Goal: Task Accomplishment & Management: Manage account settings

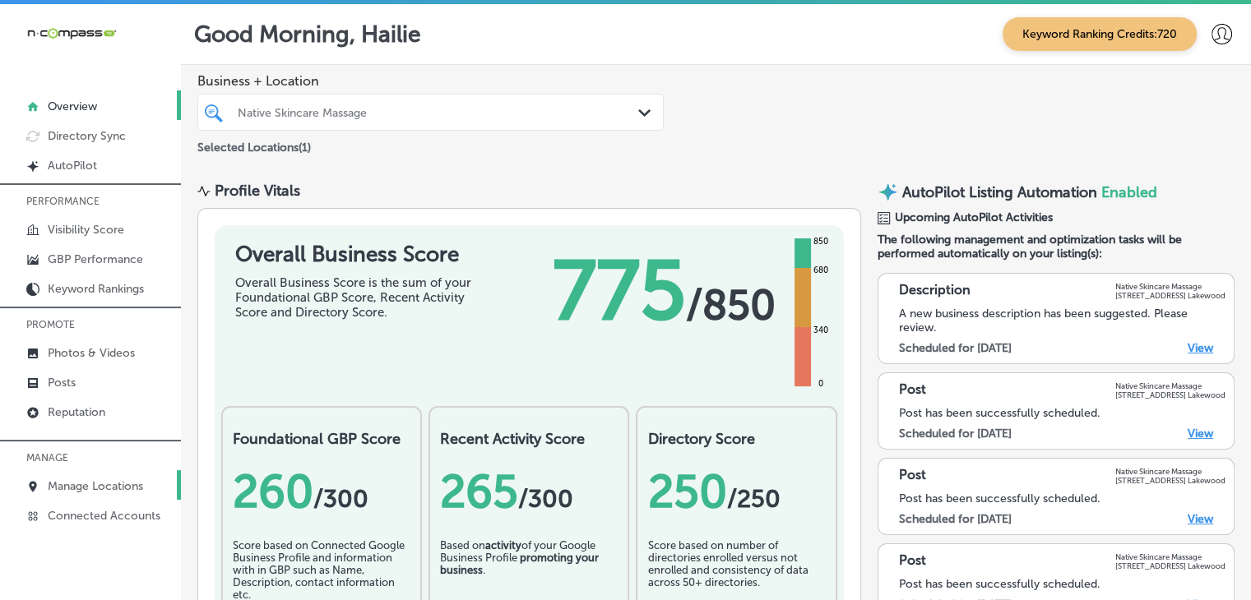
click at [117, 475] on link "Manage Locations" at bounding box center [90, 485] width 181 height 30
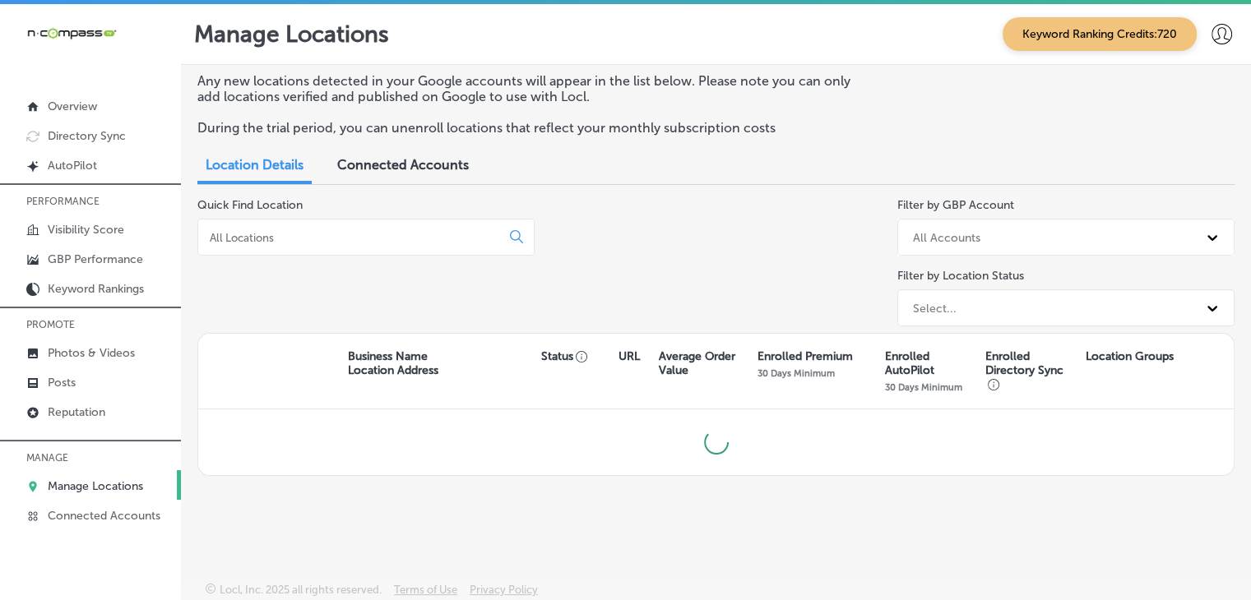
click at [329, 236] on input at bounding box center [352, 237] width 289 height 15
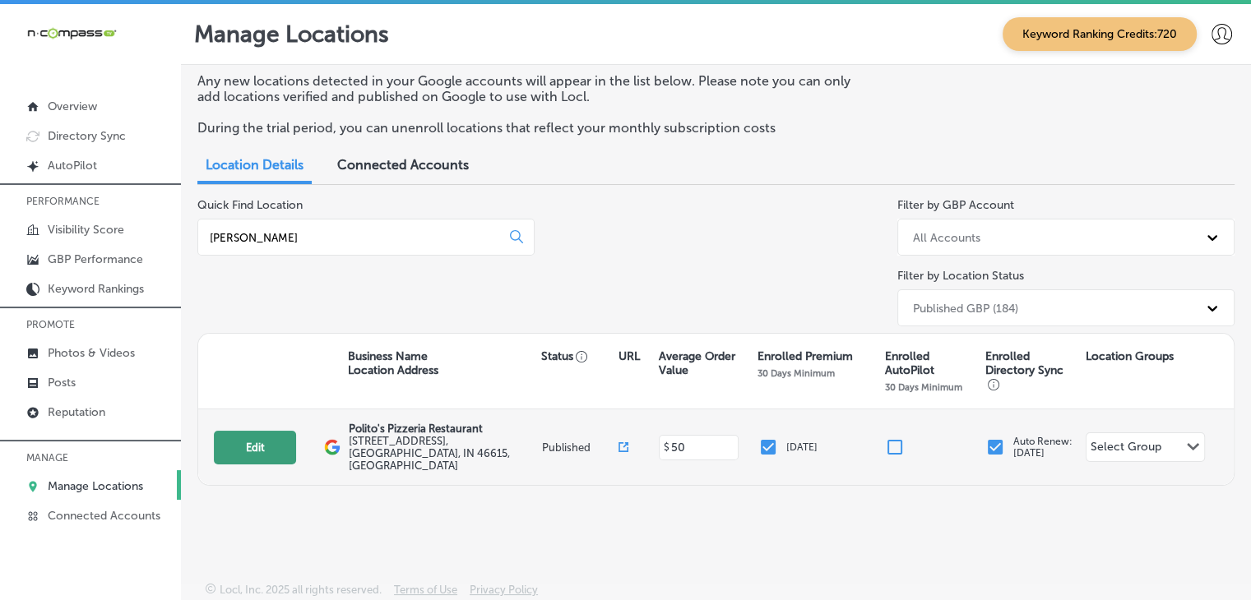
type input "[PERSON_NAME]"
click at [250, 446] on button "Edit" at bounding box center [255, 448] width 82 height 34
select select "US"
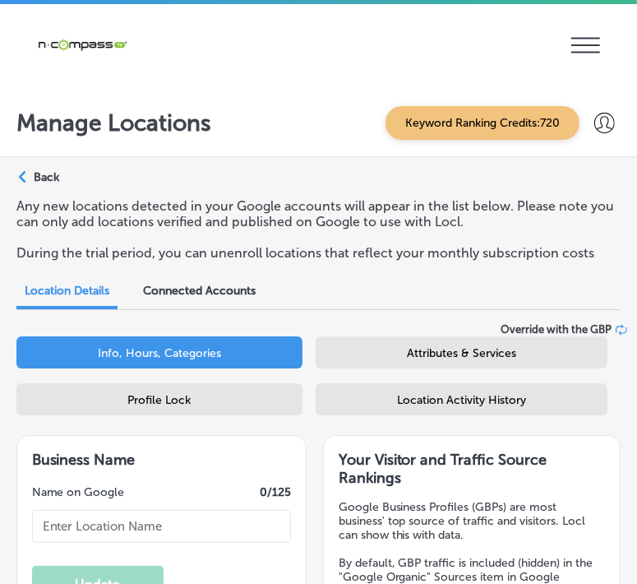
select select "US"
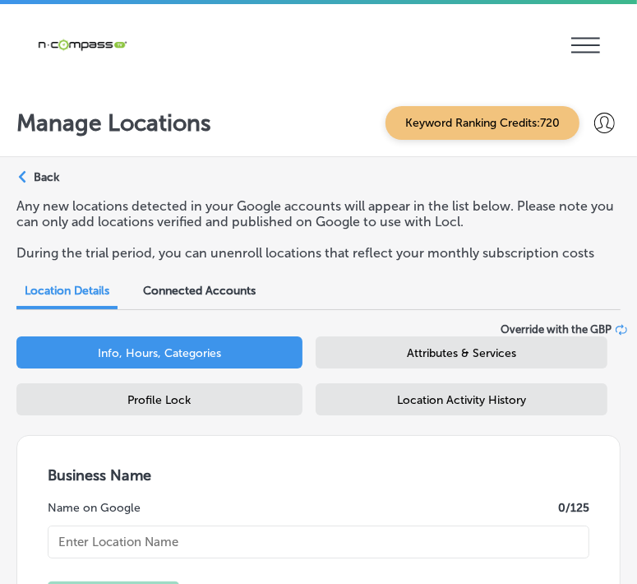
type input "Polito's Pizzeria Restaurant"
checkbox input "true"
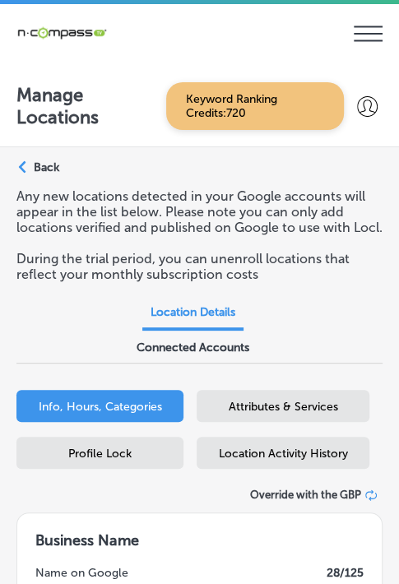
type textarea "[PERSON_NAME] Pizzeria Restaurant is a family-owned pizza restaurant located in…"
type input "[URL][DOMAIN_NAME]"
type input "[STREET_ADDRESS]"
type input "[GEOGRAPHIC_DATA]"
type input "46615"
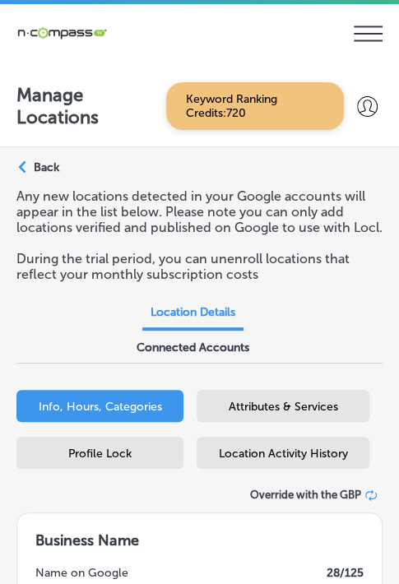
type input "US"
type input "[PHONE_NUMBER]"
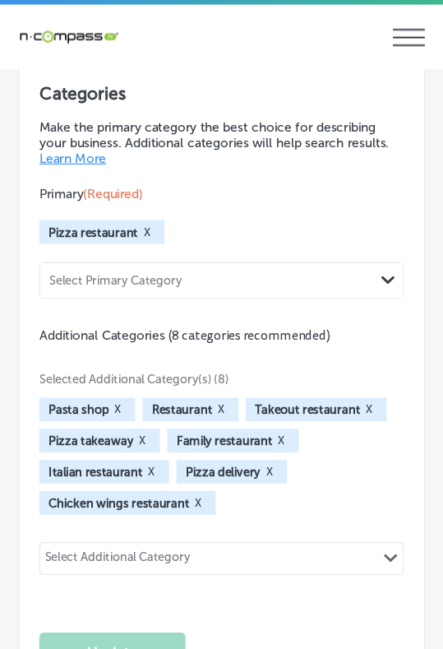
scroll to position [2467, 0]
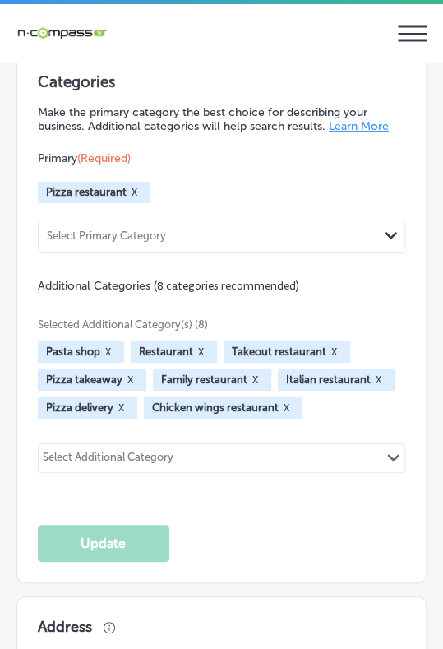
drag, startPoint x: 383, startPoint y: 0, endPoint x: 143, endPoint y: 107, distance: 262.9
click at [127, 97] on h3 "Categories" at bounding box center [222, 84] width 368 height 25
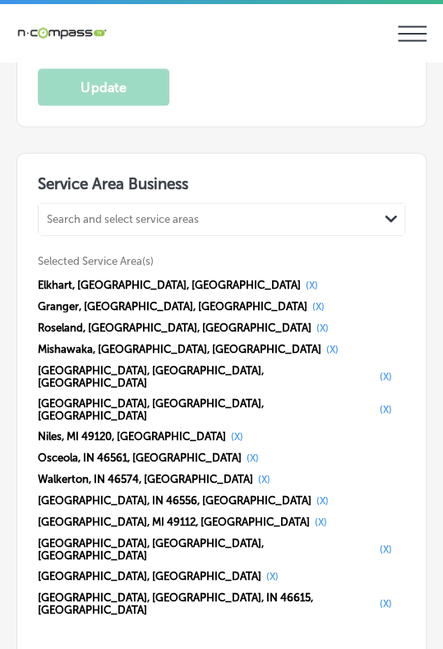
scroll to position [3381, 0]
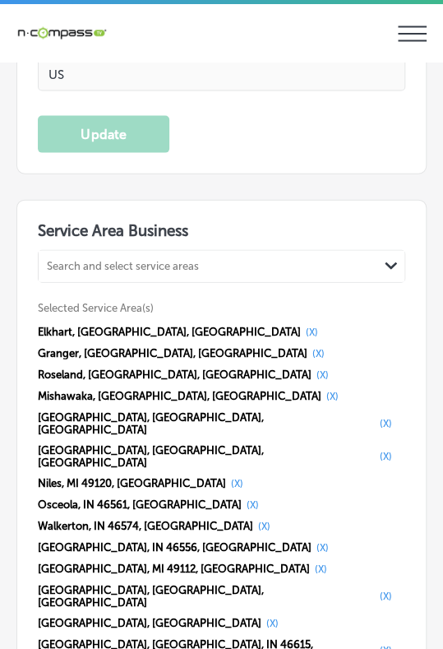
select select "US"
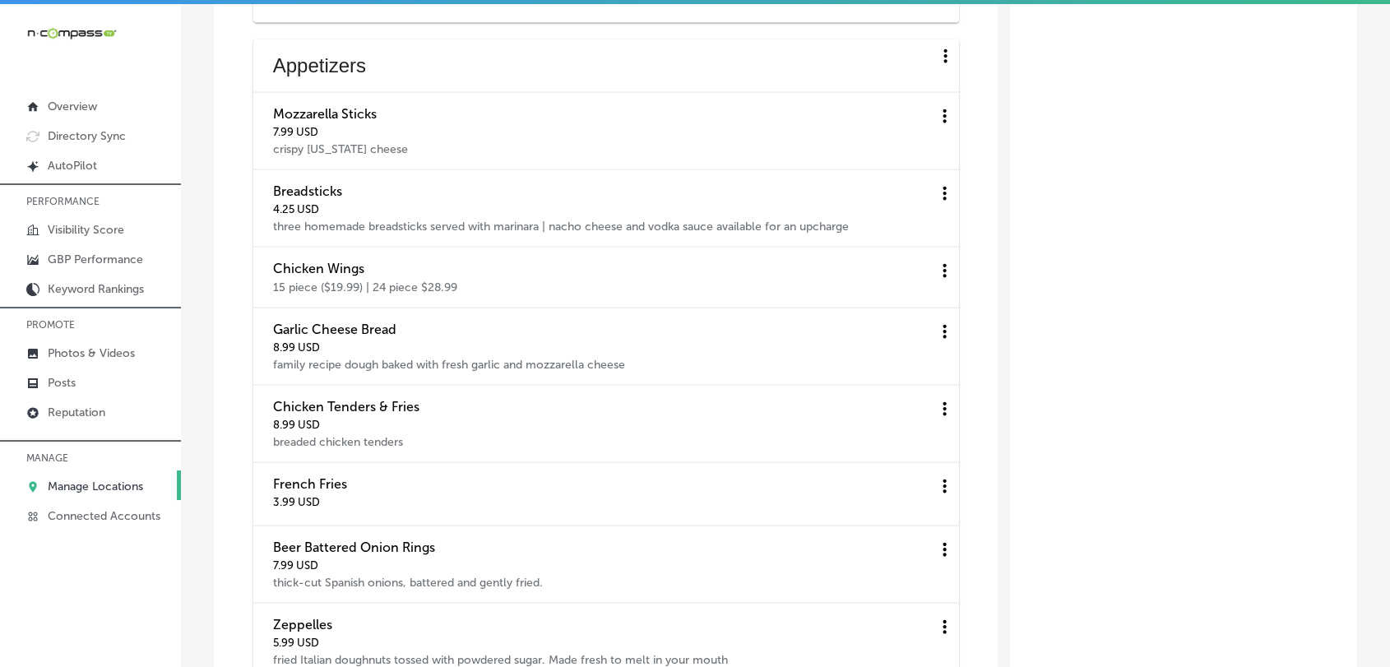
checkbox input "true"
type input "[STREET_ADDRESS]"
type input "[GEOGRAPHIC_DATA]"
type input "46615"
type input "US"
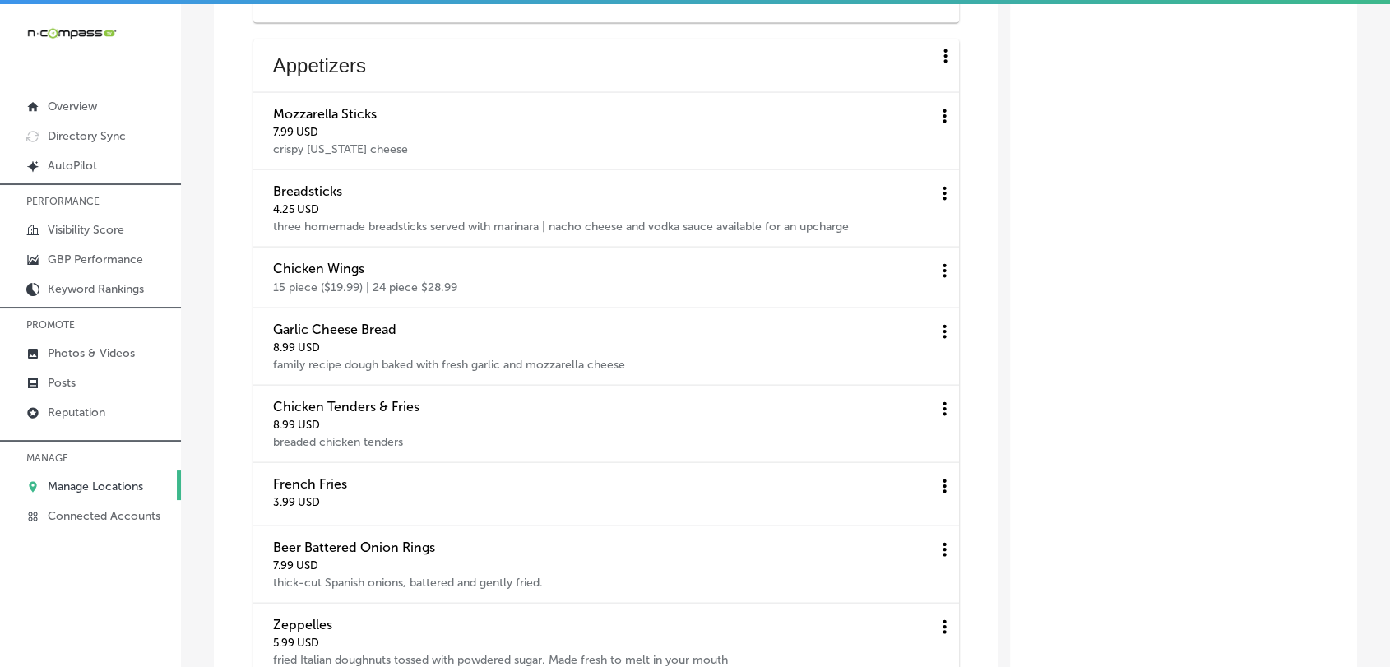
type input "[URL][DOMAIN_NAME]"
type input "[PHONE_NUMBER]"
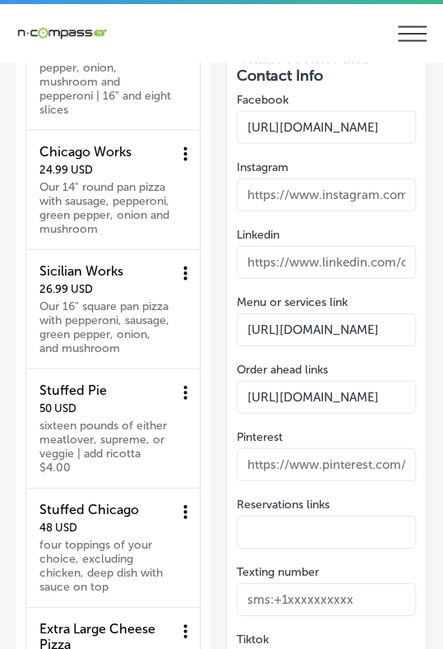
select select "US"
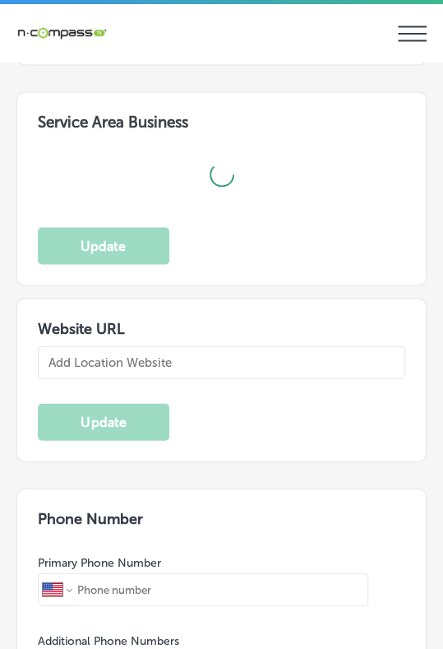
type input "[STREET_ADDRESS]"
type input "[GEOGRAPHIC_DATA]"
type input "46615"
type input "US"
type input "[URL][DOMAIN_NAME]"
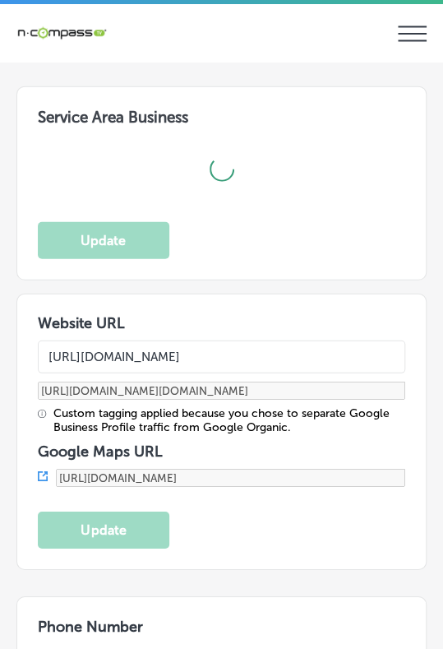
scroll to position [3311, 0]
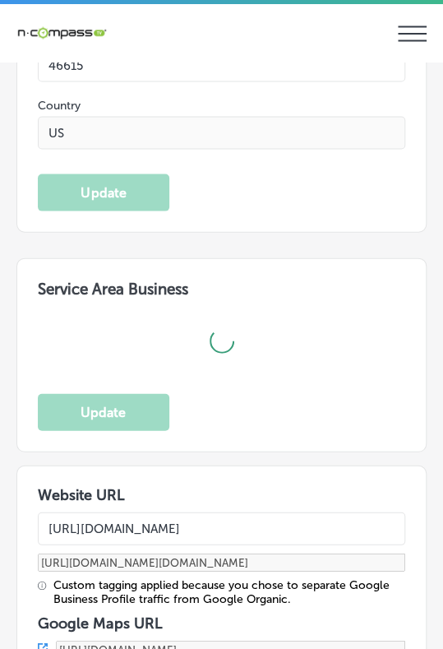
checkbox input "true"
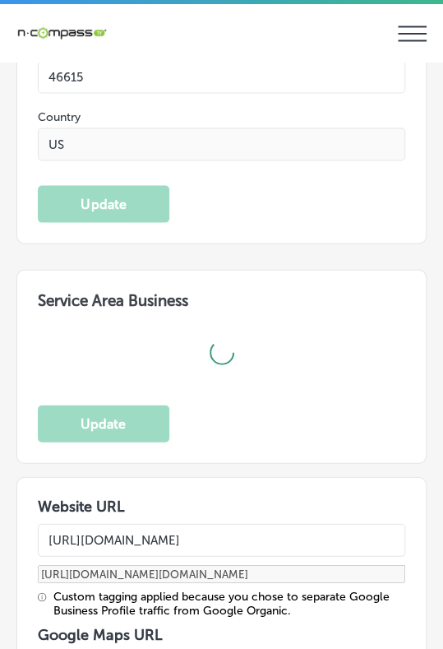
type input "[PHONE_NUMBER]"
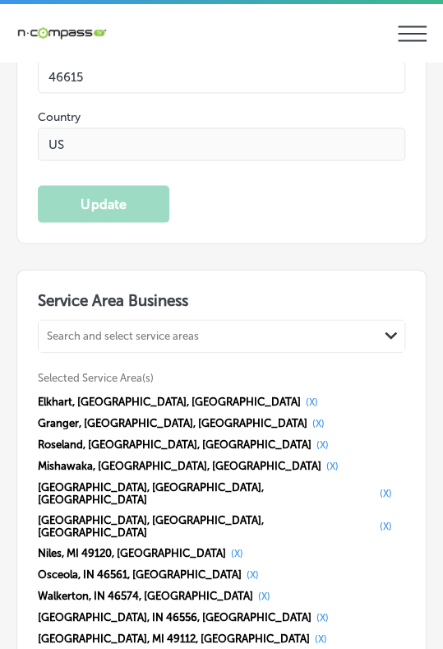
click at [426, 21] on icon "iconmonstr-menu-thin copy Created with Sketch." at bounding box center [412, 33] width 29 height 25
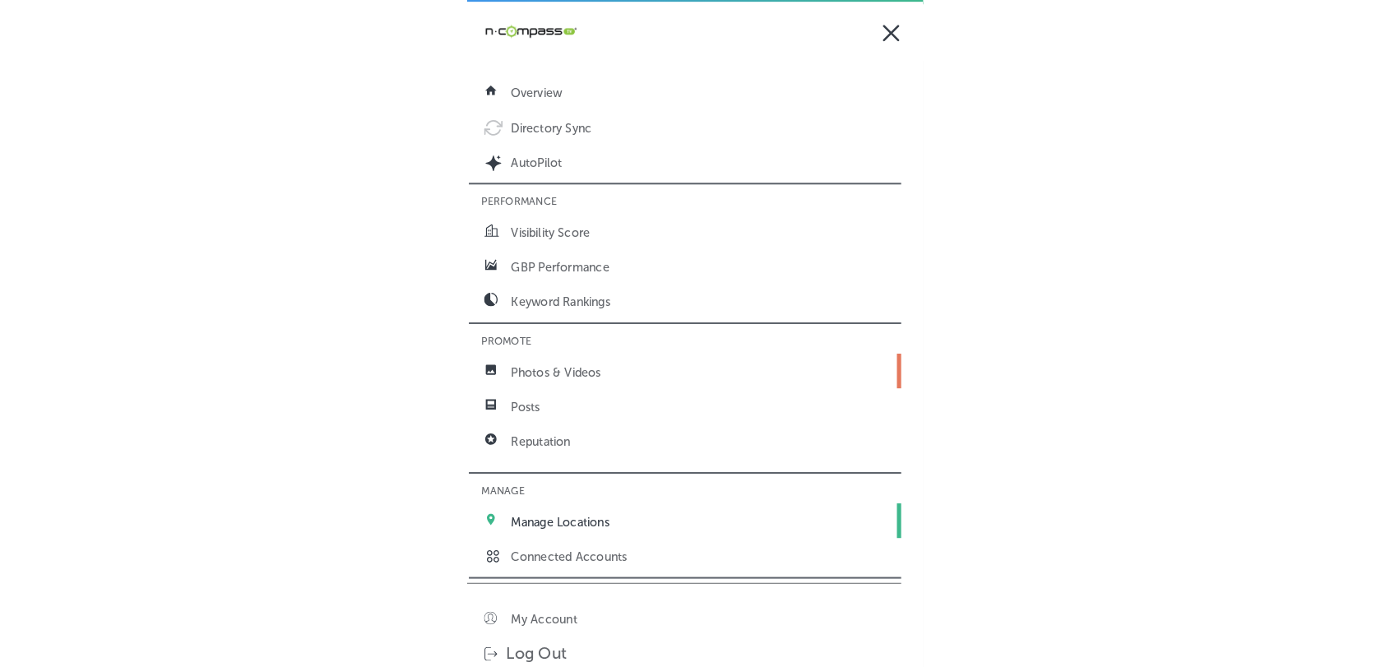
scroll to position [3, 0]
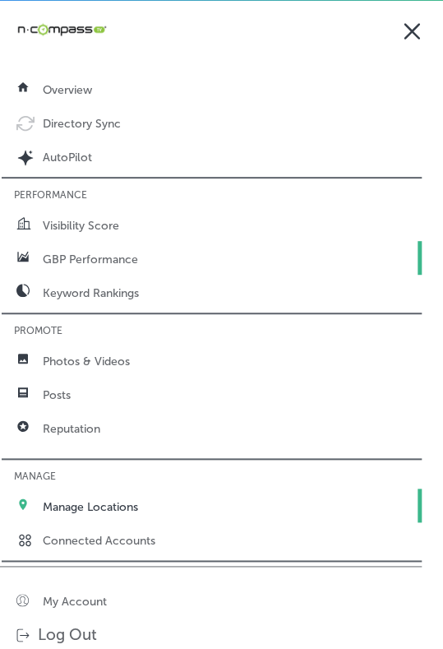
click at [104, 259] on p "GBP Performance" at bounding box center [90, 259] width 95 height 14
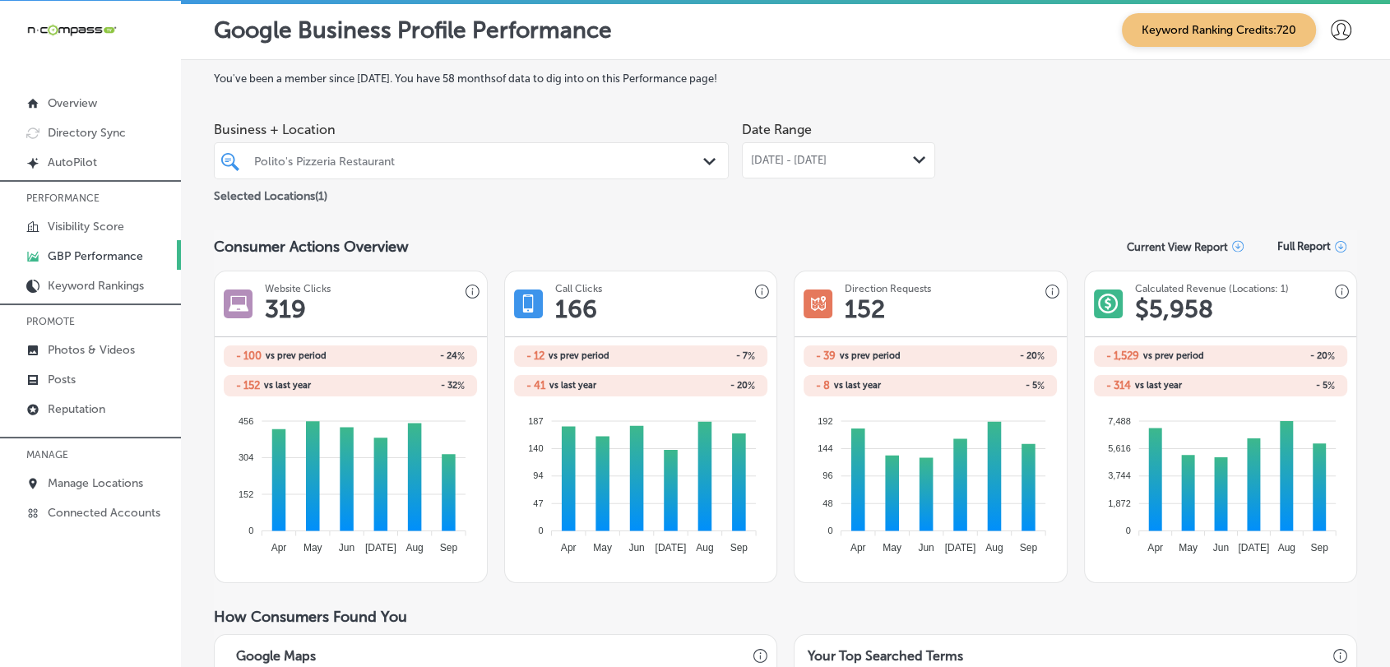
click at [887, 151] on div "[DATE] - [DATE] Path Created with Sketch." at bounding box center [838, 160] width 193 height 36
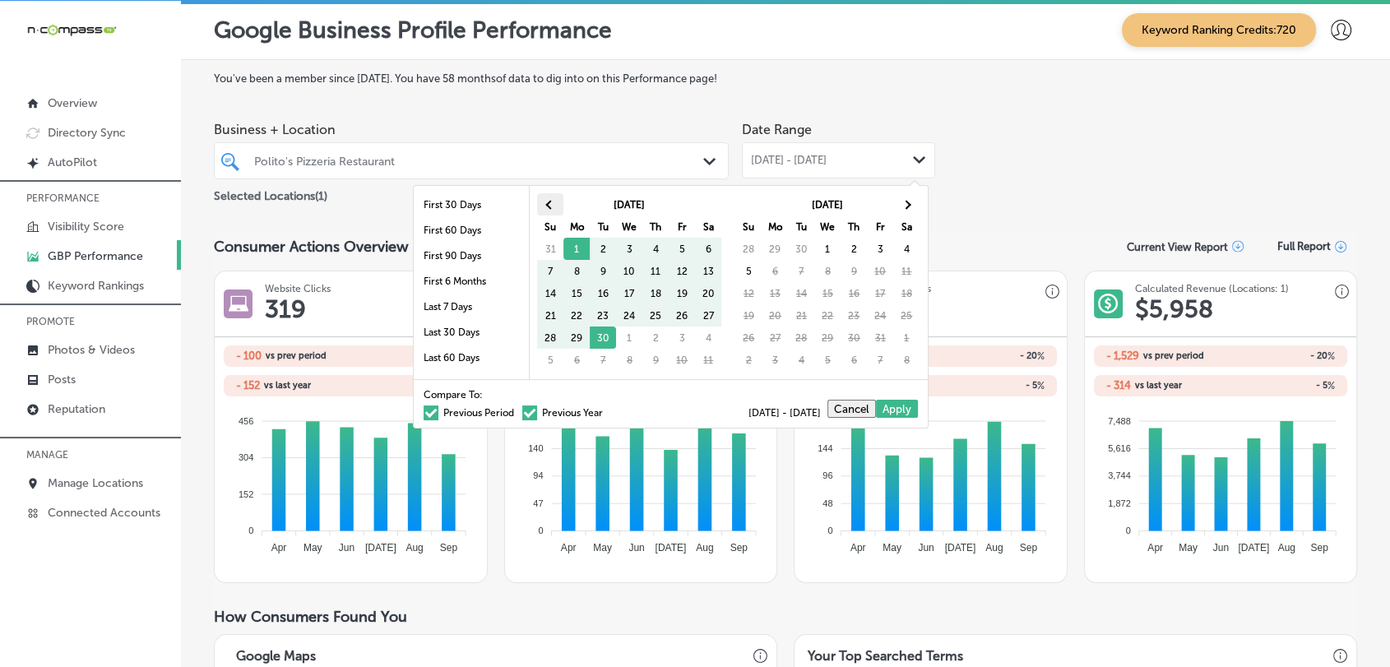
click at [546, 202] on span at bounding box center [550, 204] width 9 height 9
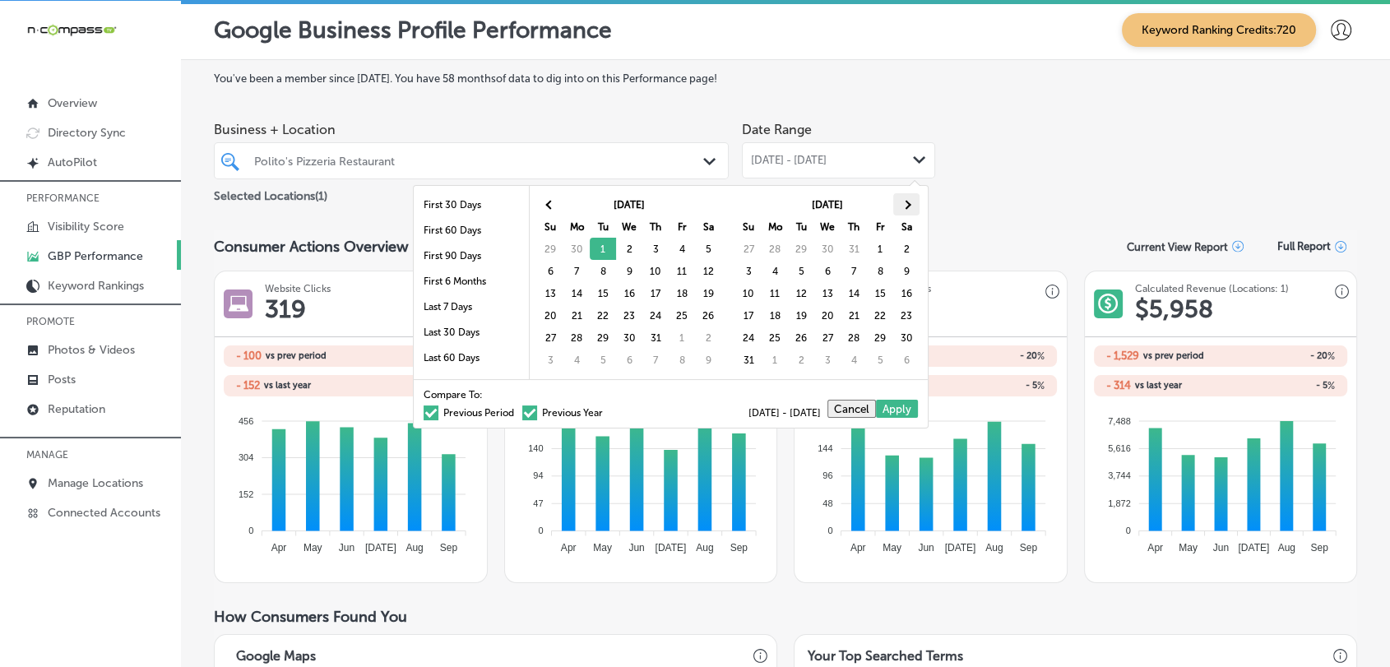
click at [901, 212] on th at bounding box center [906, 204] width 26 height 22
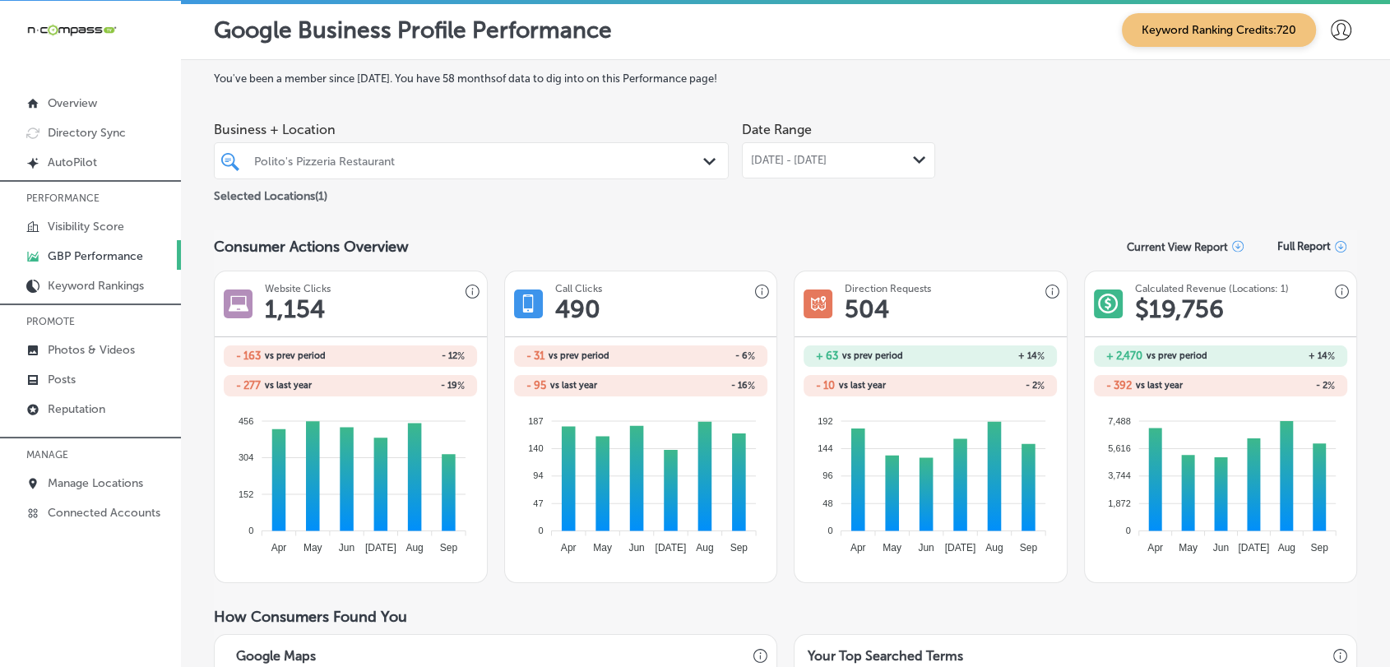
click at [826, 166] on span "[DATE] - [DATE]" at bounding box center [789, 160] width 76 height 13
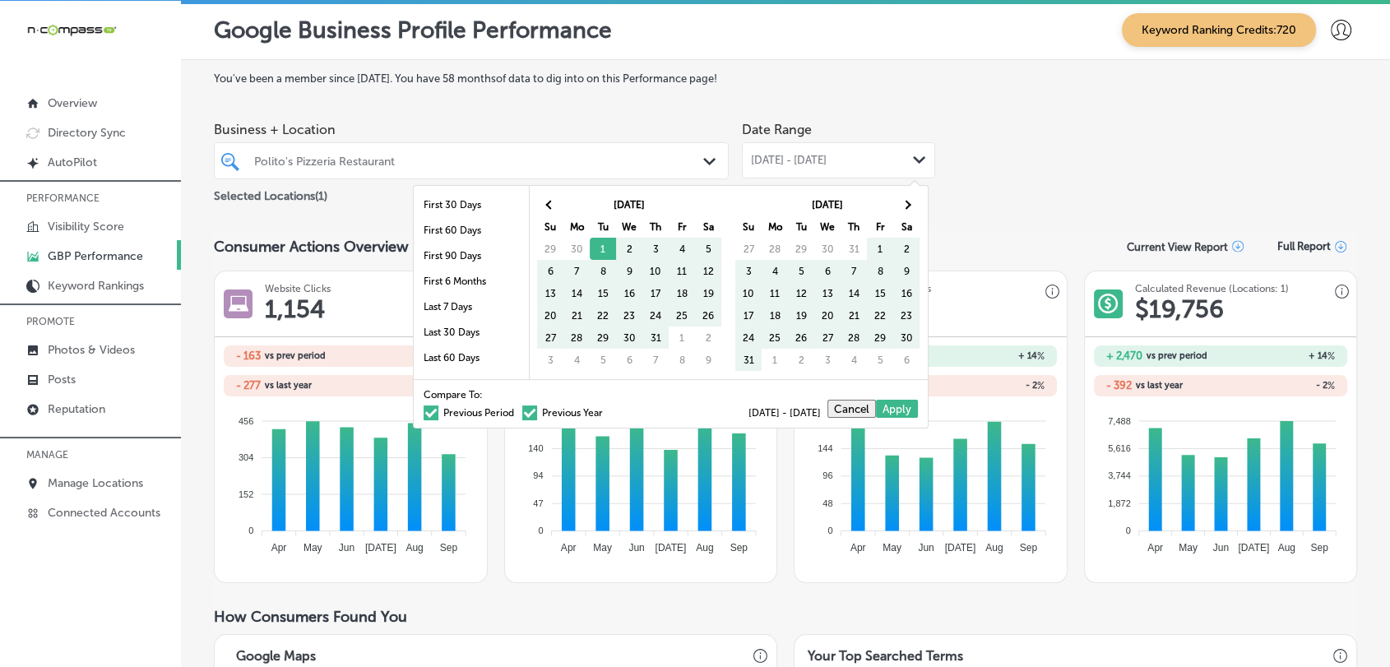
click at [537, 417] on div "Compare To: Previous Period Previous Year [DATE] - [DATE] Cancel Apply" at bounding box center [671, 403] width 514 height 49
click at [547, 414] on label "Previous Year" at bounding box center [562, 413] width 81 height 10
click at [606, 410] on input "Previous Year" at bounding box center [606, 410] width 0 height 0
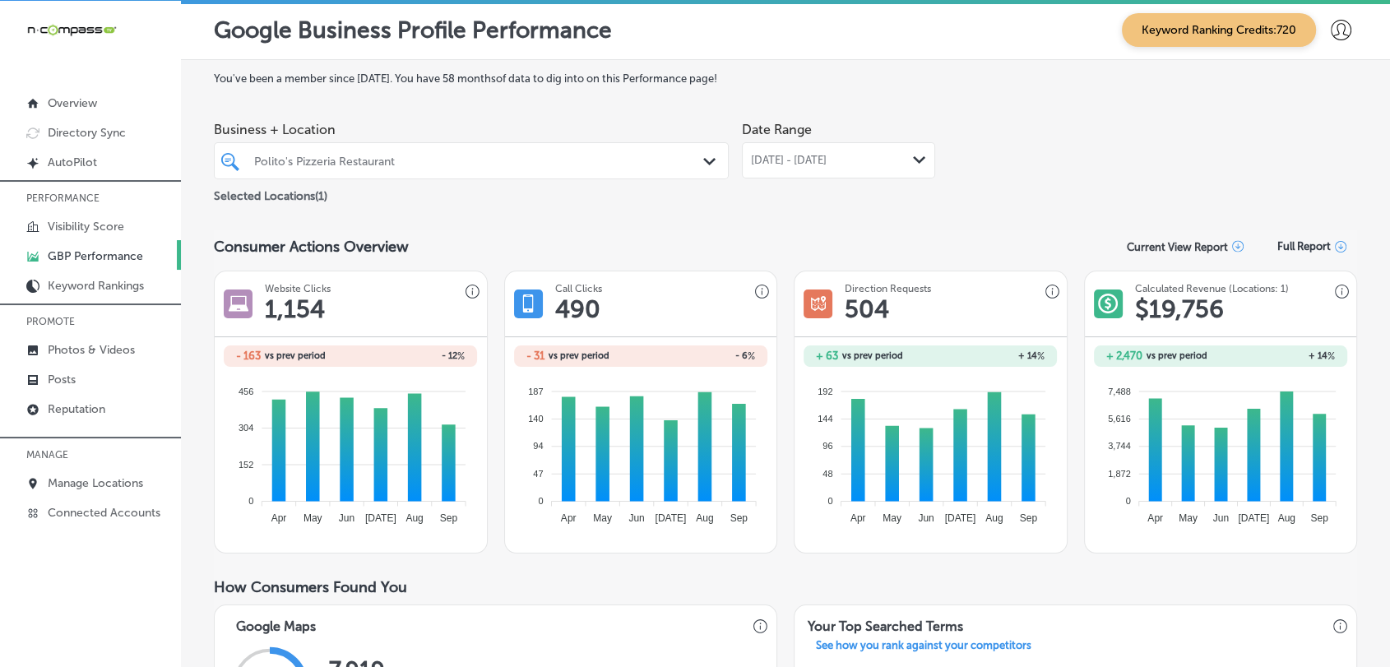
drag, startPoint x: 820, startPoint y: 59, endPoint x: 814, endPoint y: 103, distance: 44.0
drag, startPoint x: 814, startPoint y: 114, endPoint x: 814, endPoint y: 155, distance: 40.3
click at [814, 132] on div "Date Range [DATE] - [DATE] Path Created with Sketch." at bounding box center [838, 145] width 193 height 65
click at [814, 159] on span "[DATE] - [DATE]" at bounding box center [789, 160] width 76 height 13
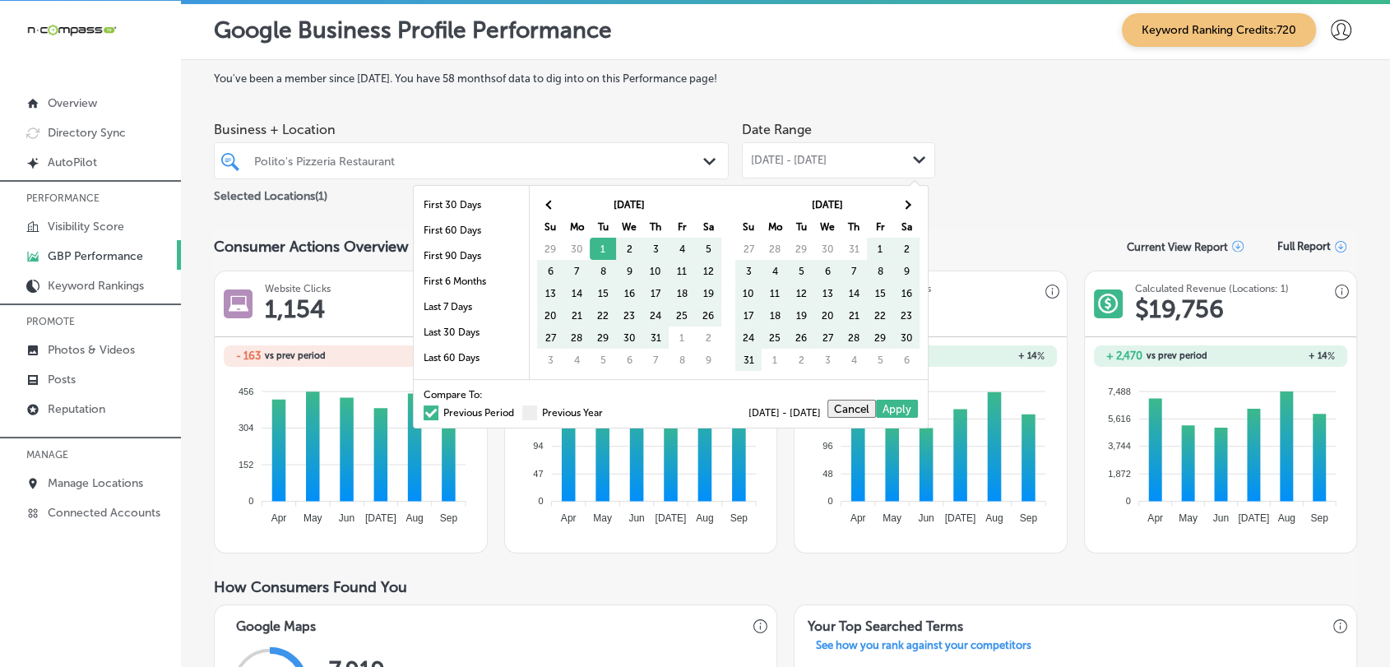
click at [447, 408] on label "Previous Period" at bounding box center [469, 413] width 90 height 10
click at [517, 410] on input "Previous Period" at bounding box center [517, 410] width 0 height 0
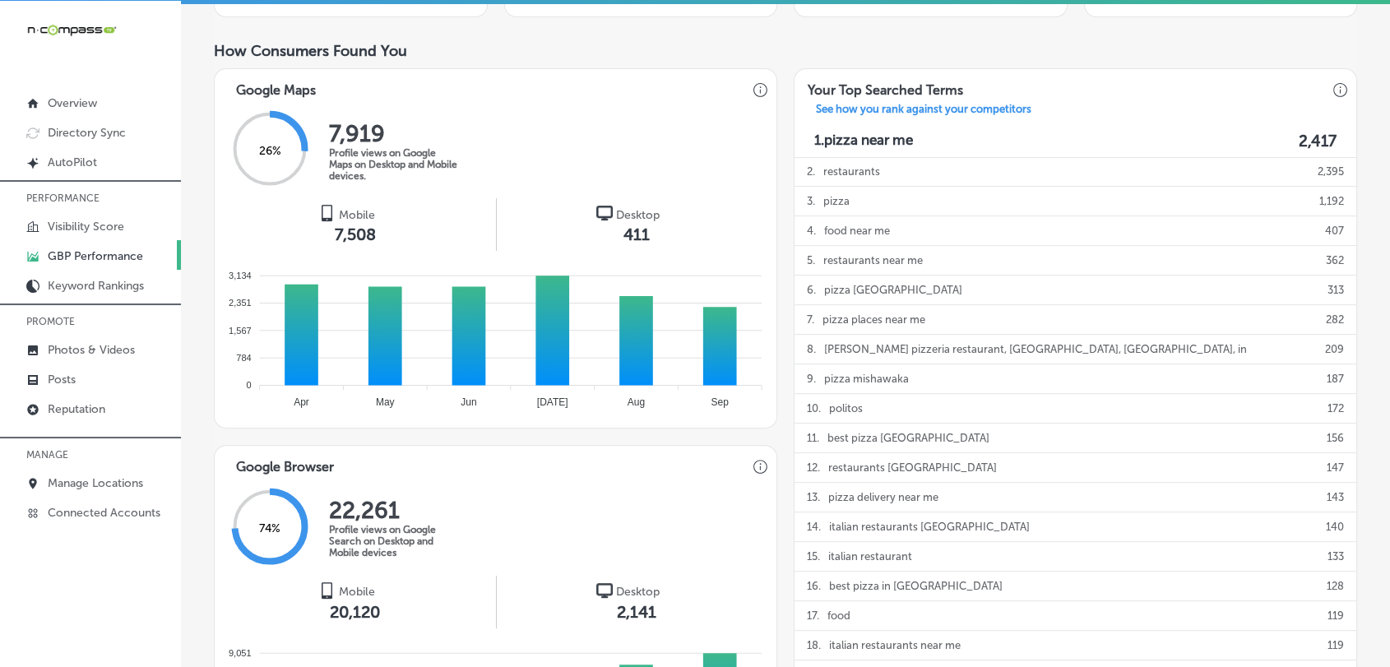
scroll to position [563, 0]
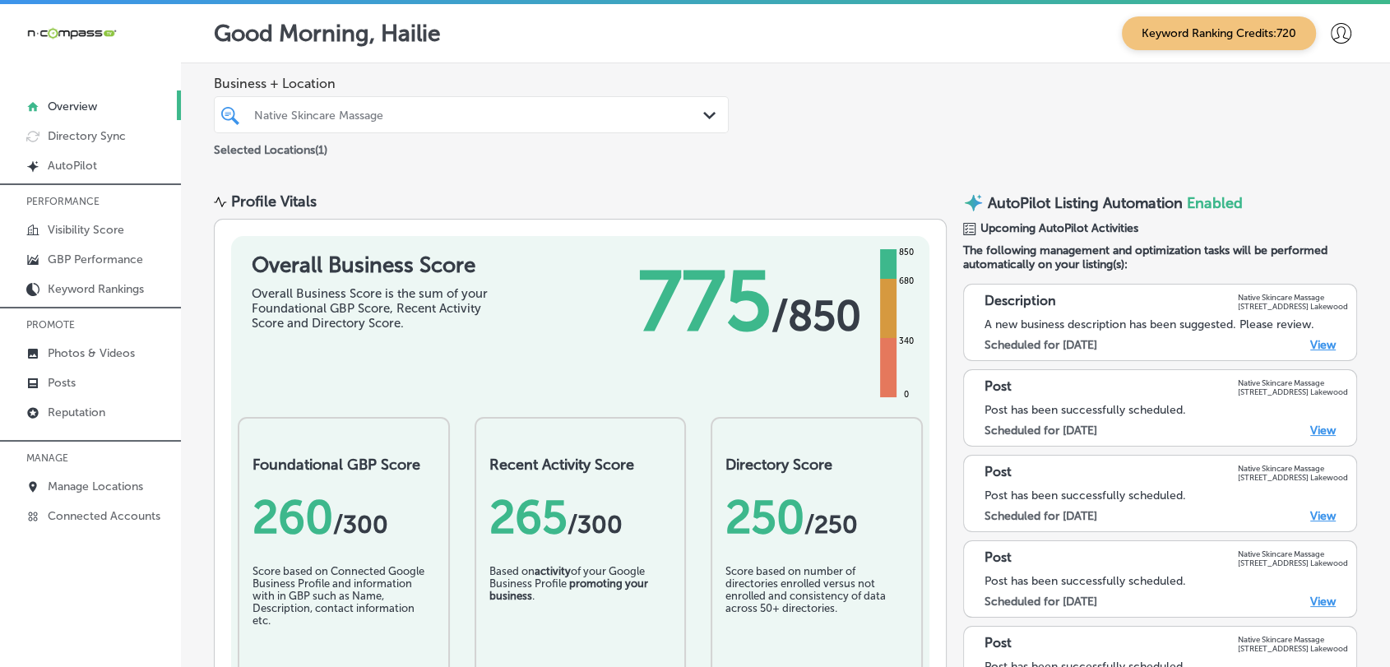
click at [372, 109] on div "Native Skincare Massage" at bounding box center [479, 115] width 451 height 14
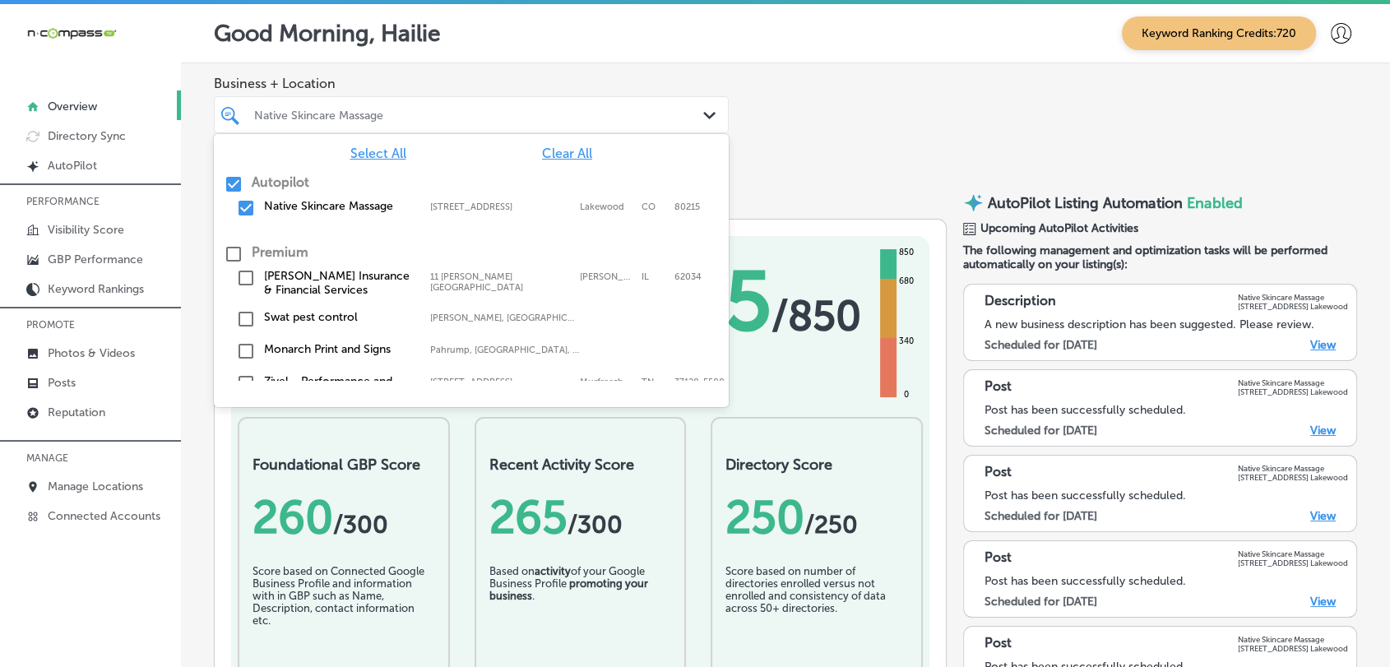
click at [414, 211] on div "Native Skincare Massage 8805 W 14th Ave, #320, Lakewood, CO, 80215 8805 W 14th …" at bounding box center [450, 206] width 373 height 14
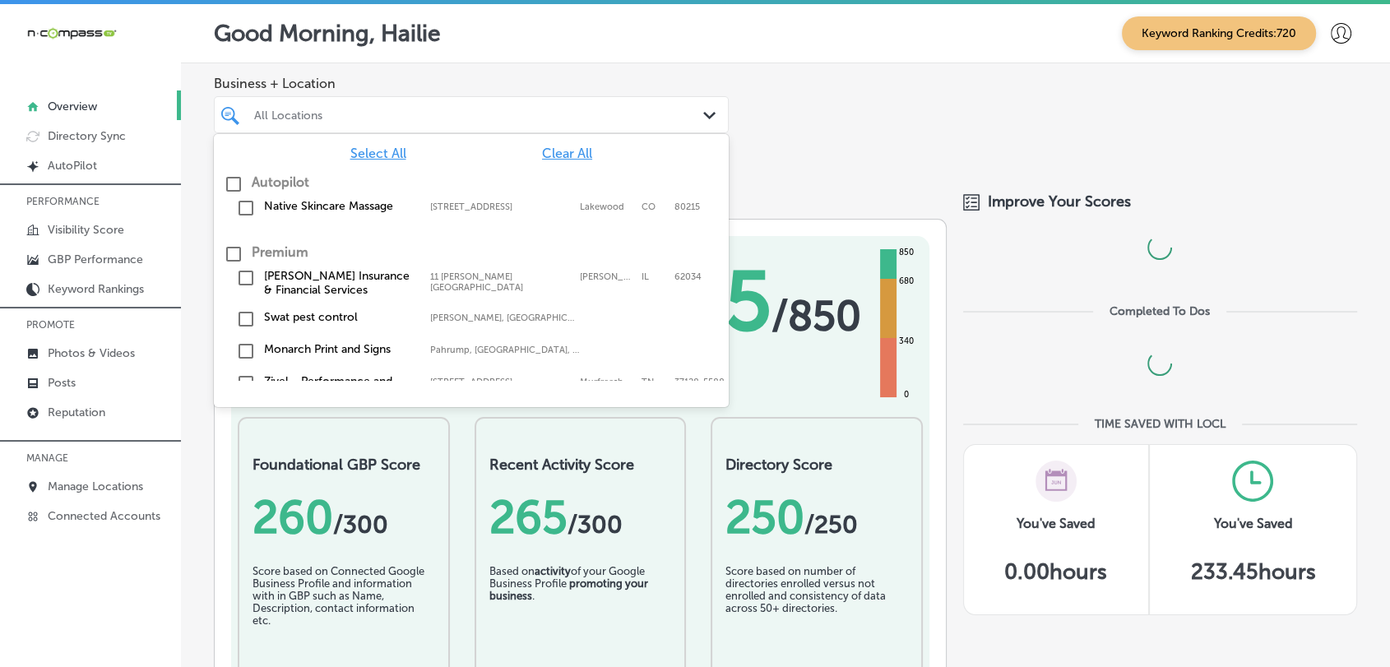
click at [507, 79] on span "Business + Location" at bounding box center [471, 84] width 515 height 16
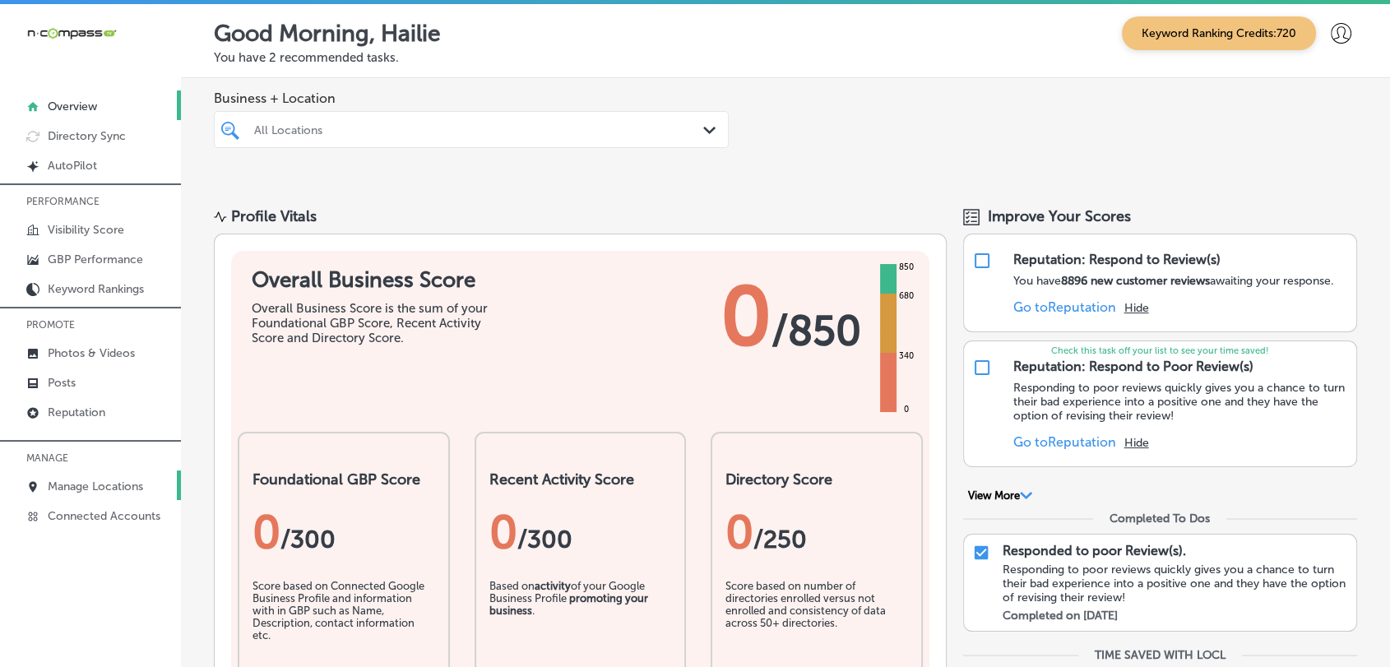
click at [92, 476] on link "Manage Locations" at bounding box center [90, 485] width 181 height 30
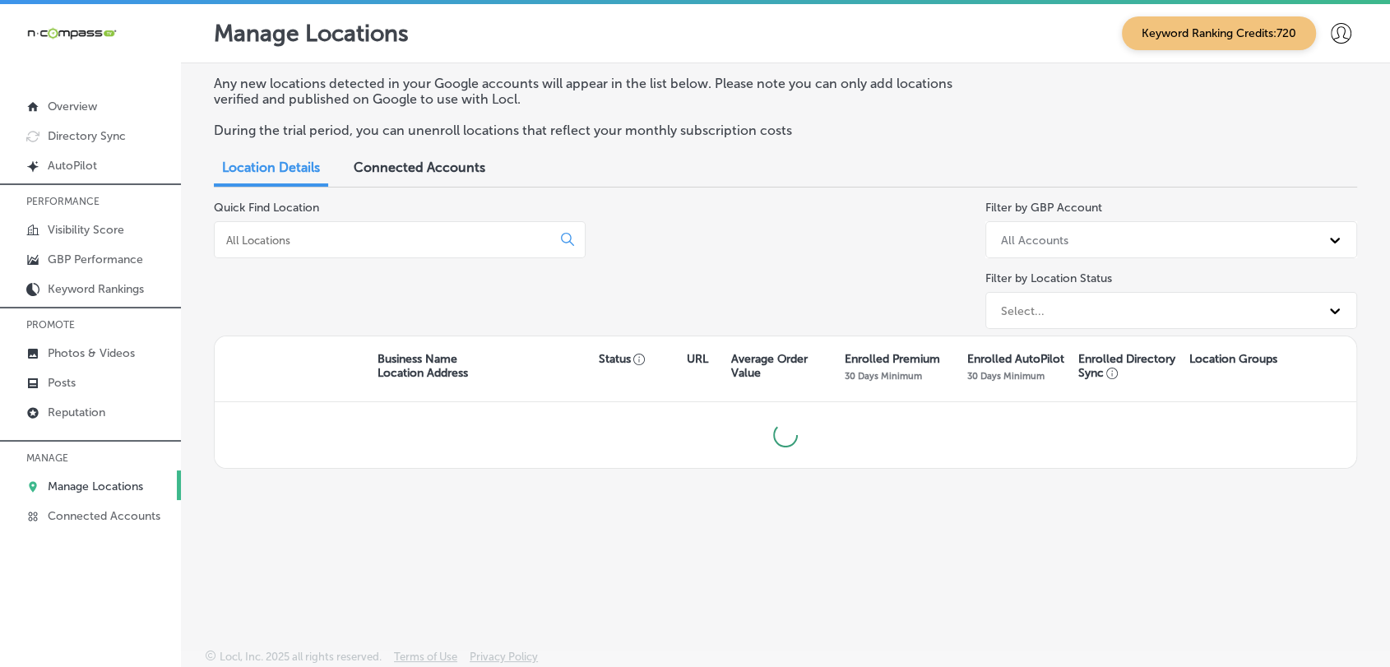
click at [433, 228] on div at bounding box center [400, 239] width 372 height 37
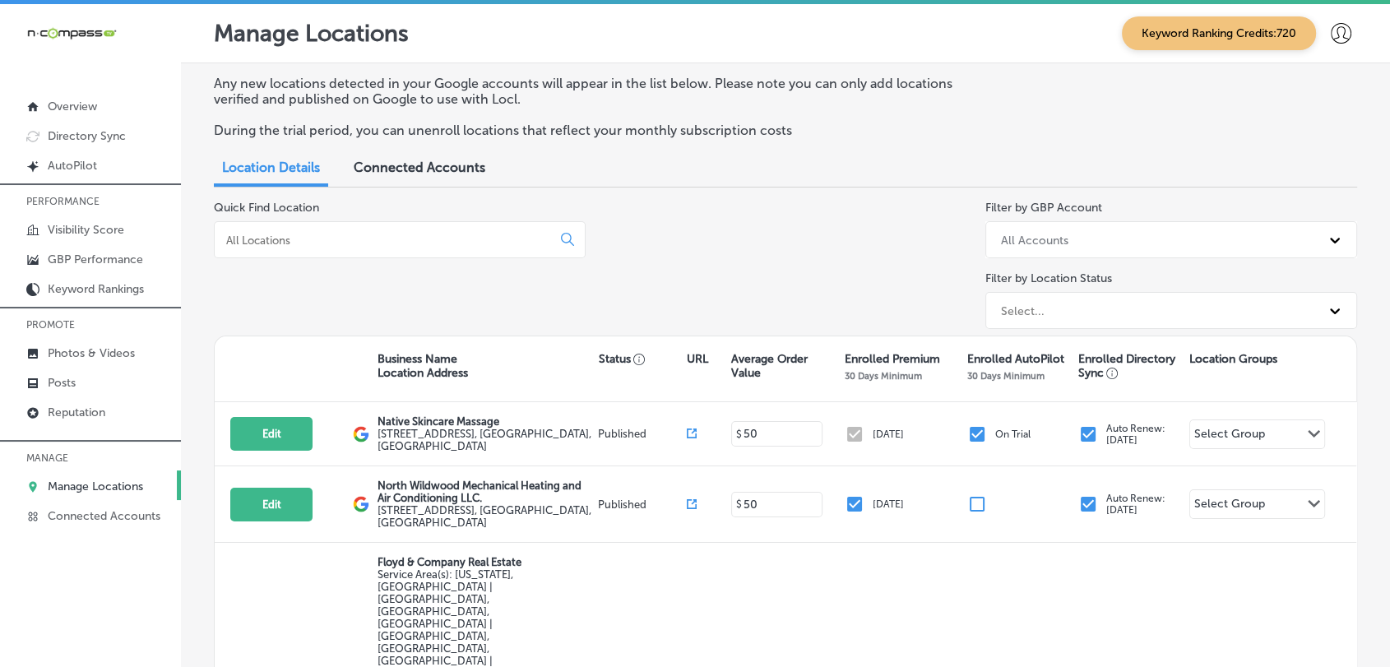
click at [433, 245] on input at bounding box center [386, 240] width 323 height 15
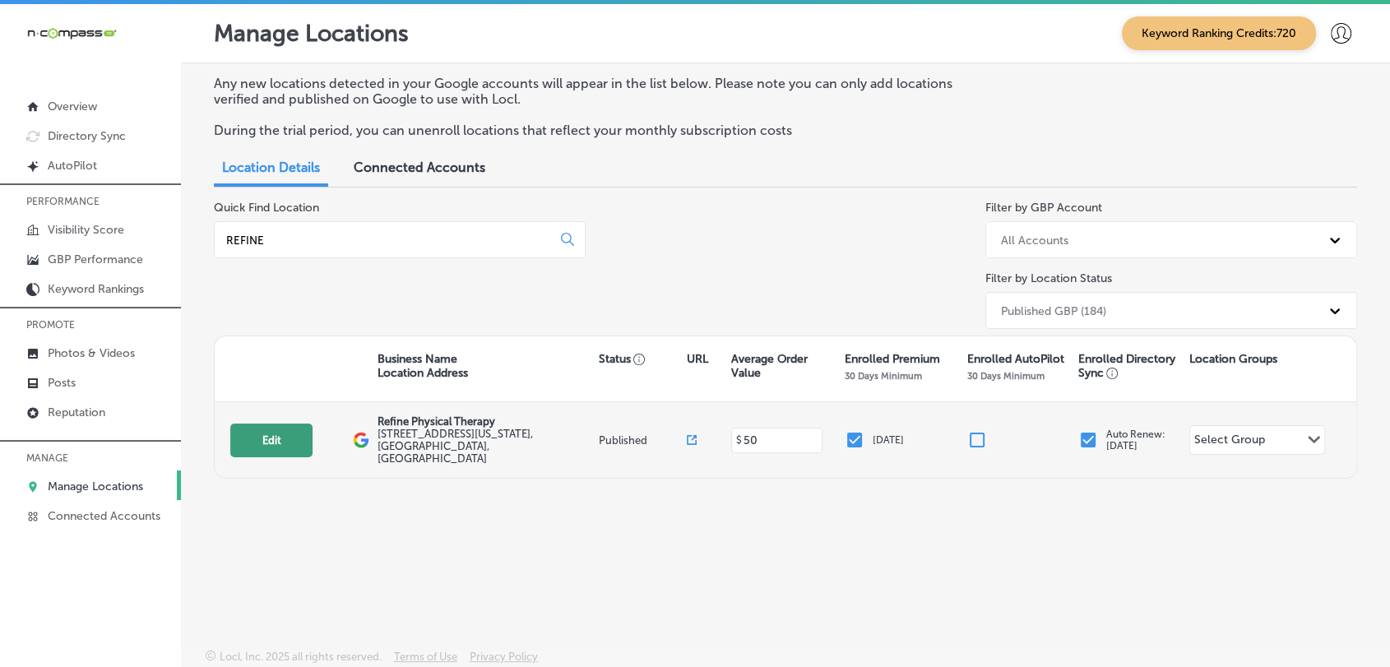
type input "REFINE"
click at [299, 432] on button "Edit" at bounding box center [271, 441] width 82 height 34
select select "US"
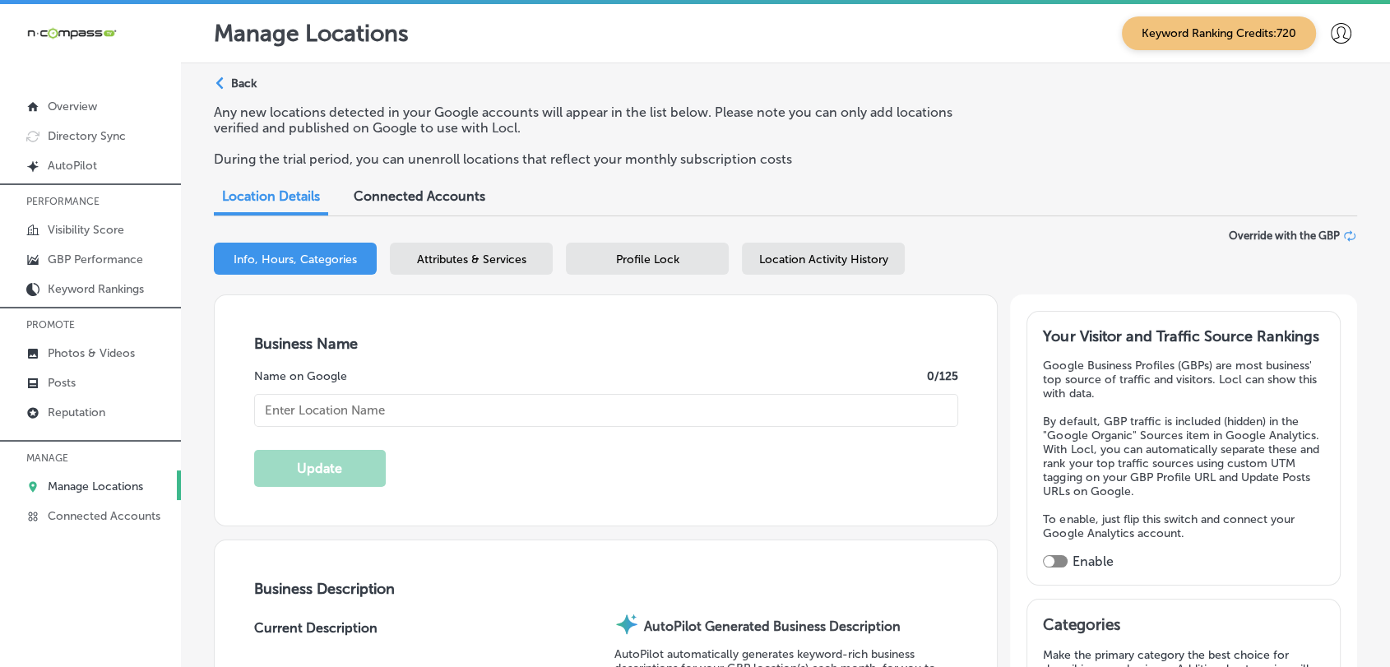
checkbox input "true"
type input "Refine Physical Therapy"
type input "1626 North Washington Street"
type input "Denver"
type input "80203"
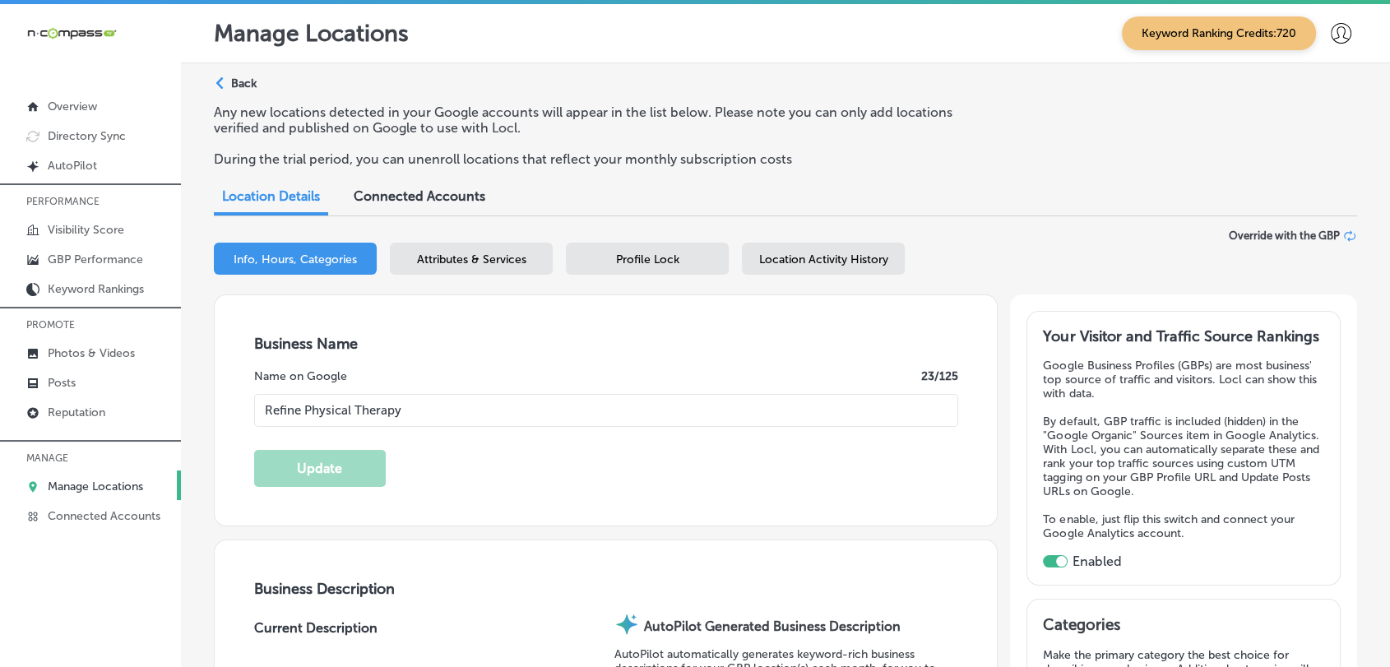
type input "US"
type input "https://refinept.com/"
type textarea "Refine Physical Therapy in Denver, CO, specializes in pelvic floor therapy, off…"
type input "+1 303 219 0563"
select select "US"
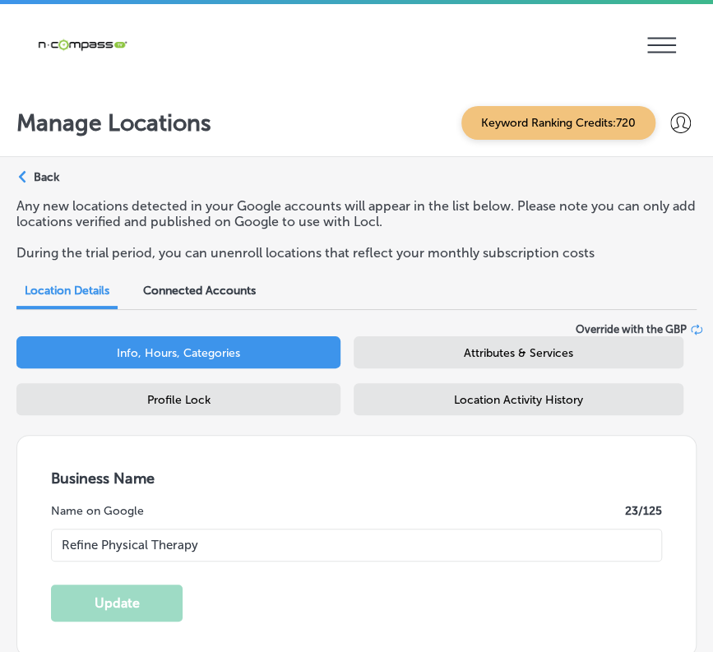
type input "1626 North Washington Street"
type input "Denver"
type input "80203"
type input "US"
type input "https://refinept.com/"
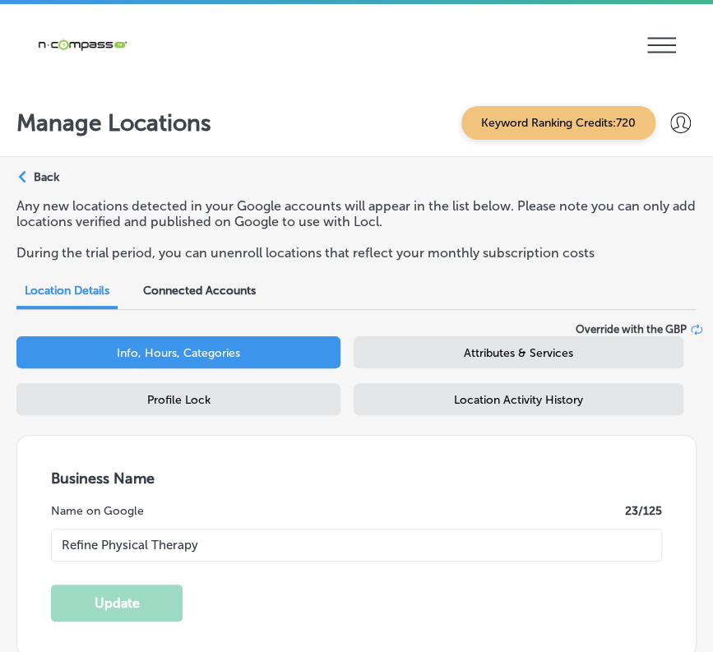
checkbox input "true"
type input "+1 303 219 0563"
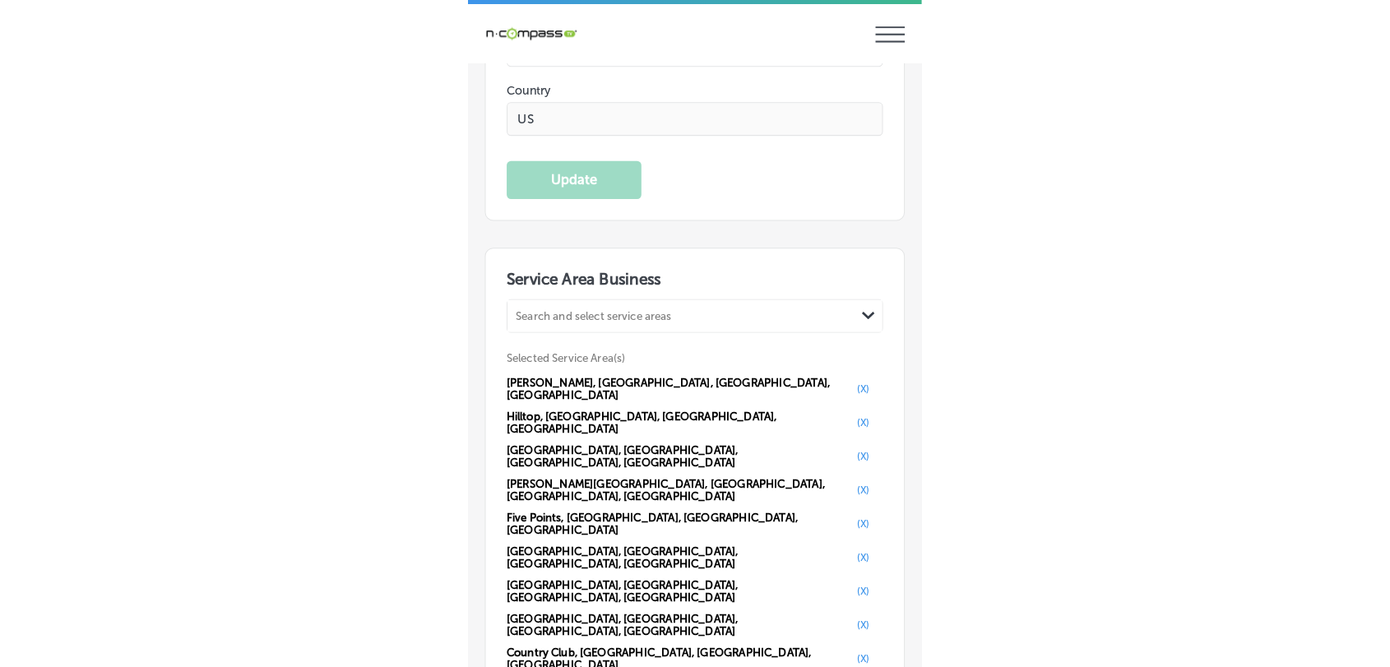
scroll to position [3483, 0]
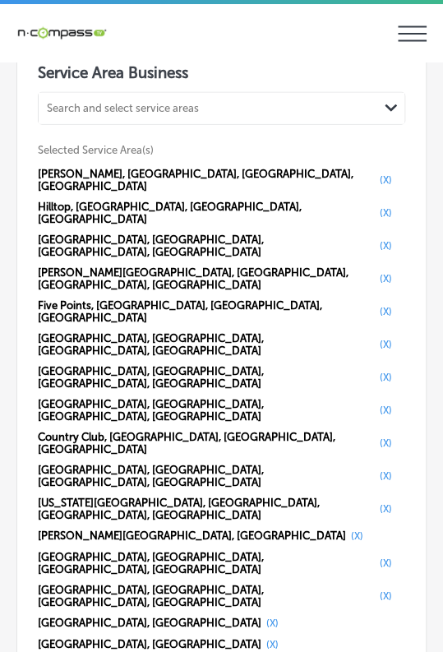
select select "US"
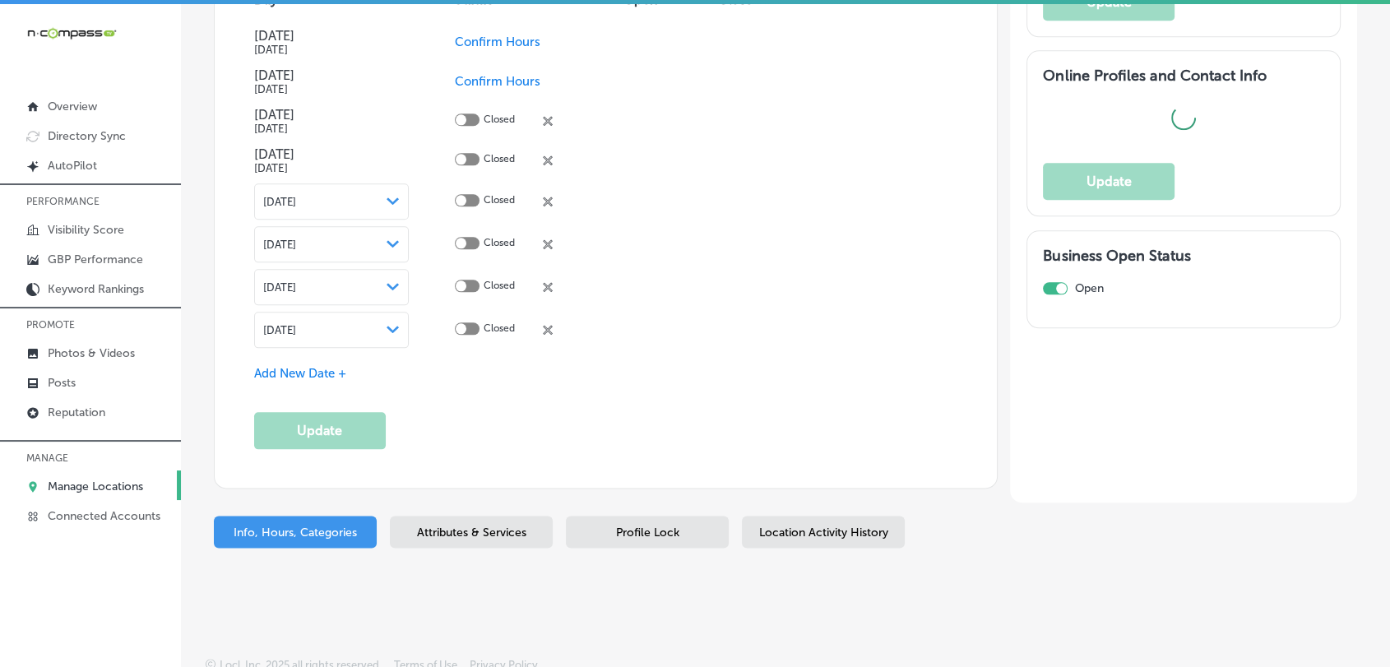
type input "1626 North Washington Street"
type input "Denver"
type input "80203"
type input "US"
type input "https://refinept.com/"
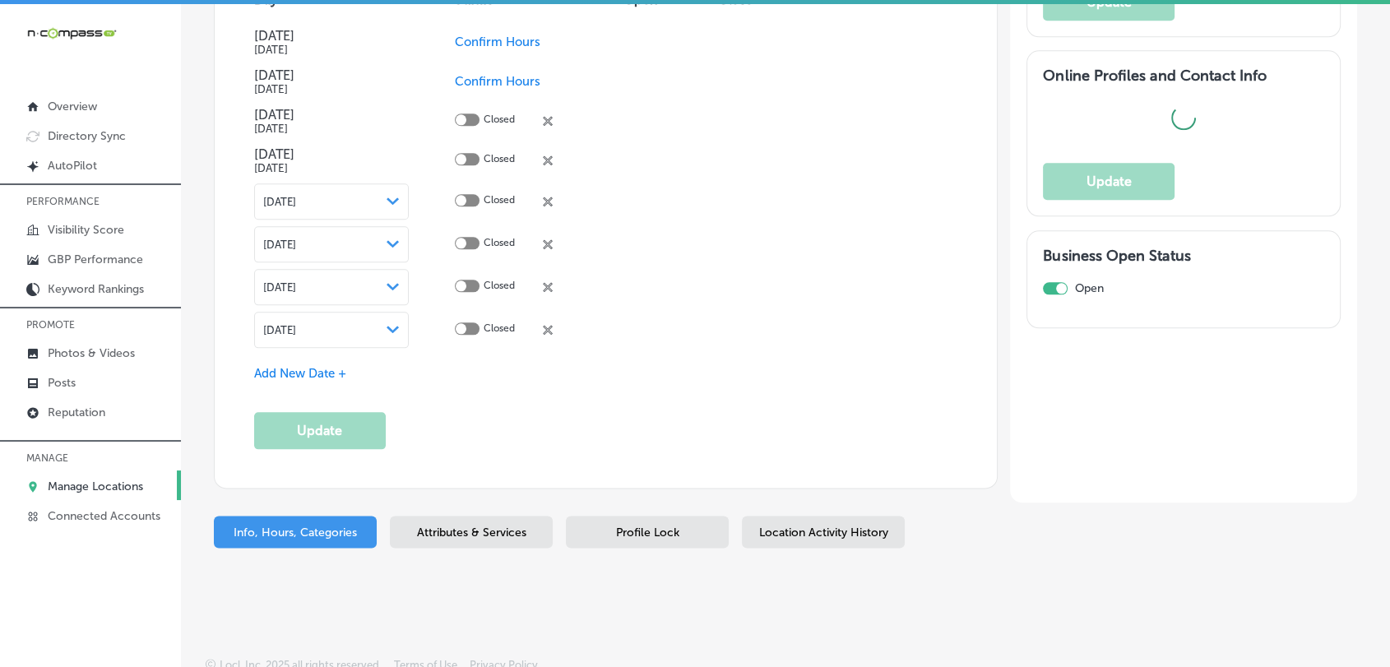
checkbox input "true"
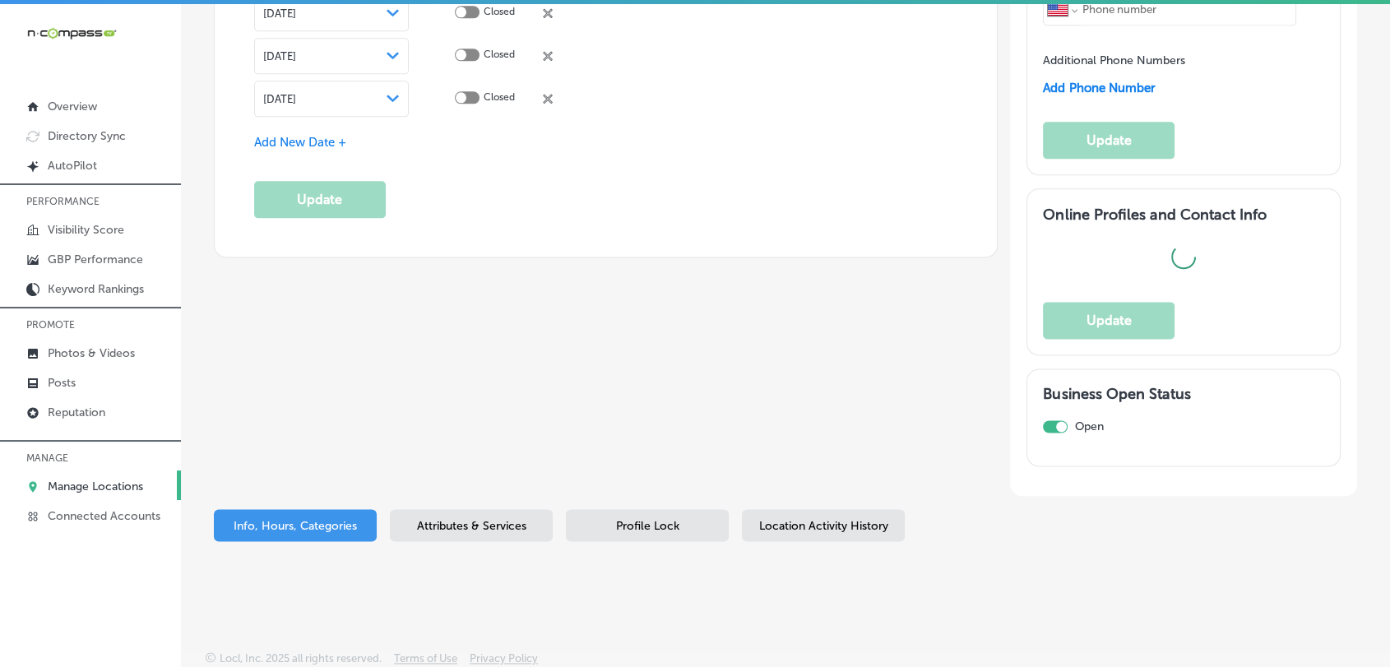
type input "+1 303 219 0563"
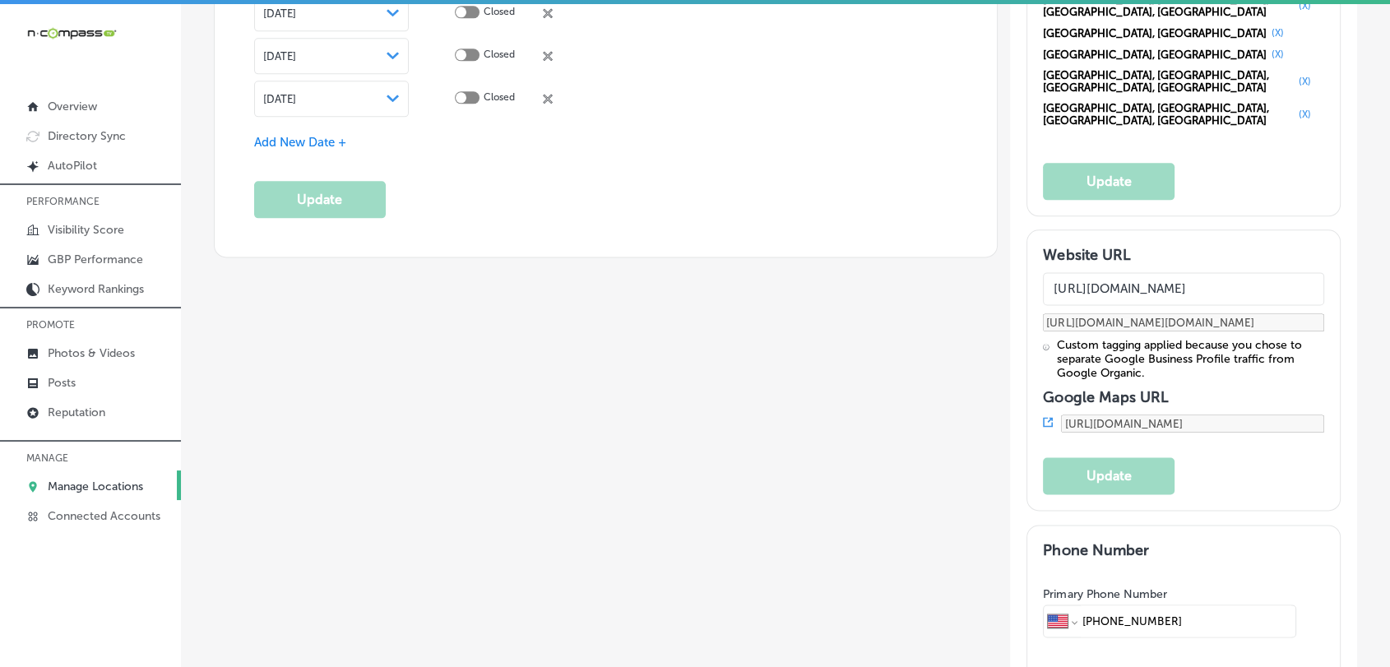
scroll to position [3224, 0]
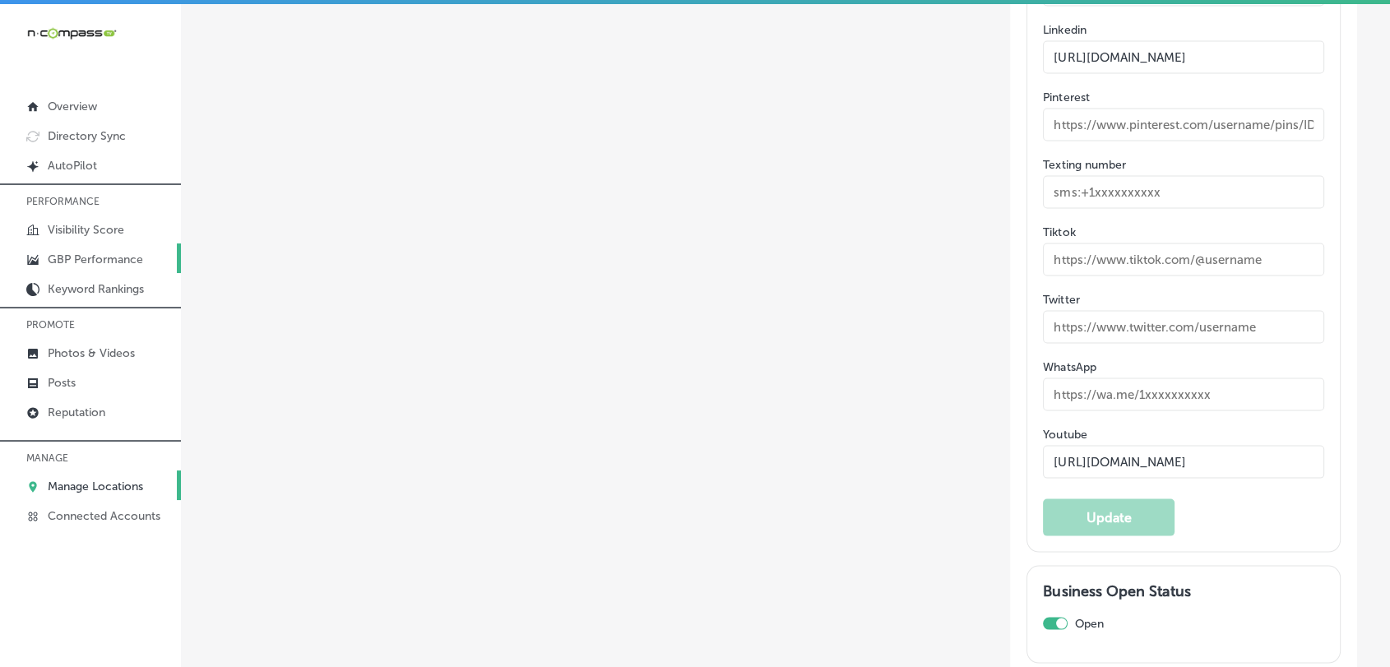
click at [135, 251] on link "GBP Performance" at bounding box center [90, 258] width 181 height 30
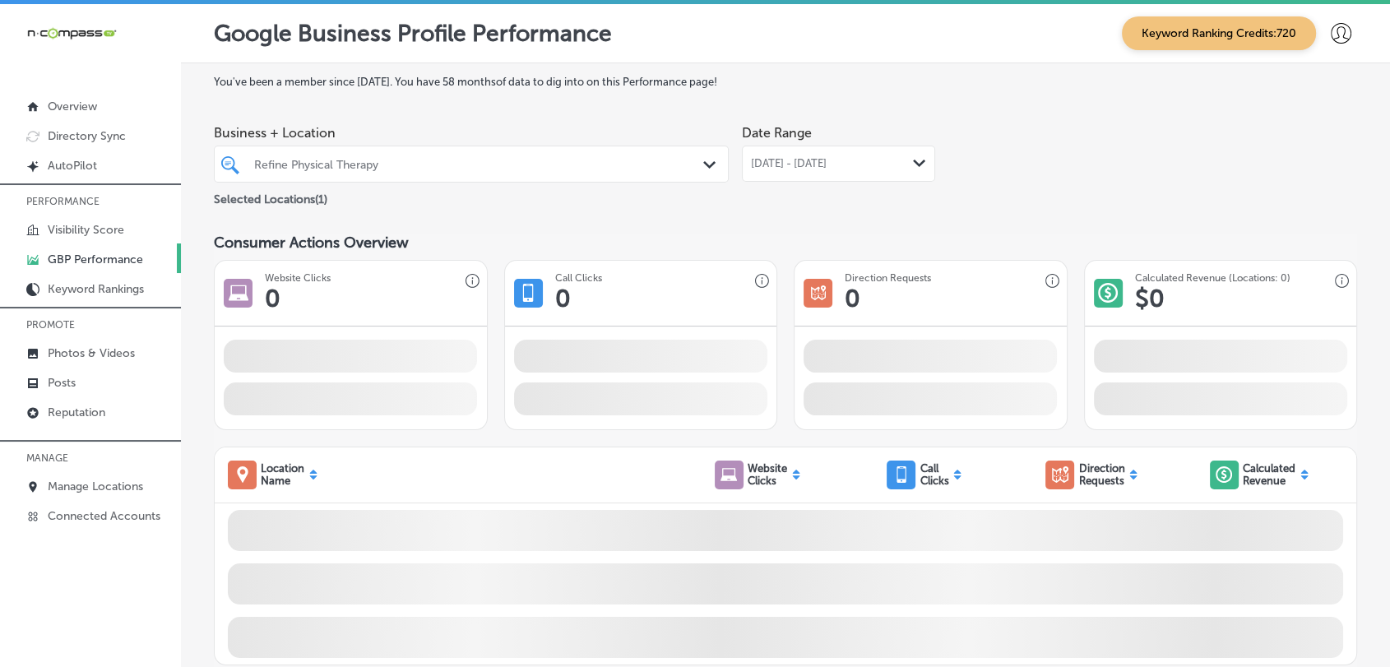
click at [389, 161] on div "Refine Physical Therapy" at bounding box center [479, 164] width 451 height 14
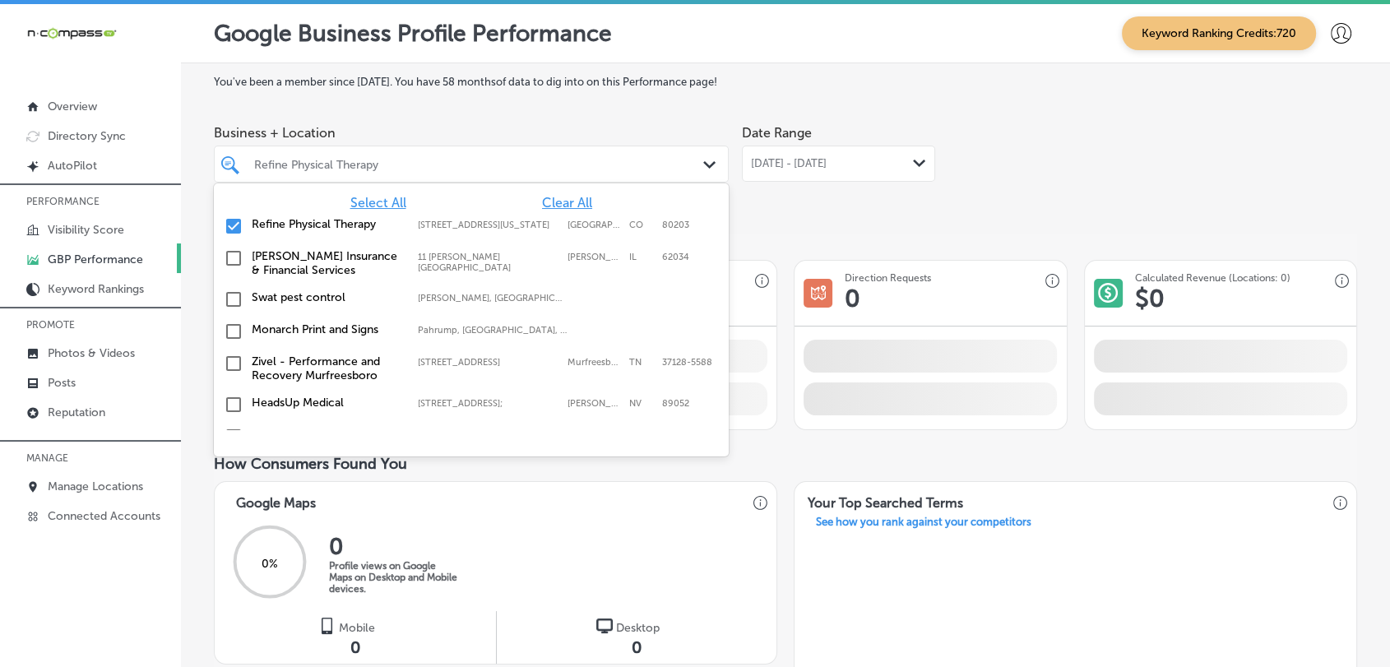
click at [726, 127] on div "Business + Location option focused, 1 of 168. 168 results available. Use Up and…" at bounding box center [785, 163] width 1143 height 92
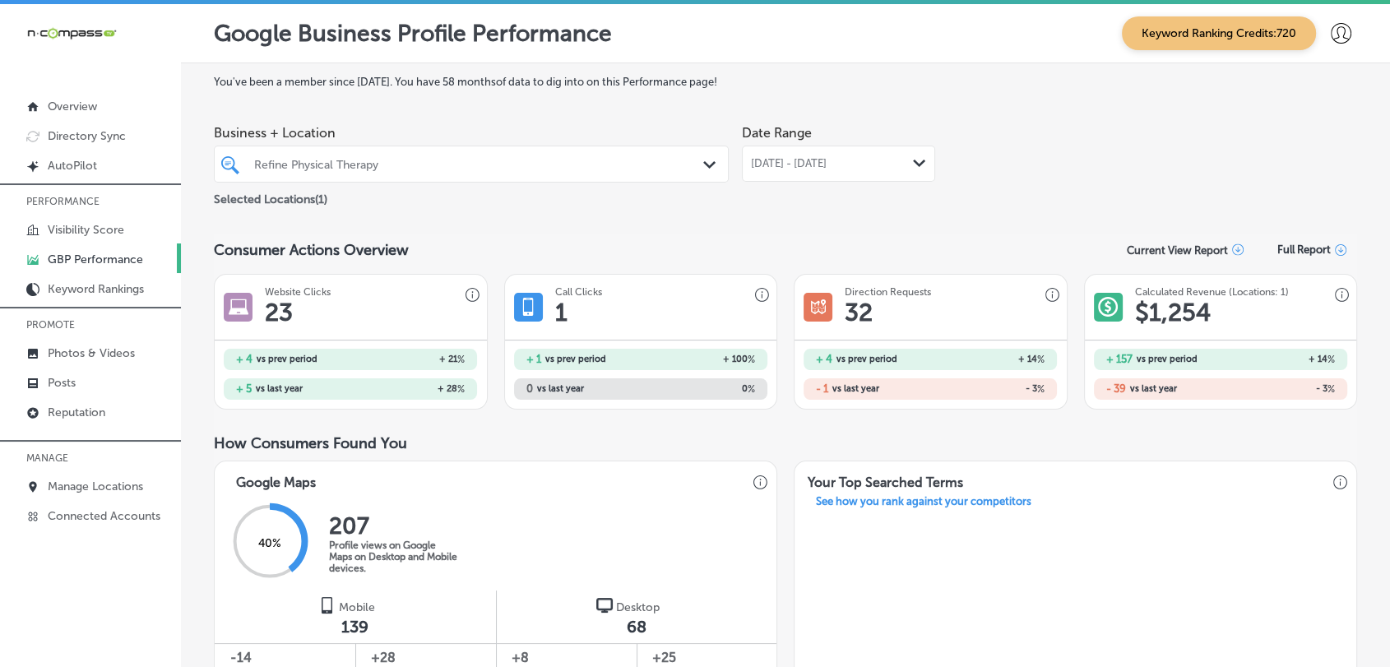
click at [757, 168] on span "[DATE] - [DATE]" at bounding box center [789, 163] width 76 height 13
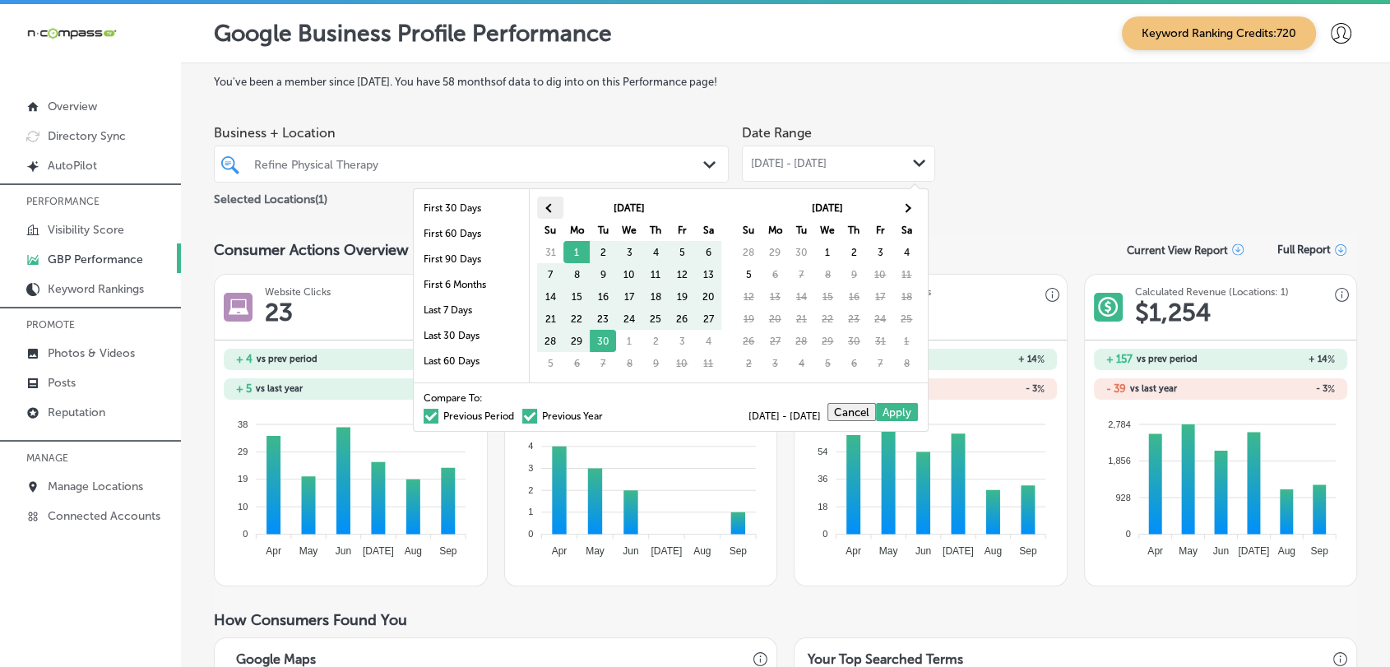
click at [558, 206] on th at bounding box center [550, 208] width 26 height 22
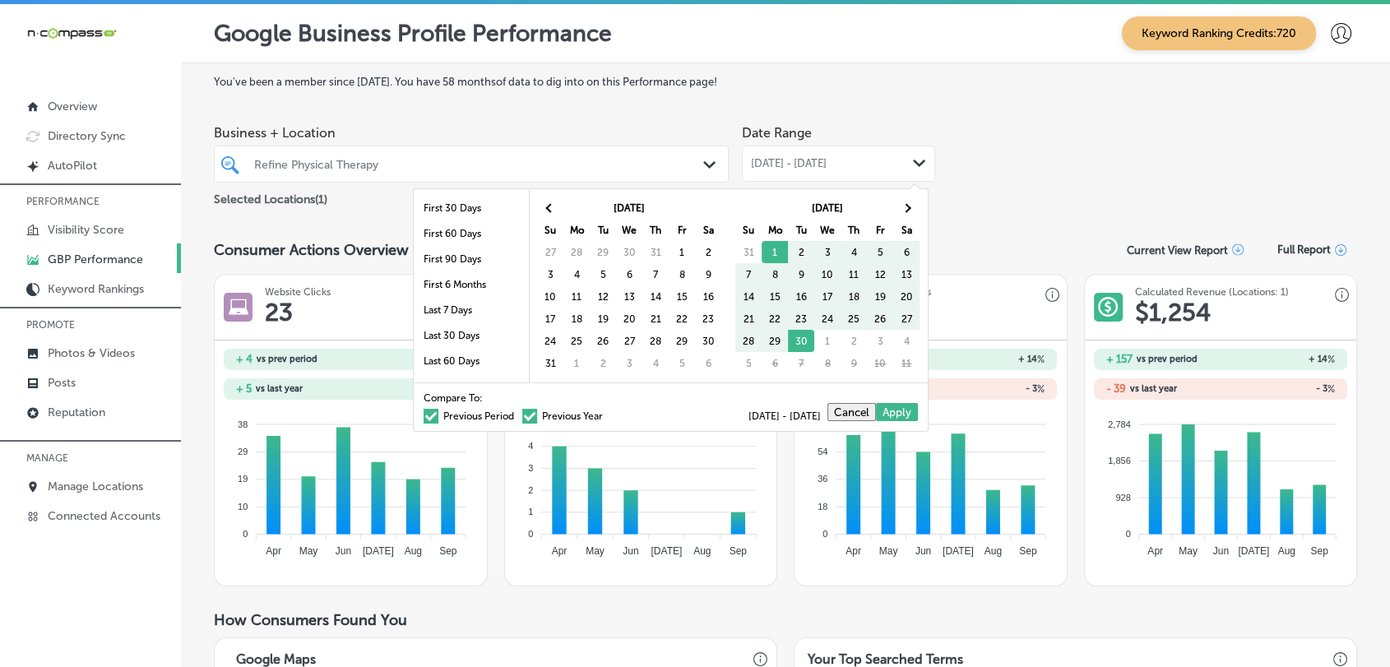
click at [558, 206] on th at bounding box center [550, 208] width 26 height 22
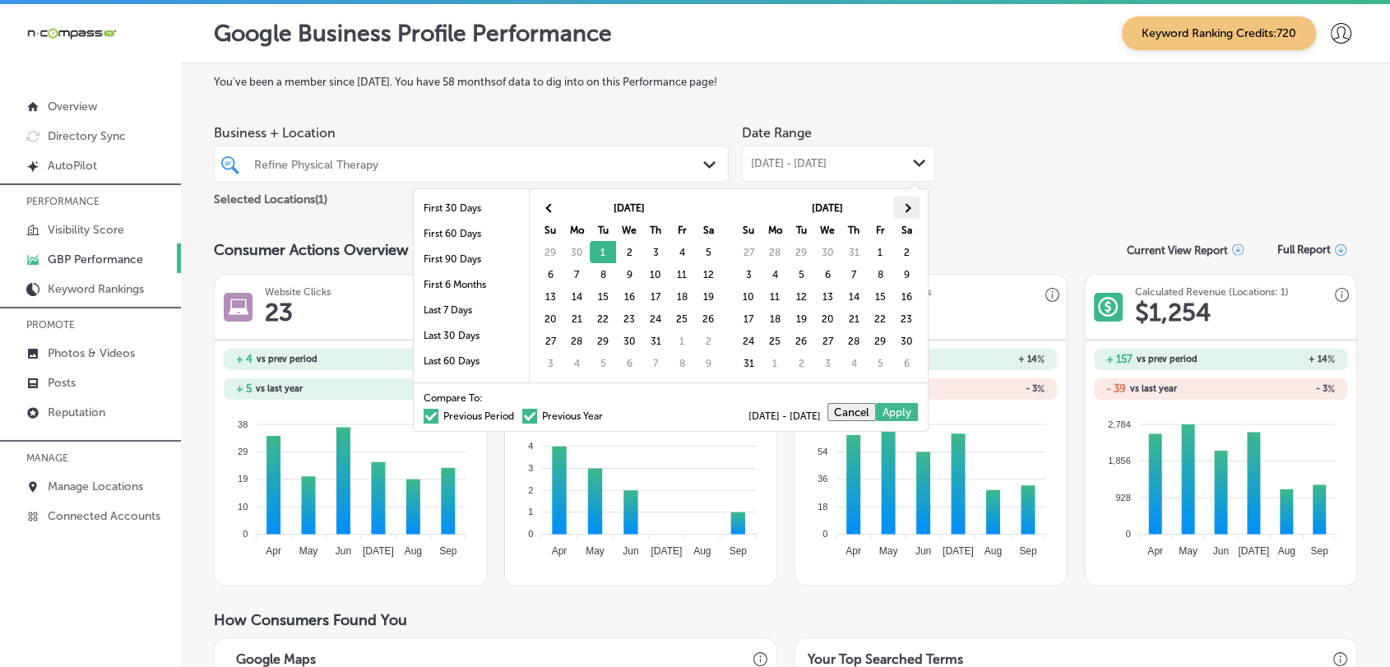
click at [908, 202] on th at bounding box center [906, 208] width 26 height 22
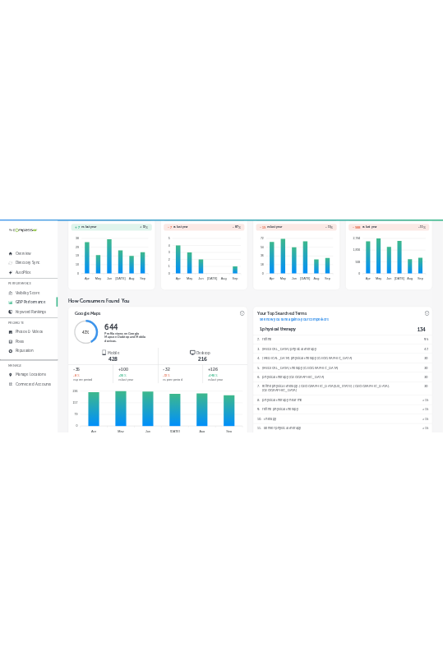
scroll to position [9, 0]
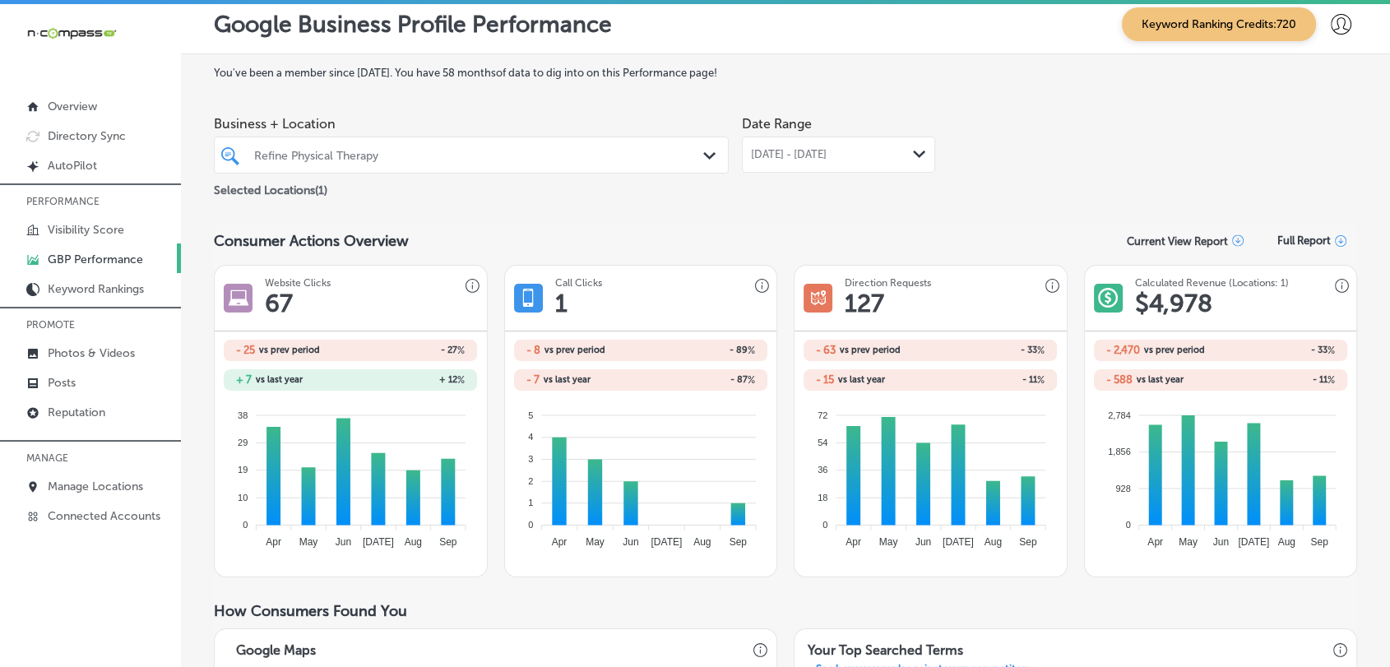
click at [826, 160] on span "[DATE] - [DATE]" at bounding box center [789, 154] width 76 height 13
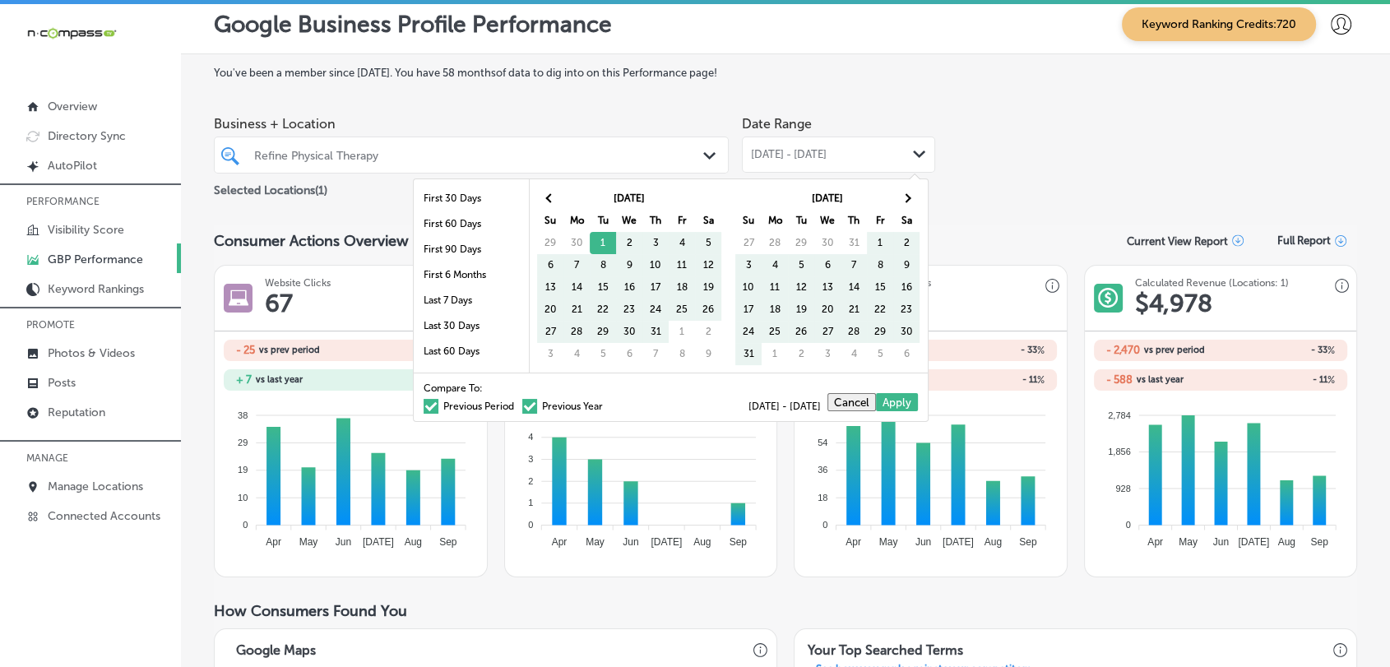
click at [526, 408] on label "Previous Year" at bounding box center [562, 406] width 81 height 10
click at [606, 404] on input "Previous Year" at bounding box center [606, 404] width 0 height 0
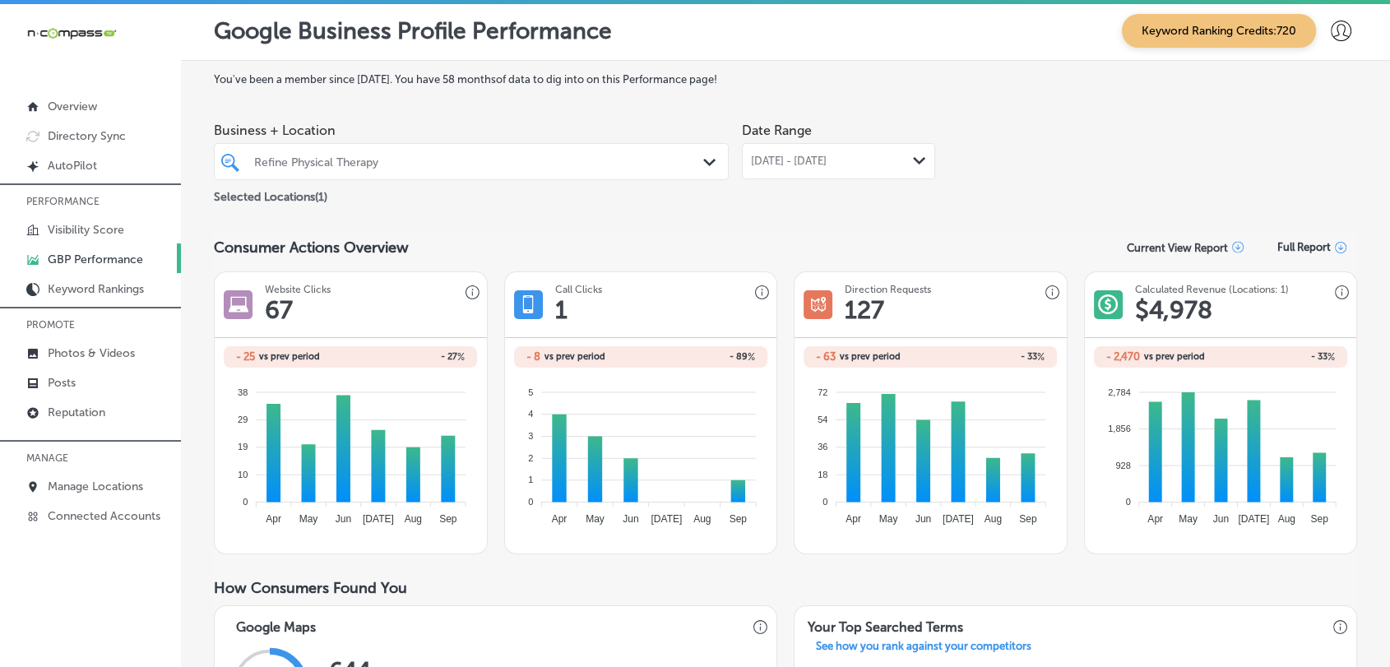
scroll to position [0, 0]
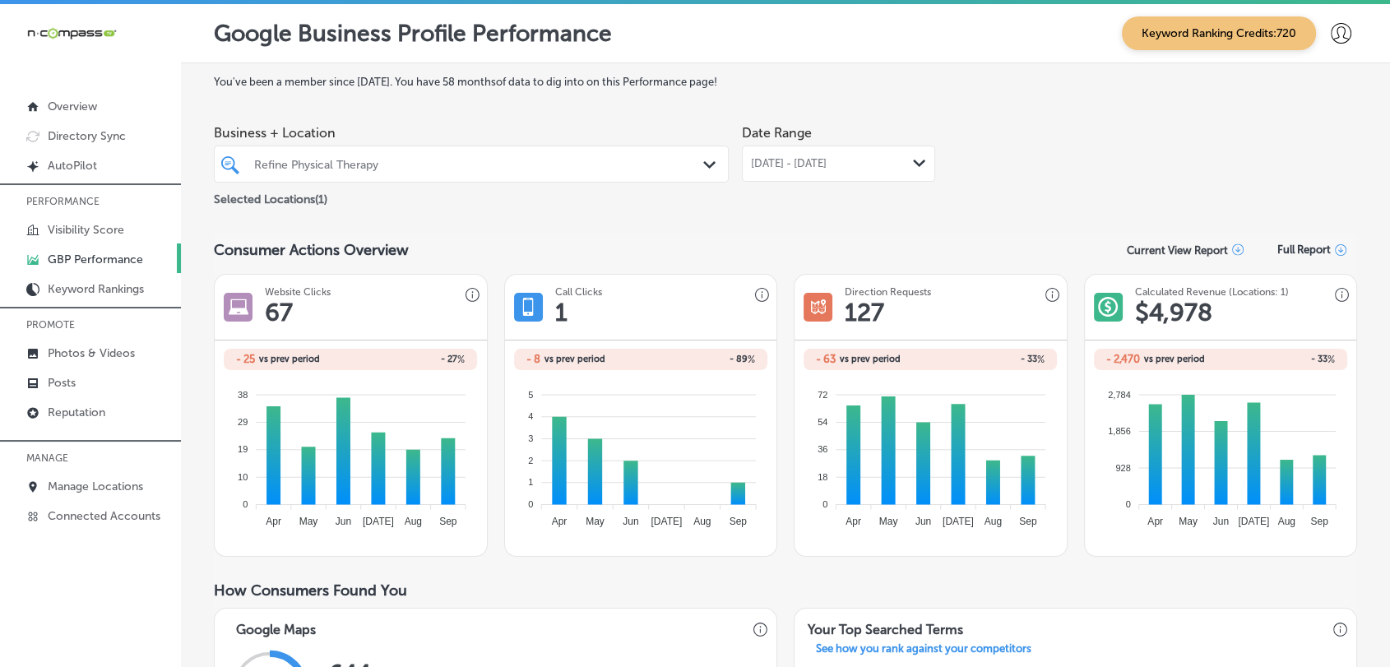
click at [825, 160] on span "[DATE] - [DATE]" at bounding box center [789, 163] width 76 height 13
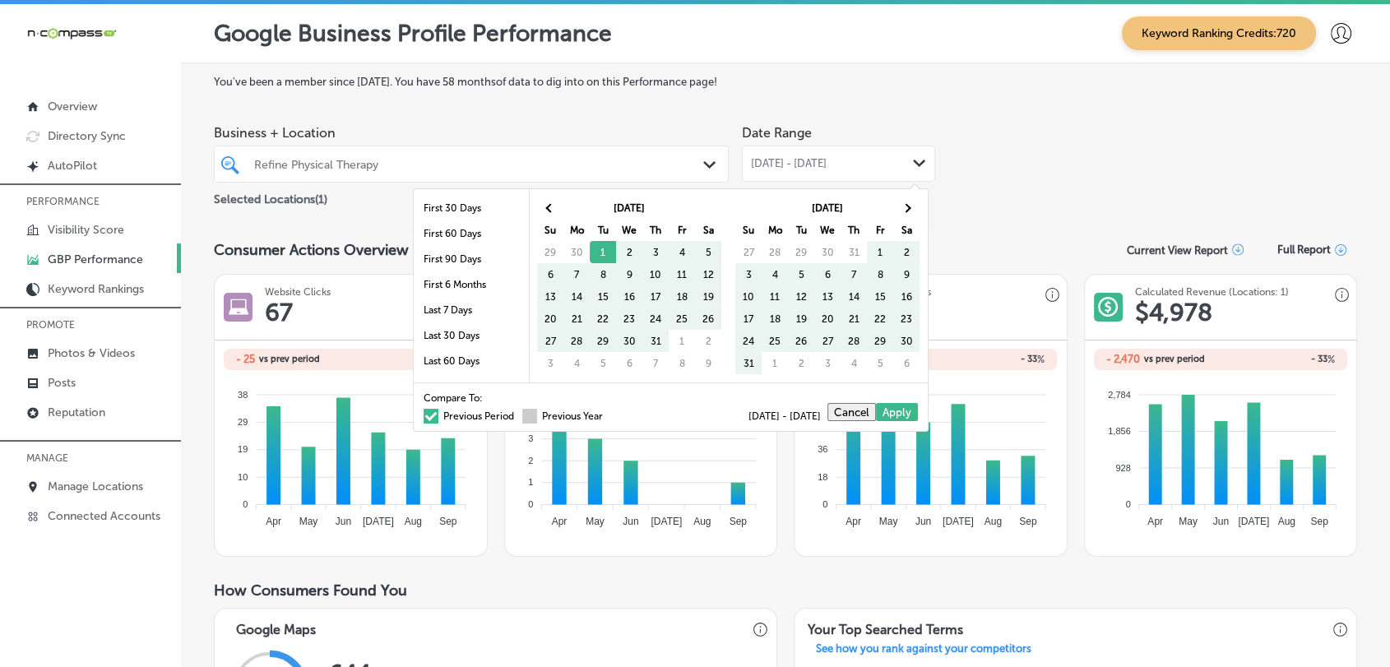
click at [526, 415] on label "Previous Year" at bounding box center [562, 416] width 81 height 10
click at [606, 414] on input "Previous Year" at bounding box center [606, 414] width 0 height 0
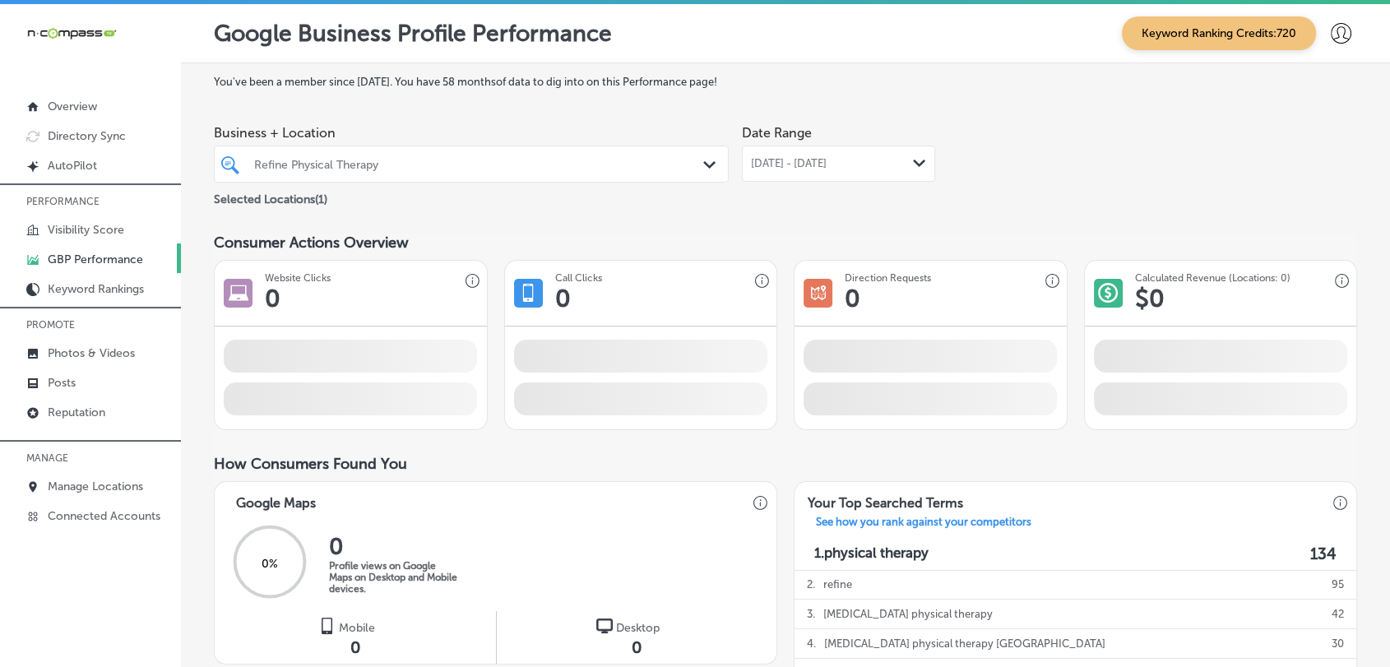
click at [823, 161] on span "[DATE] - [DATE]" at bounding box center [789, 163] width 76 height 13
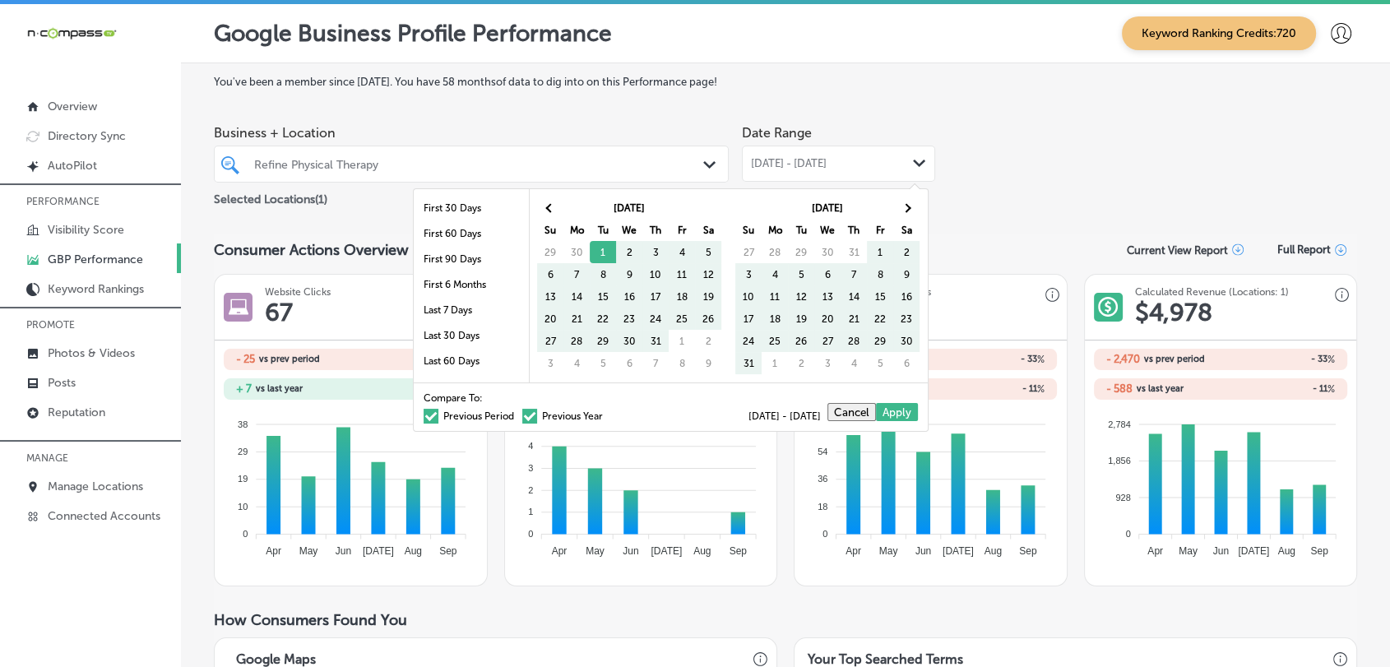
click at [438, 412] on label "Previous Period" at bounding box center [469, 416] width 90 height 10
click at [517, 414] on input "Previous Period" at bounding box center [517, 414] width 0 height 0
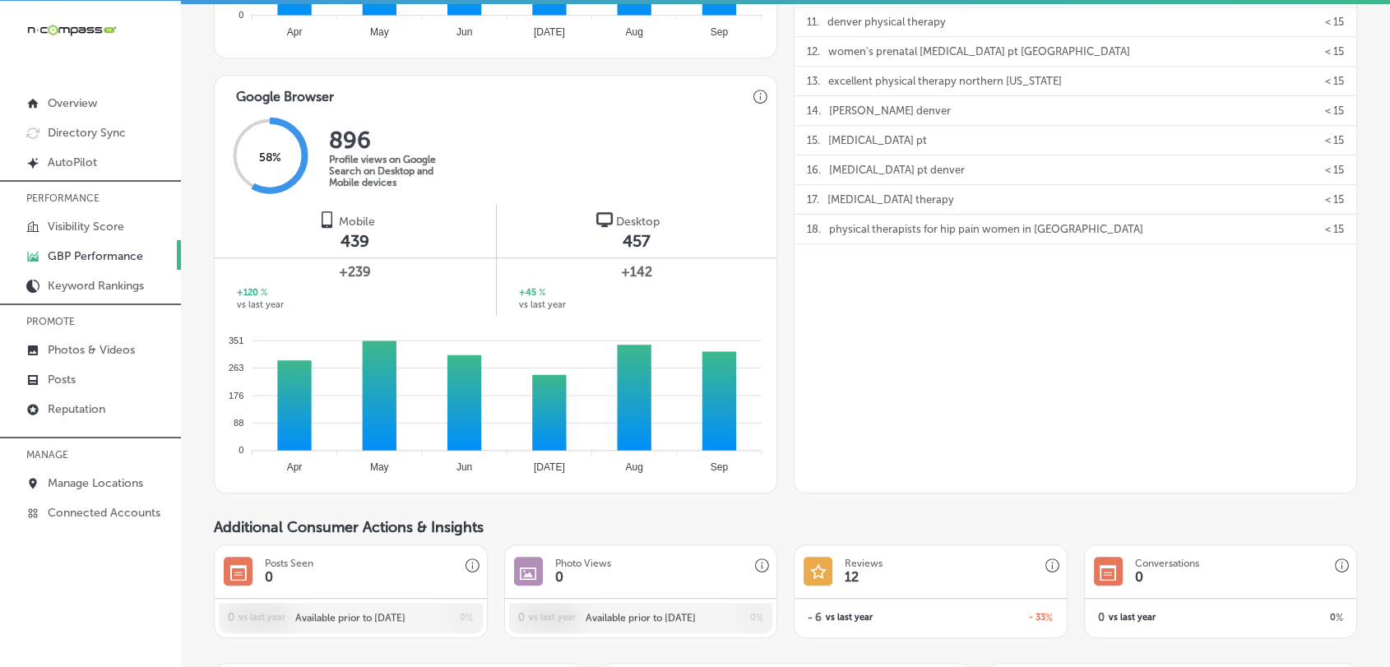
scroll to position [914, 0]
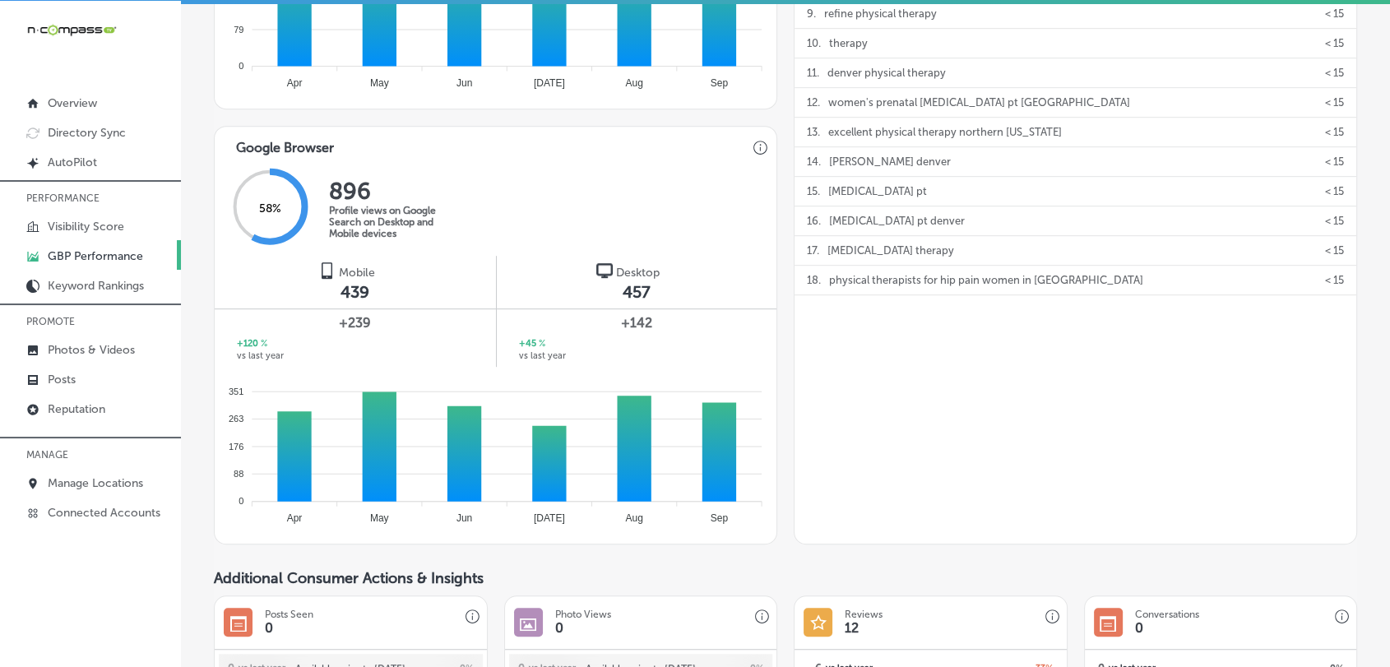
click at [983, 407] on div "2 . refine 95 3 . pelvic floor physical therapy 42 4 . pelvic floor physical th…" at bounding box center [1075, 157] width 562 height 755
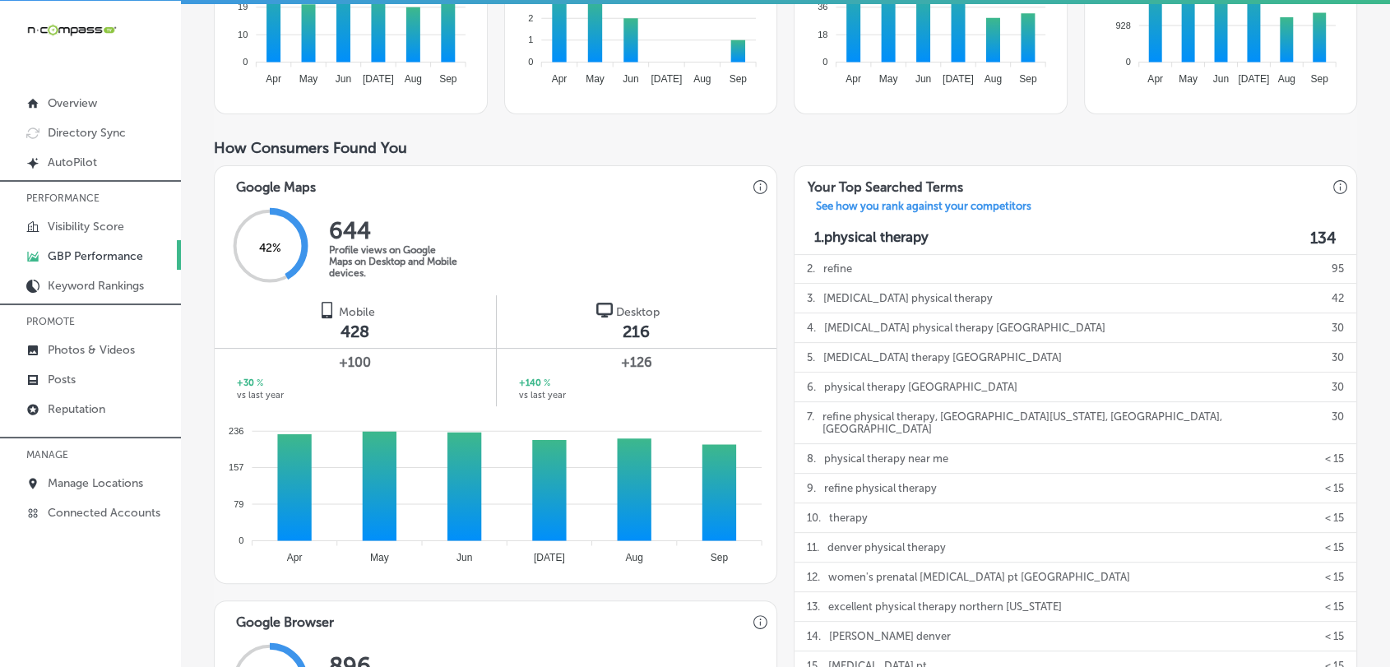
scroll to position [0, 0]
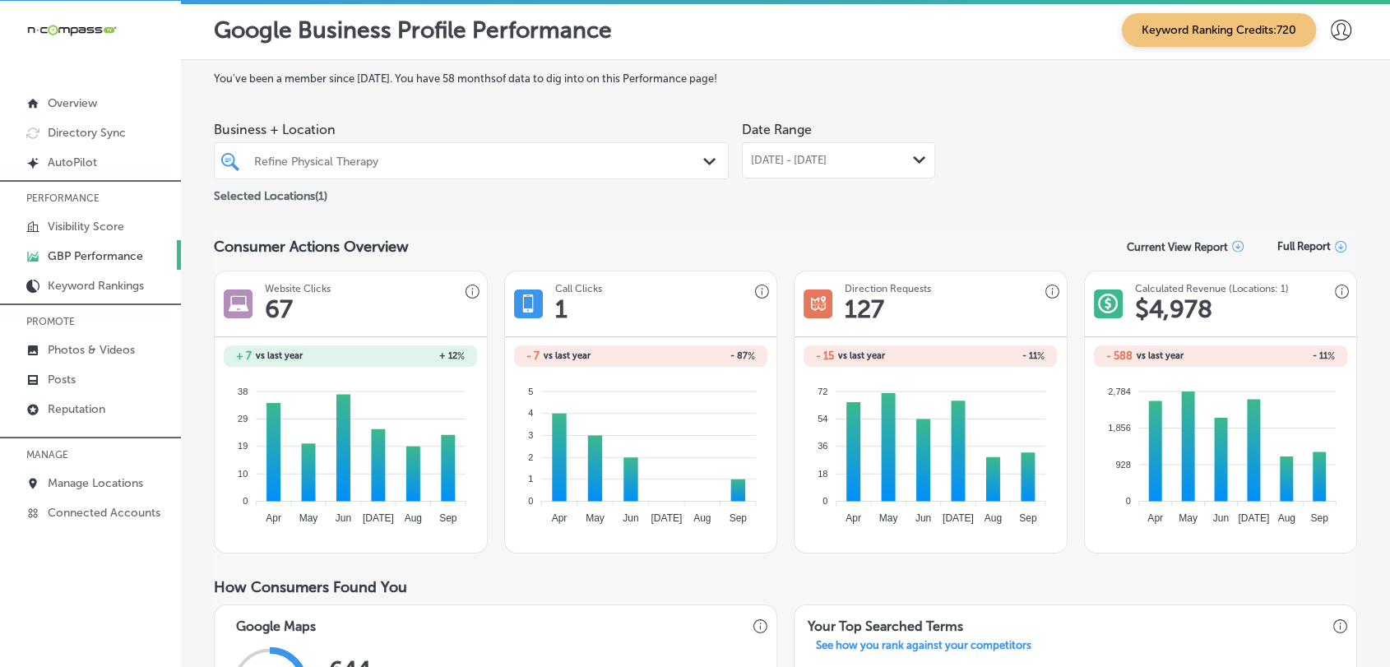
click at [535, 145] on div "Refine Physical Therapy Path Created with Sketch." at bounding box center [471, 160] width 515 height 37
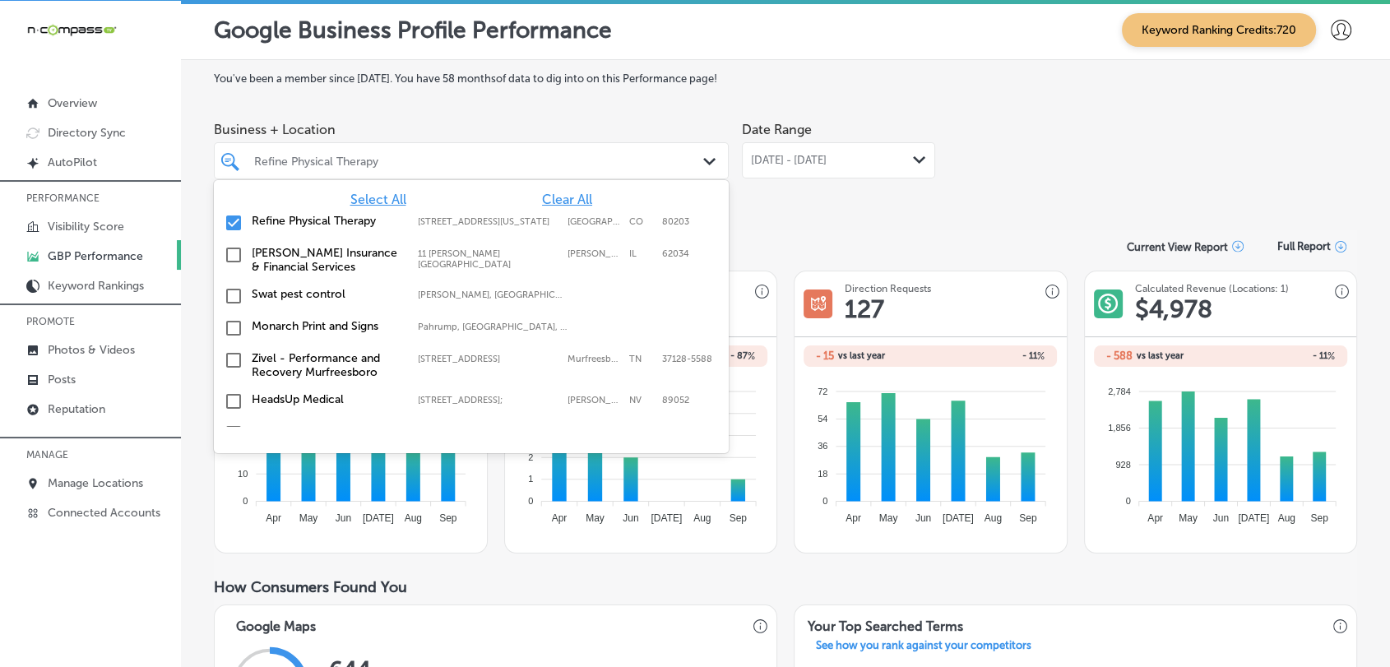
click at [559, 186] on div "Select All Clear All Refine Physical Therapy 1626 North Washington Street, Denv…" at bounding box center [471, 303] width 515 height 247
click at [557, 192] on span "Clear All" at bounding box center [567, 200] width 50 height 16
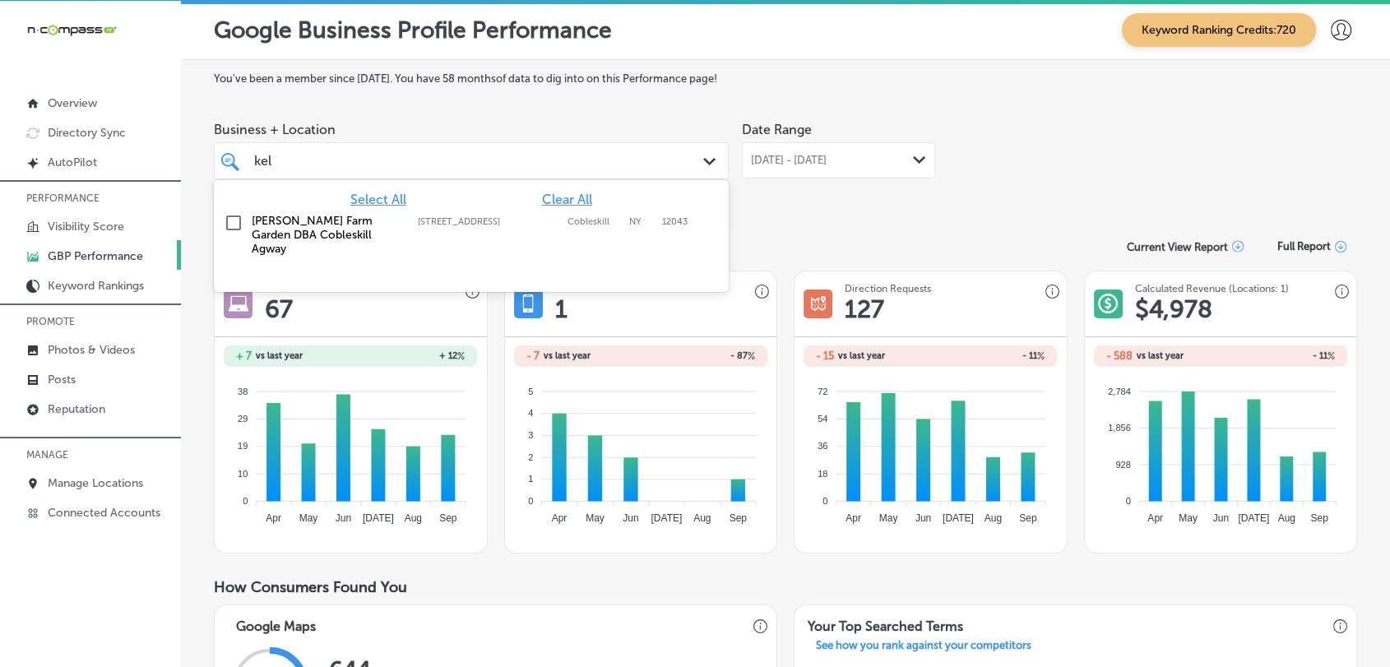
click at [624, 243] on div "Kelley Farm Garden DBA Cobleskill Agway 239 W Main St, Cobleskill, NY, 12043 23…" at bounding box center [471, 235] width 502 height 49
type input "kel"
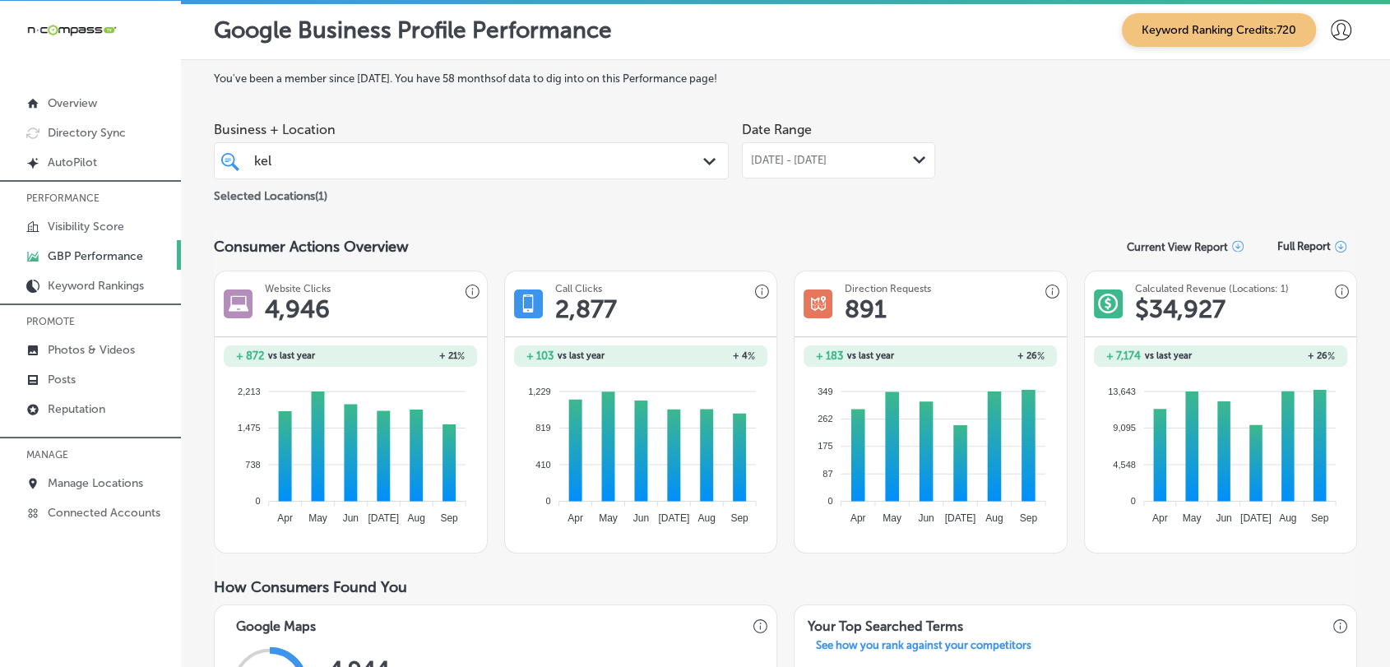
click at [857, 147] on div "Jul 01, 2025 - Sep 30, 2025 Path Created with Sketch." at bounding box center [838, 160] width 193 height 36
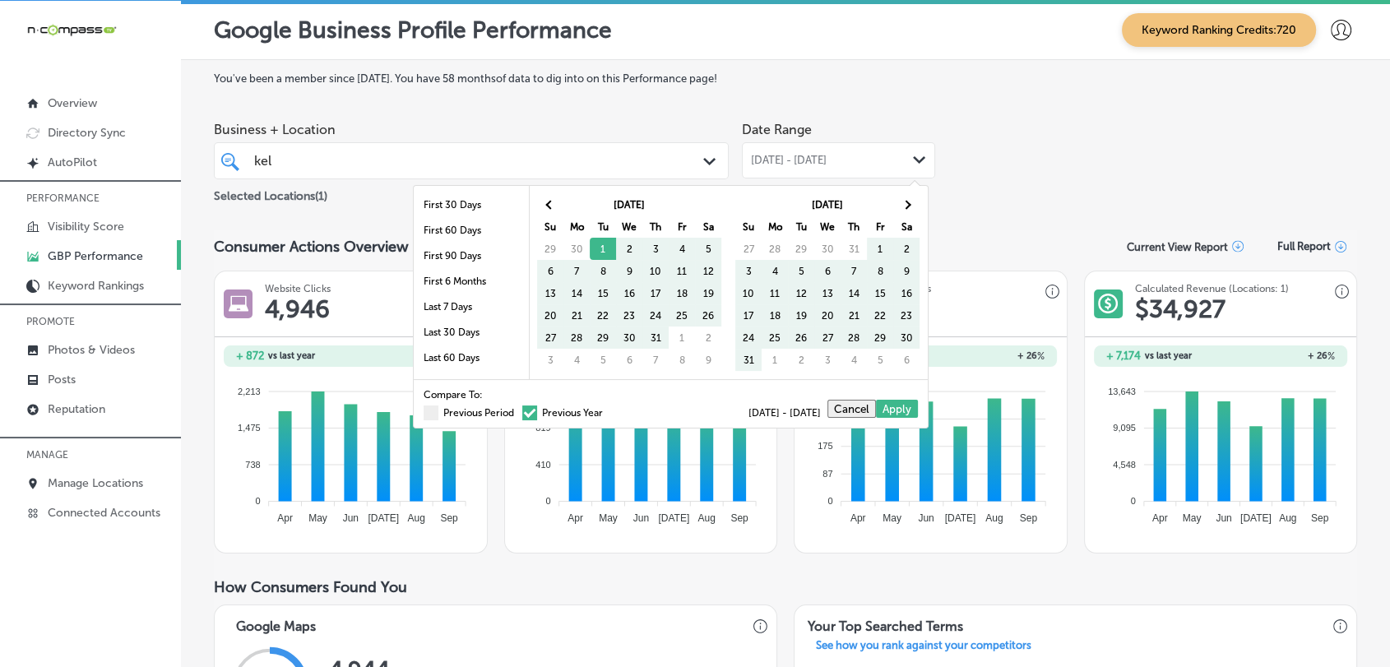
click at [414, 420] on div "Compare To: Previous Period Previous Year [DATE] - [DATE] Cancel Apply" at bounding box center [671, 403] width 514 height 49
click at [424, 410] on span at bounding box center [431, 412] width 15 height 15
click at [517, 410] on input "Previous Period" at bounding box center [517, 410] width 0 height 0
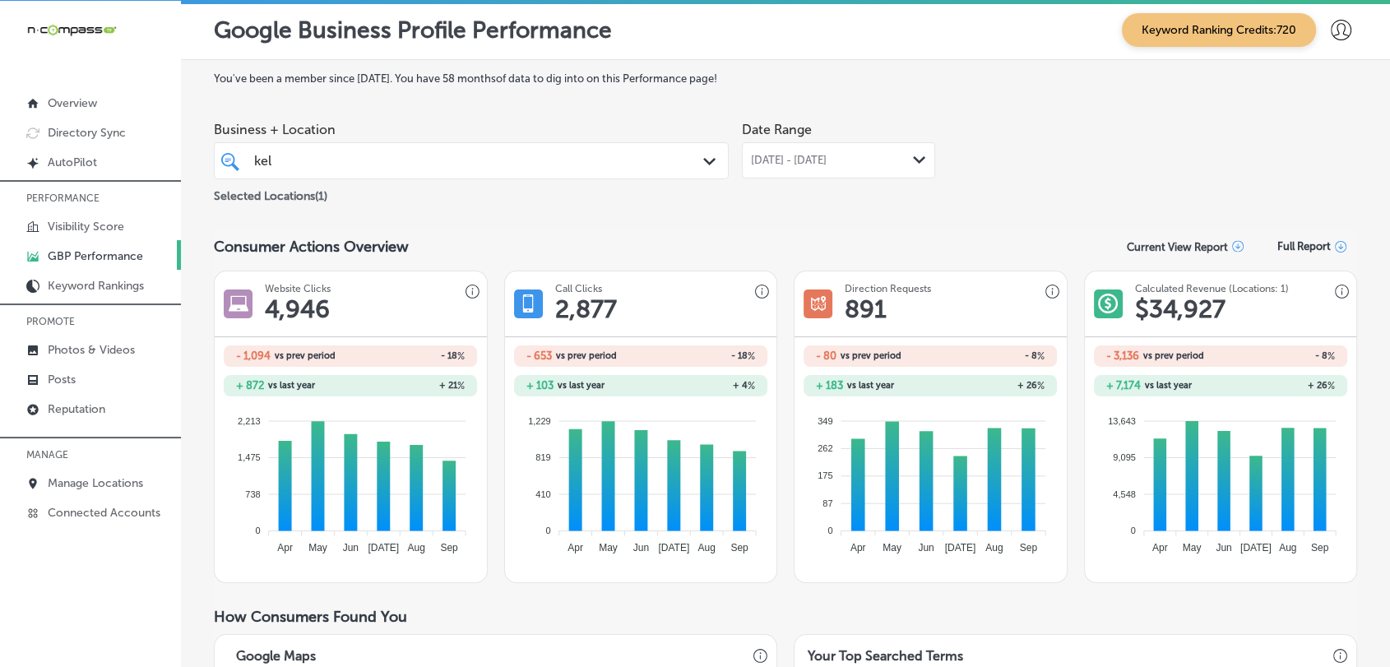
click at [862, 147] on div "Jul 01, 2025 - Sep 30, 2025 Path Created with Sketch." at bounding box center [838, 160] width 193 height 36
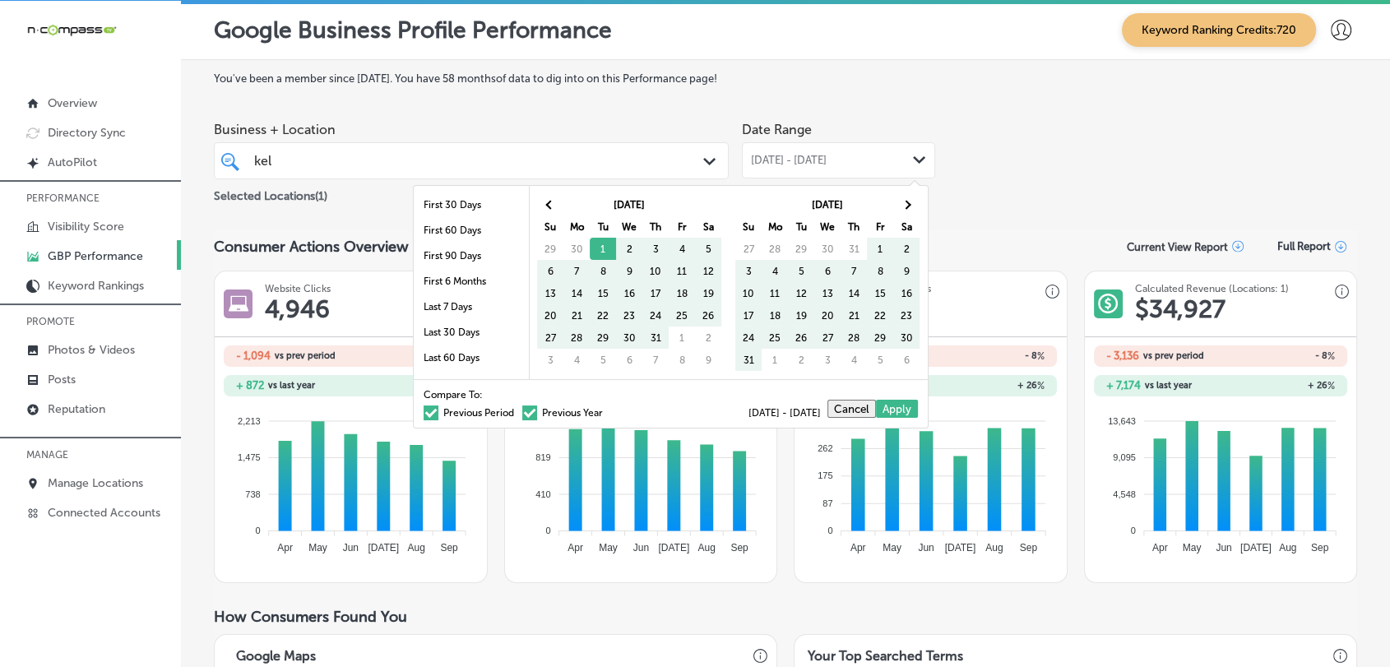
click at [434, 419] on div "Compare To: Previous Period Previous Year [DATE] - [DATE] Cancel Apply" at bounding box center [671, 403] width 514 height 49
click at [438, 415] on label "Previous Period" at bounding box center [469, 413] width 90 height 10
click at [517, 410] on input "Previous Period" at bounding box center [517, 410] width 0 height 0
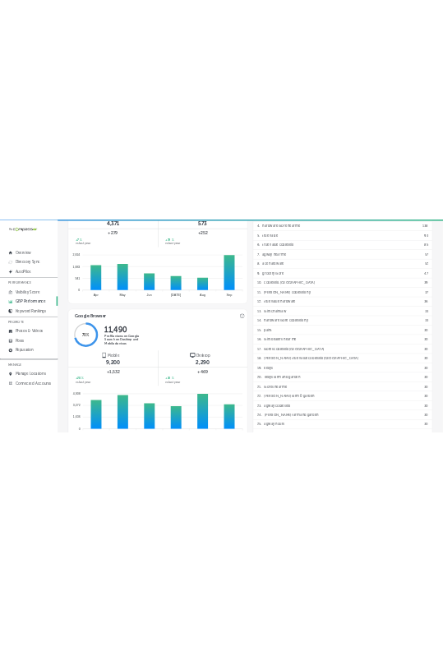
scroll to position [914, 0]
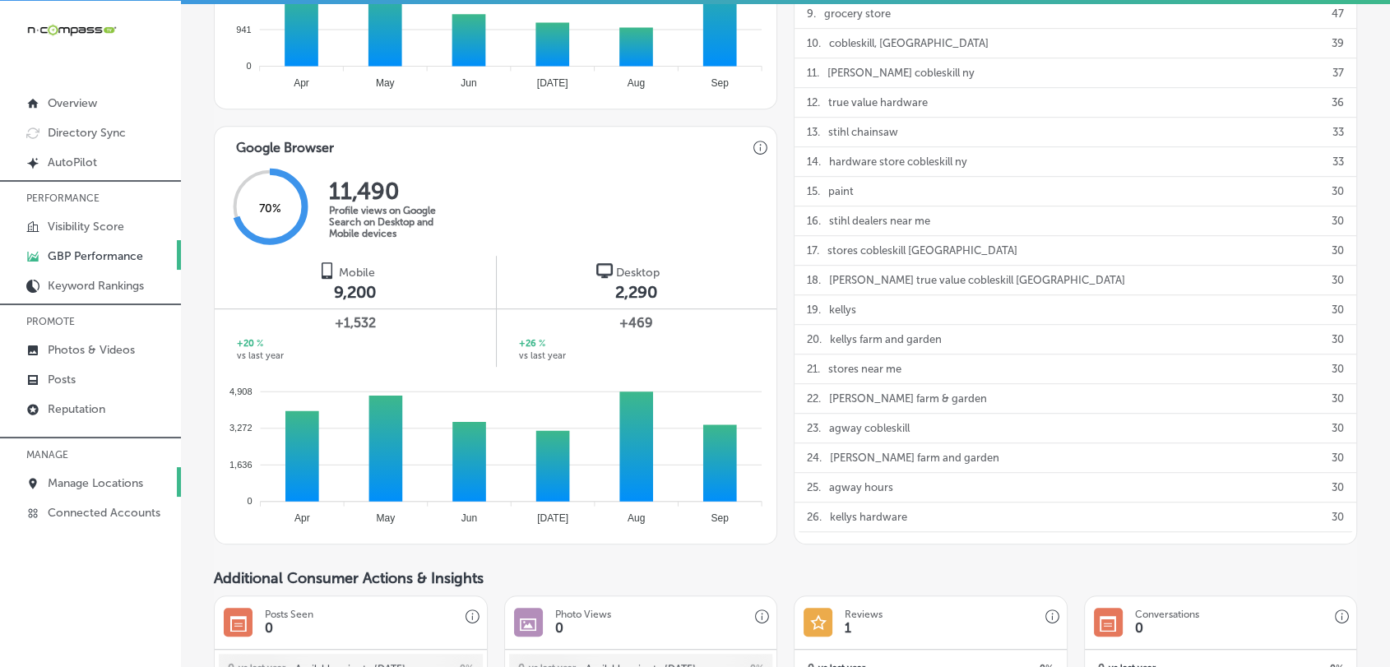
click at [86, 492] on link "Manage Locations" at bounding box center [90, 482] width 181 height 30
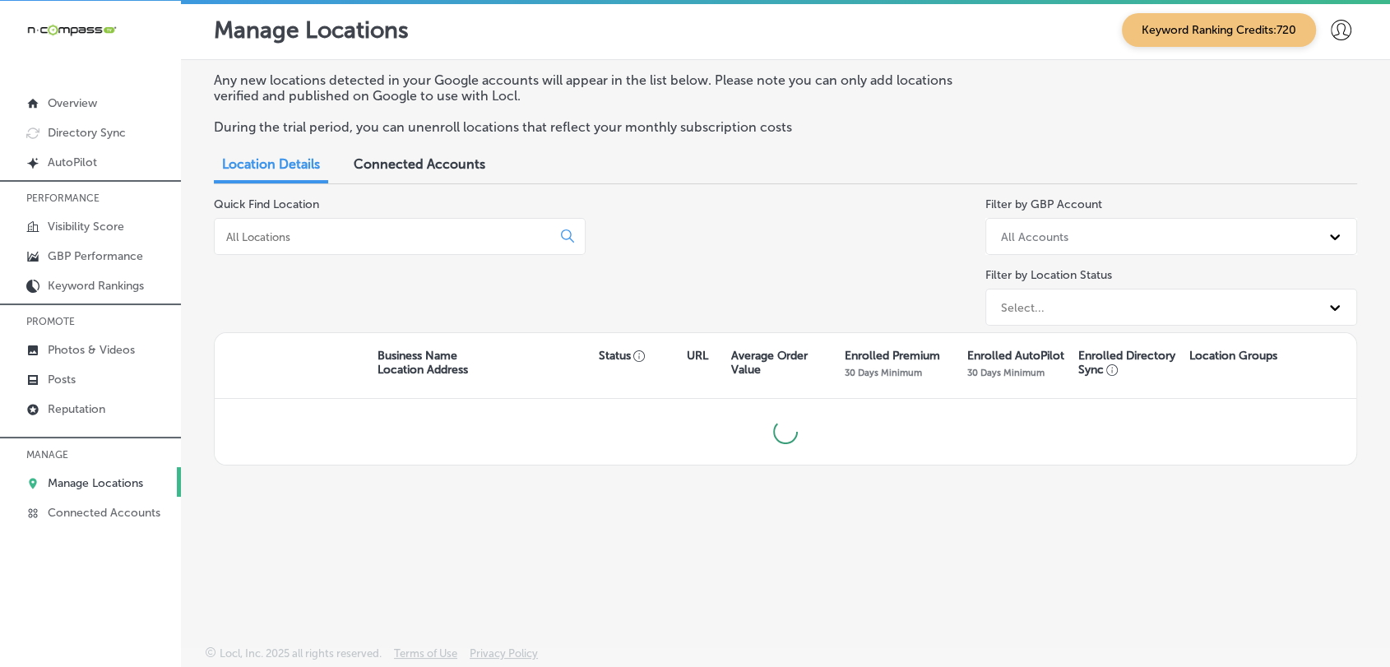
click at [323, 241] on input at bounding box center [386, 236] width 323 height 15
type input "kelley"
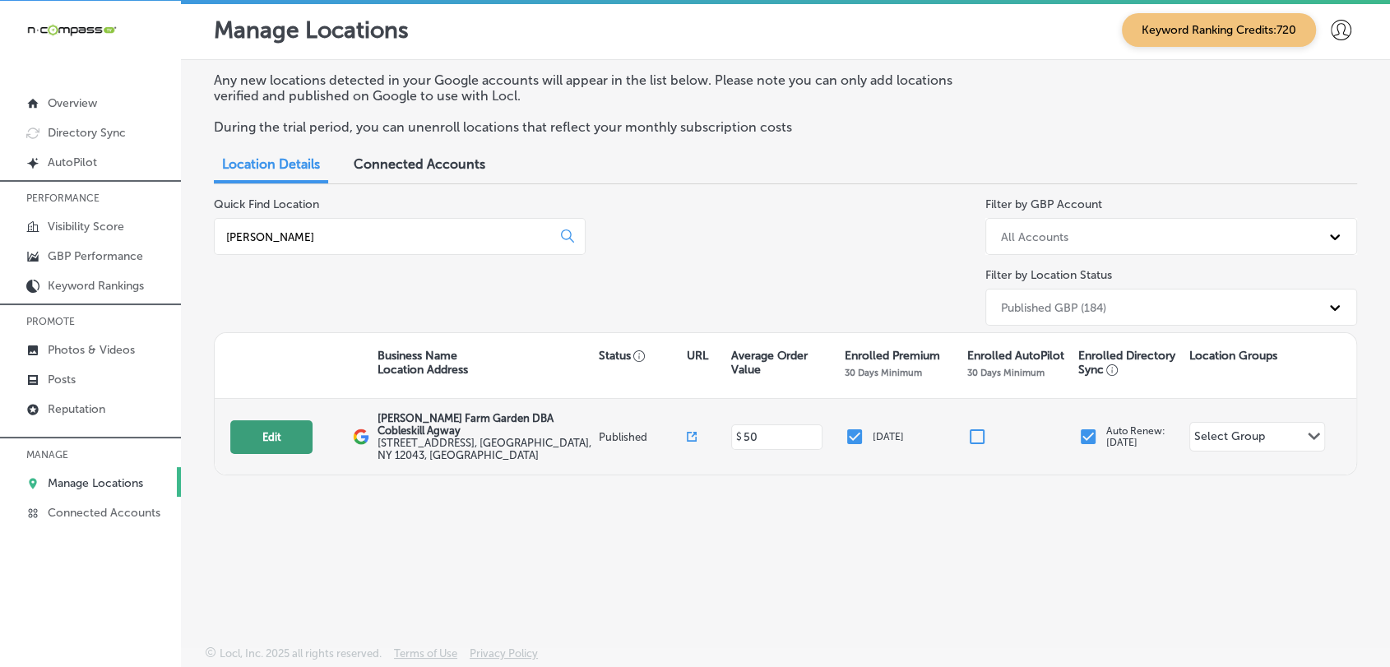
click at [269, 441] on button "Edit" at bounding box center [271, 437] width 82 height 34
select select "US"
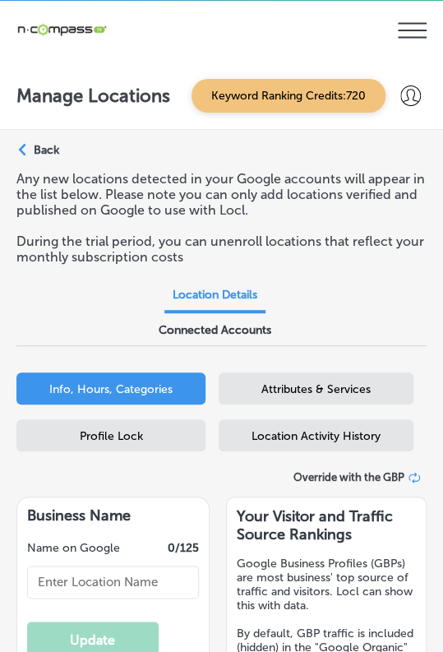
select select "US"
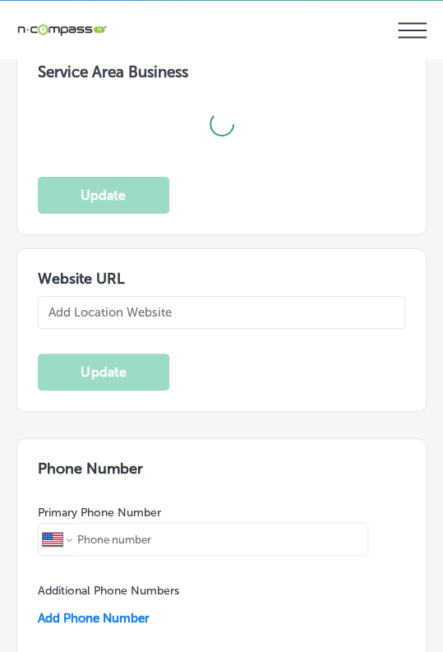
scroll to position [2010, 0]
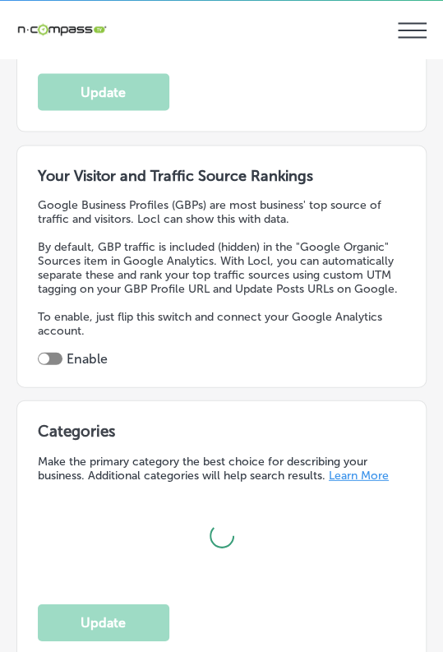
type textarea "Kelley Farm & Garden in Cobleskill, NY, is your trusted local hardware store of…"
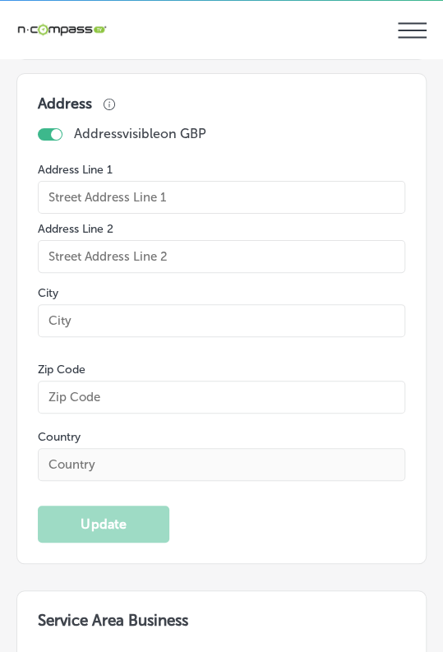
type input "Kelley Farm Garden DBA Cobleskill Agway"
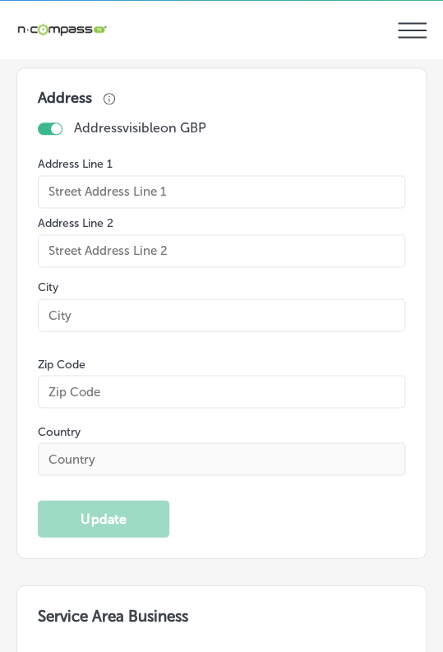
checkbox input "true"
type input "https://online.cobleskillagway.com/"
type input "239 W Main St"
type input "Cobleskill"
type input "12043"
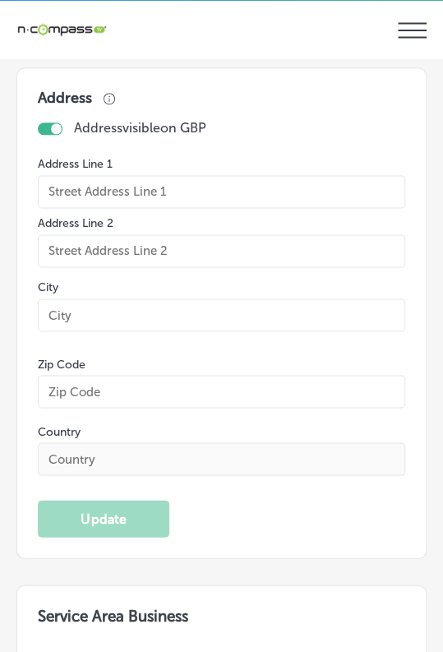
type input "US"
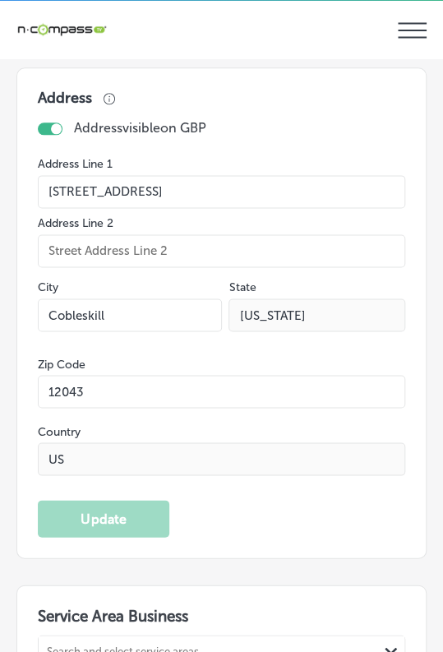
type input "+1 518 234 2332"
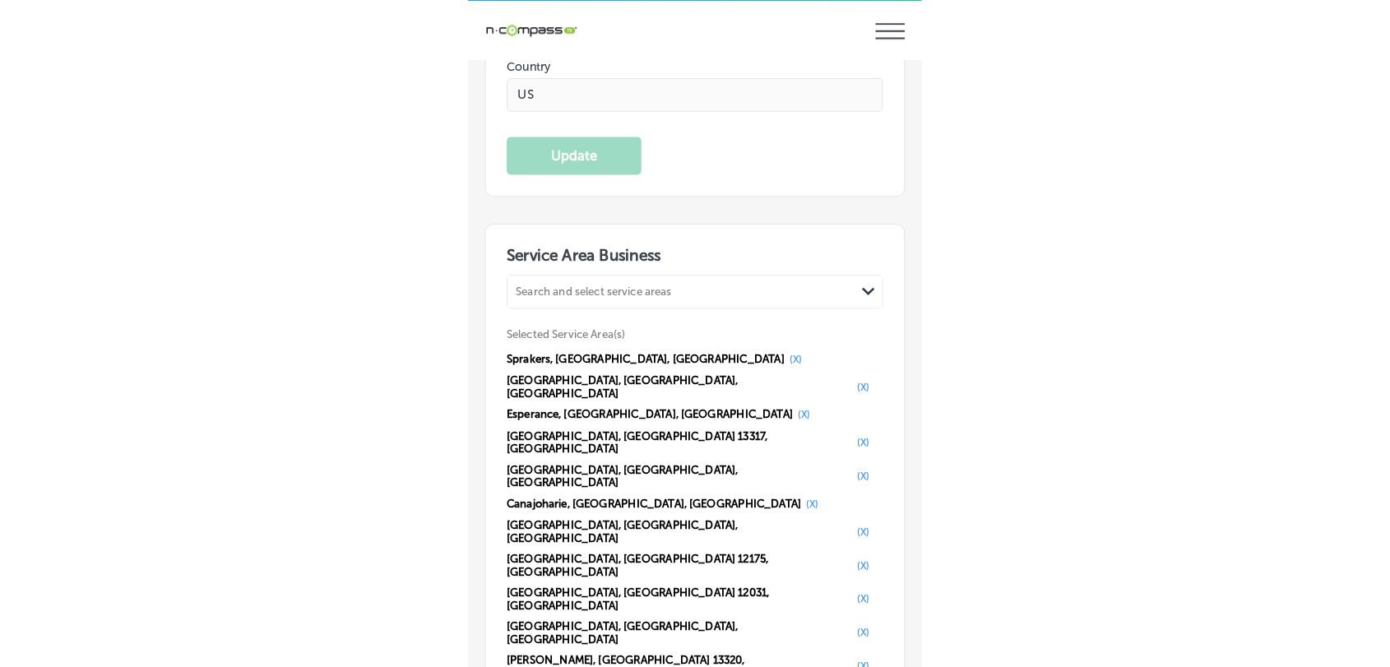
scroll to position [3615, 0]
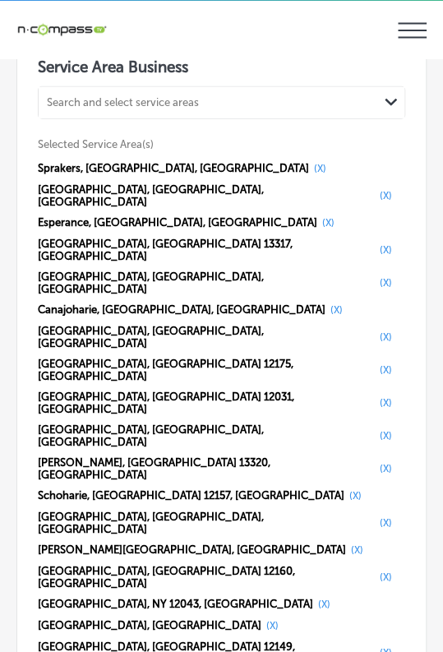
select select "US"
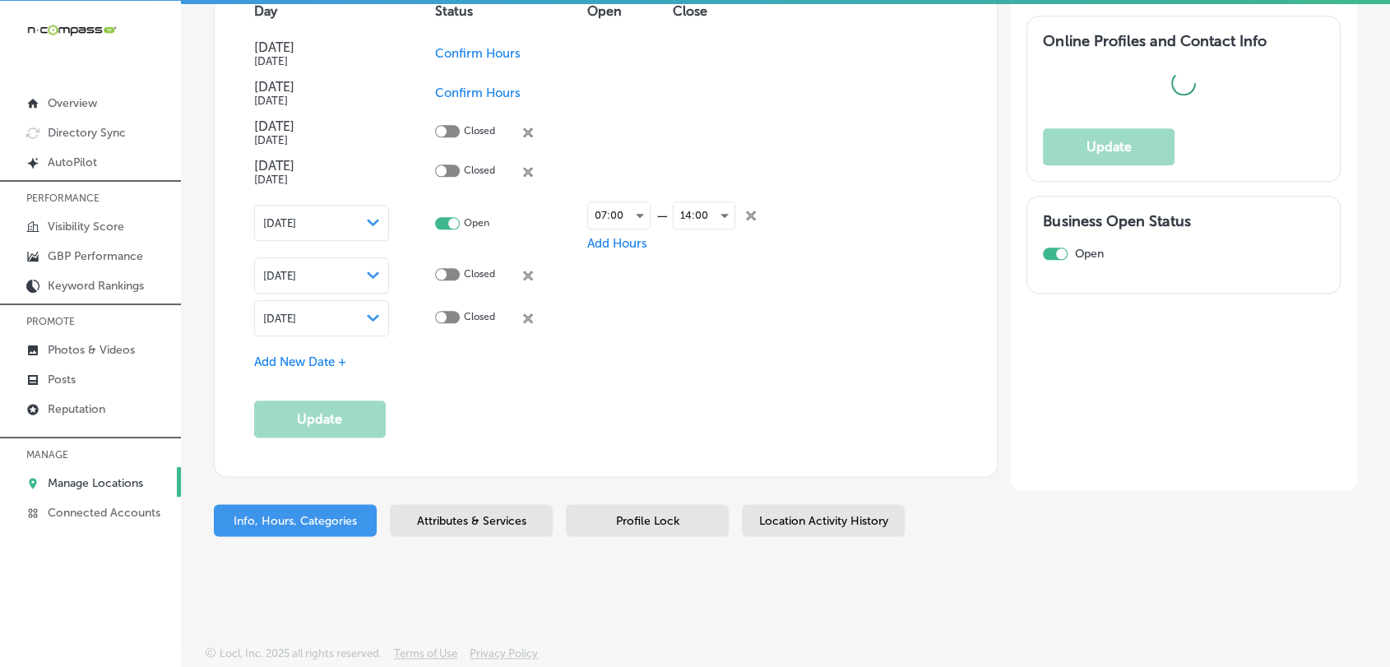
scroll to position [1910, 0]
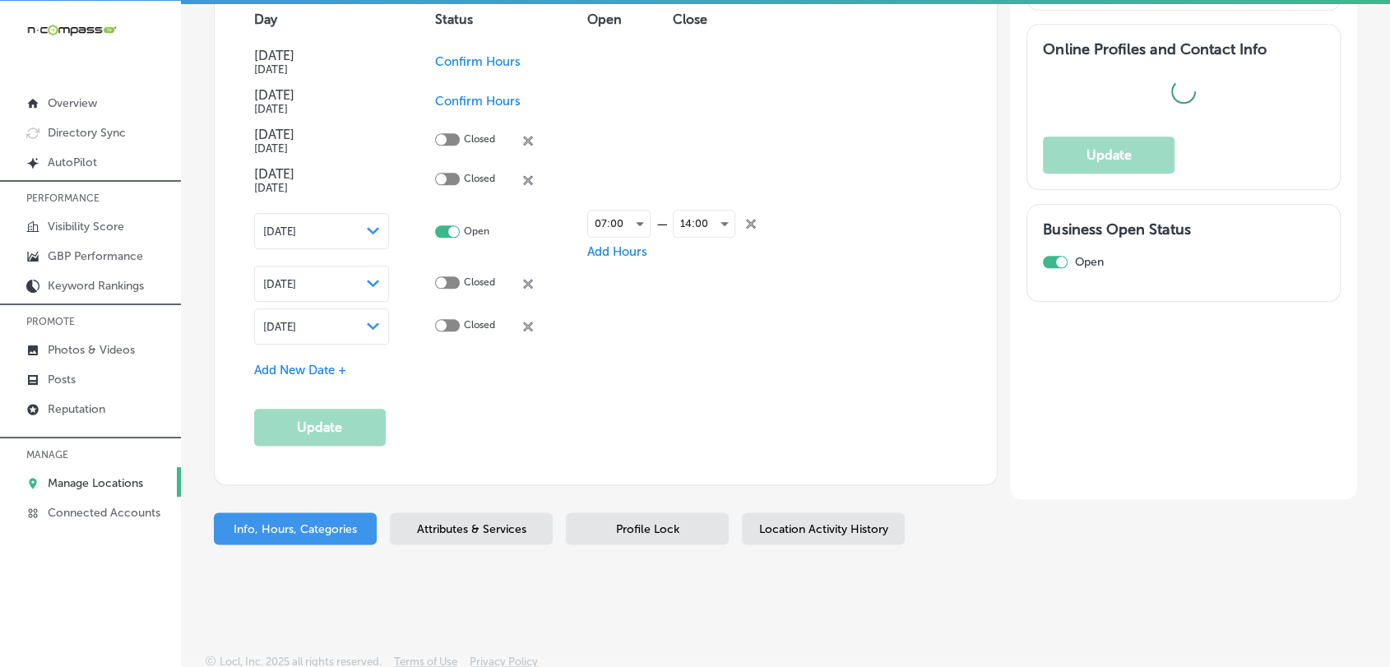
type input "239 W Main St"
type input "Cobleskill"
type input "12043"
type input "US"
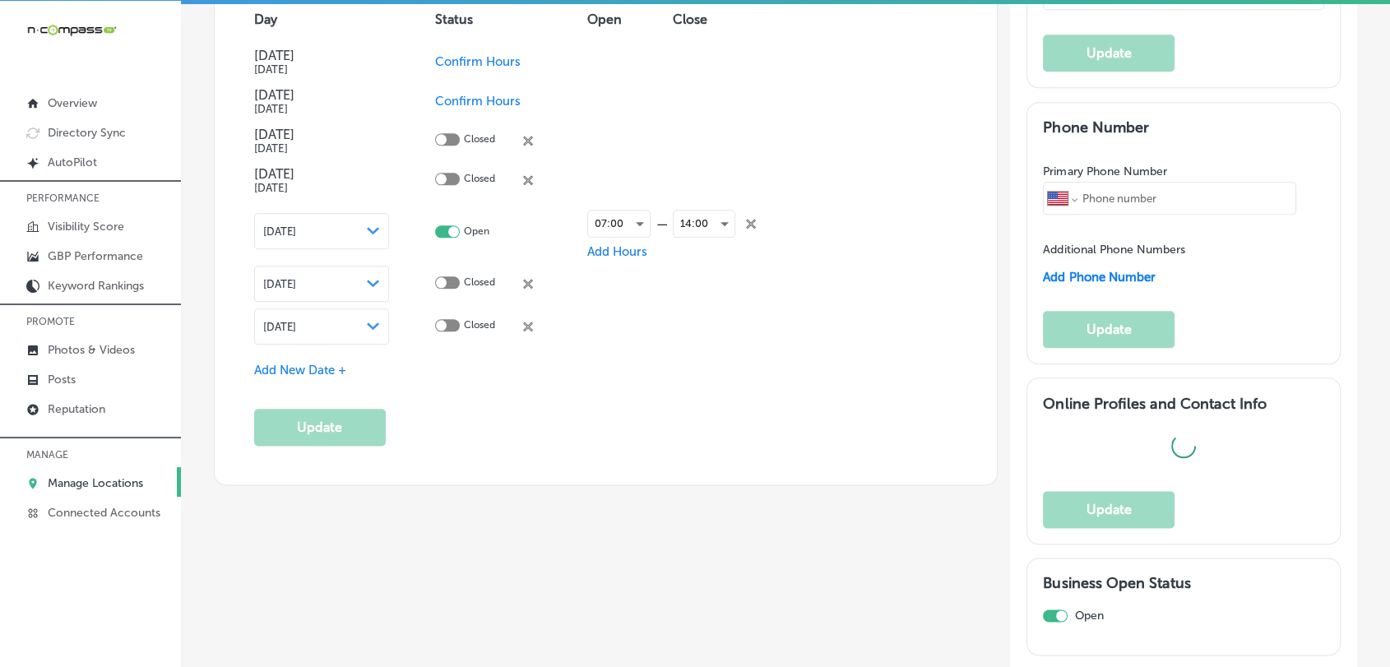
checkbox input "true"
type input "https://online.cobleskillagway.com/"
type input "+1 518 234 2332"
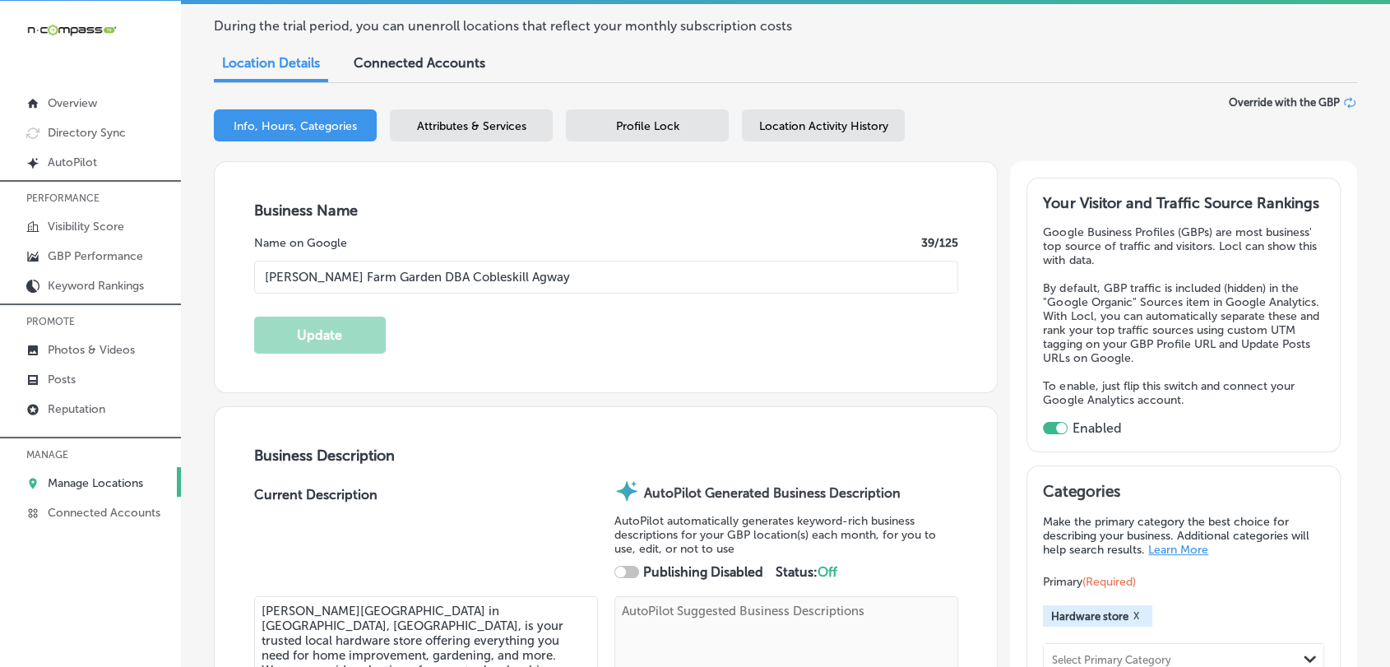
scroll to position [0, 0]
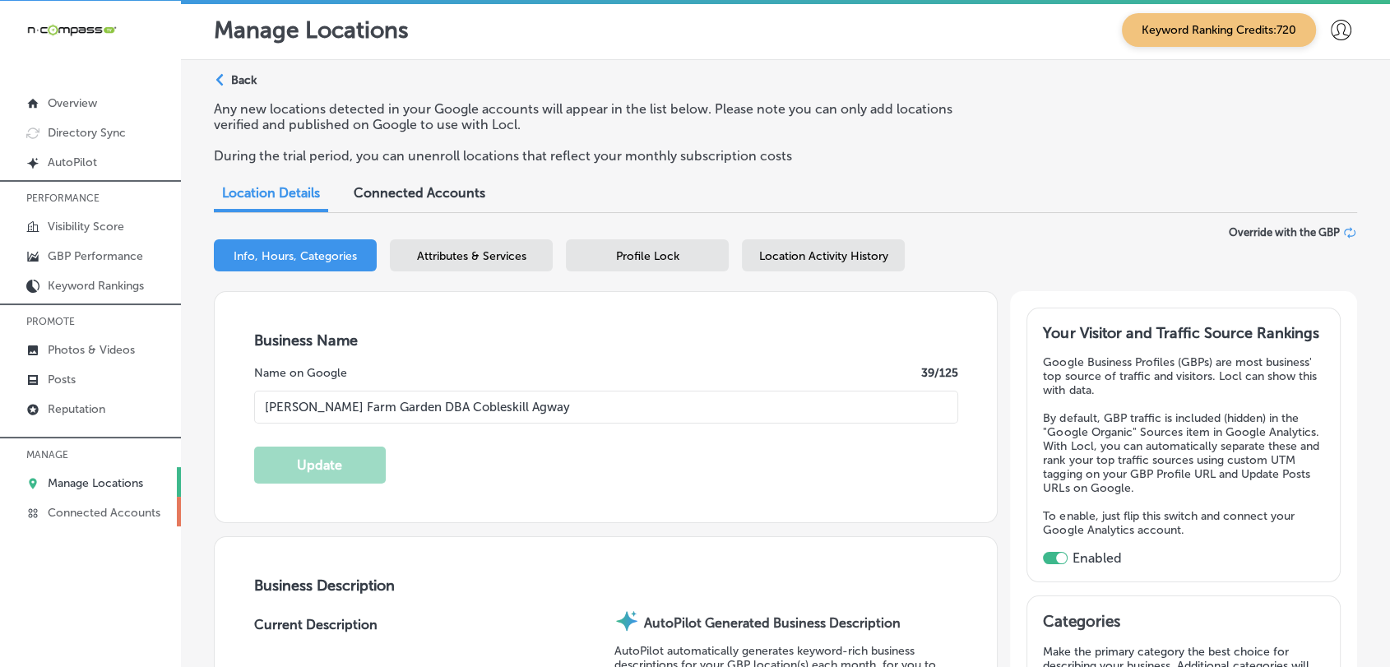
click at [101, 506] on link "Connected Accounts" at bounding box center [90, 512] width 181 height 30
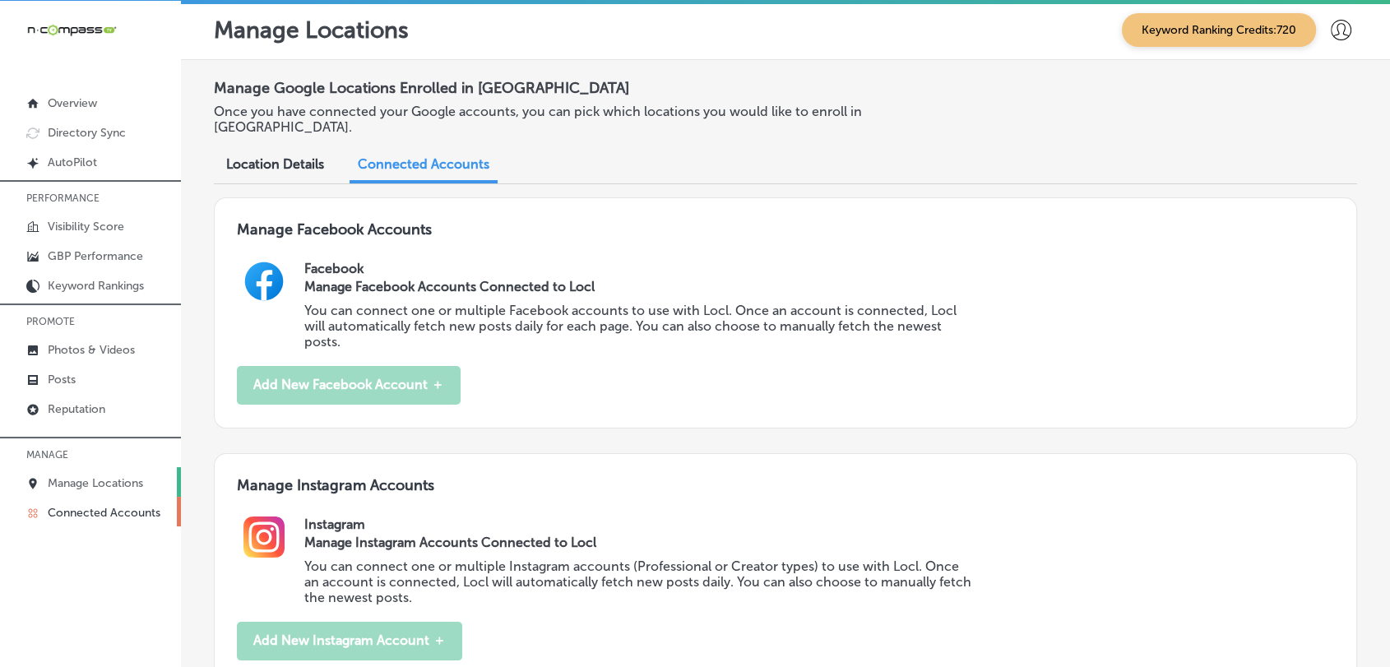
click at [106, 488] on p "Manage Locations" at bounding box center [95, 483] width 95 height 14
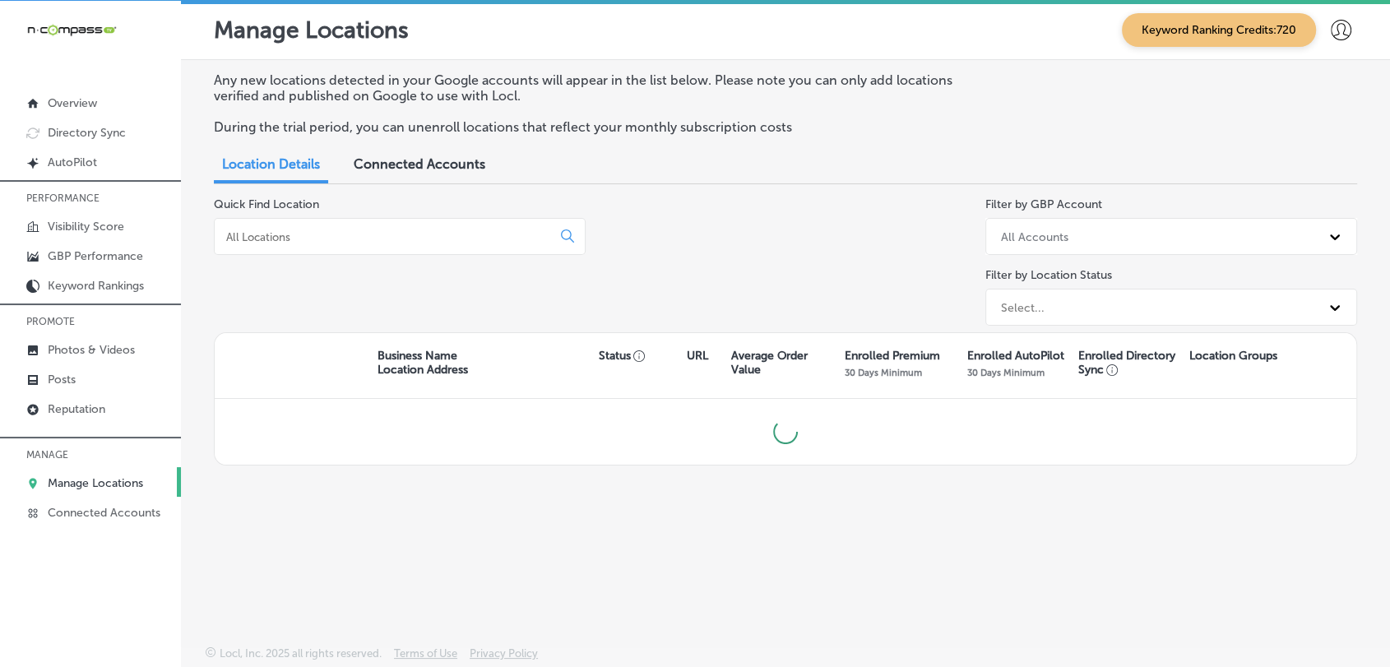
click at [309, 220] on div at bounding box center [400, 236] width 372 height 37
click at [312, 233] on input at bounding box center [386, 236] width 323 height 15
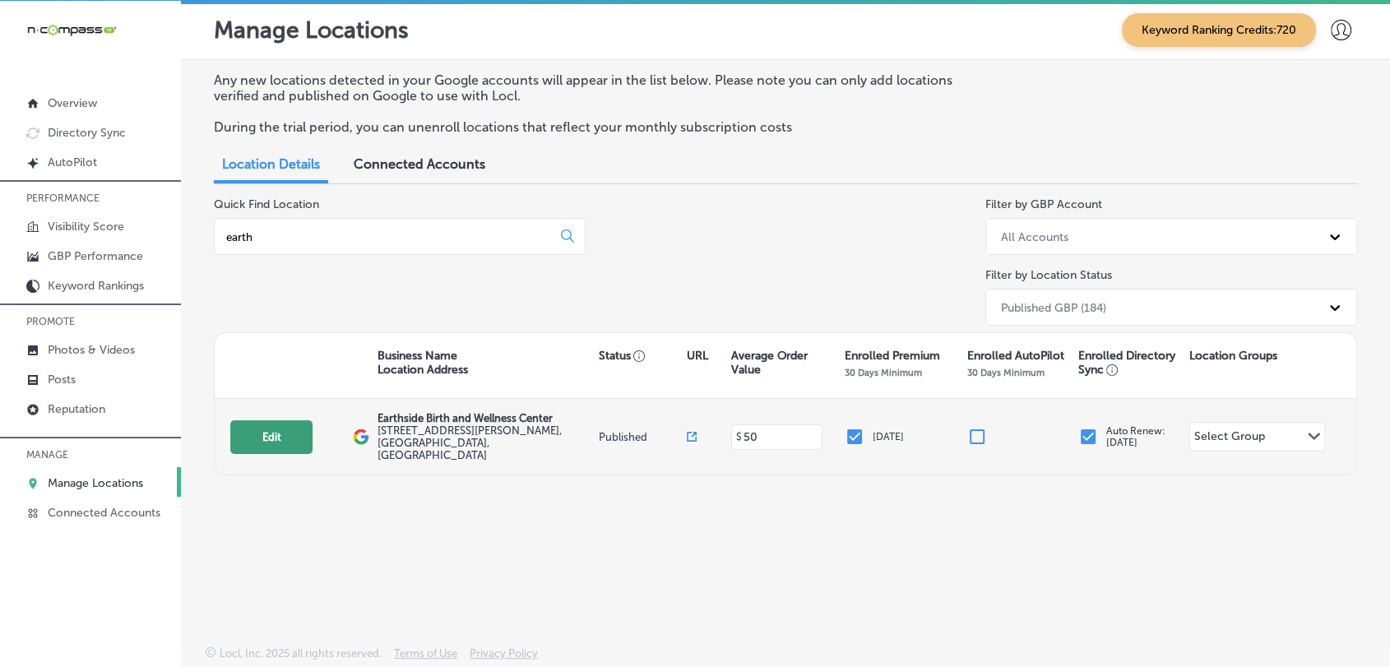
type input "earth"
click at [289, 430] on button "Edit" at bounding box center [271, 437] width 82 height 34
select select "US"
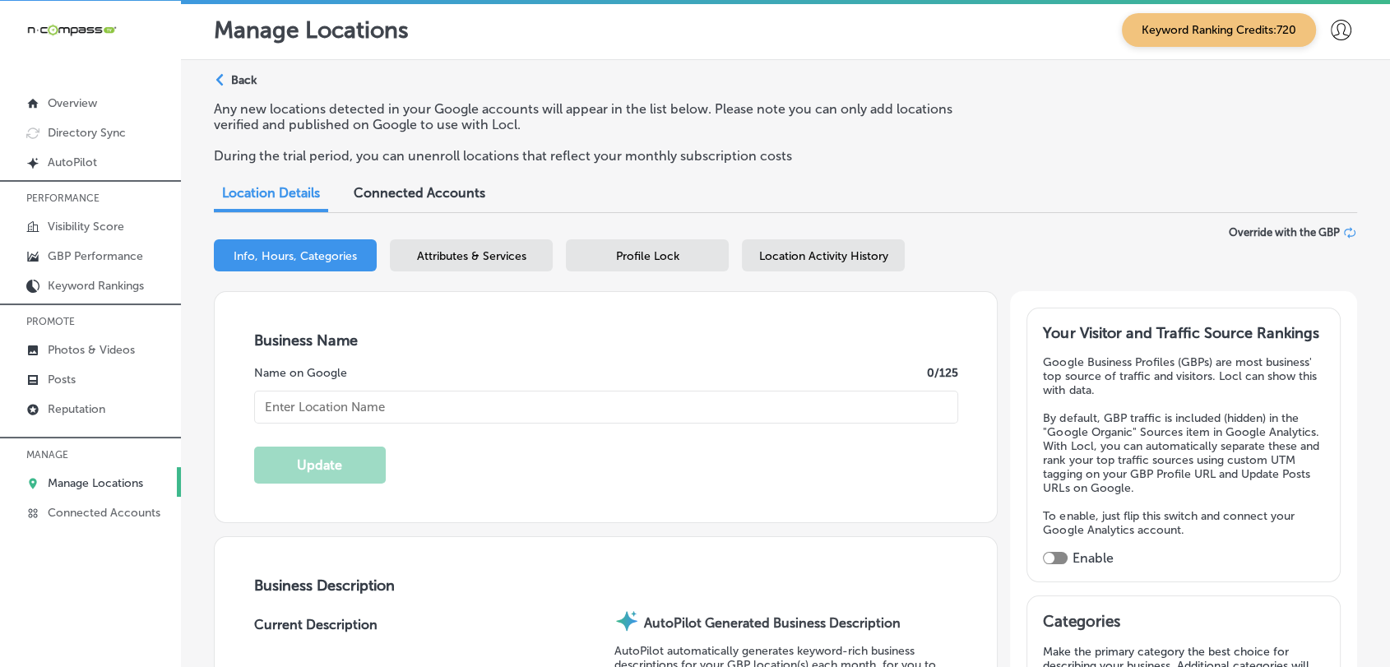
checkbox input "true"
type input "Earthside Birth and Wellness Center"
type input "1122 Logan Ave"
type input "Cheyenne"
type input "82001"
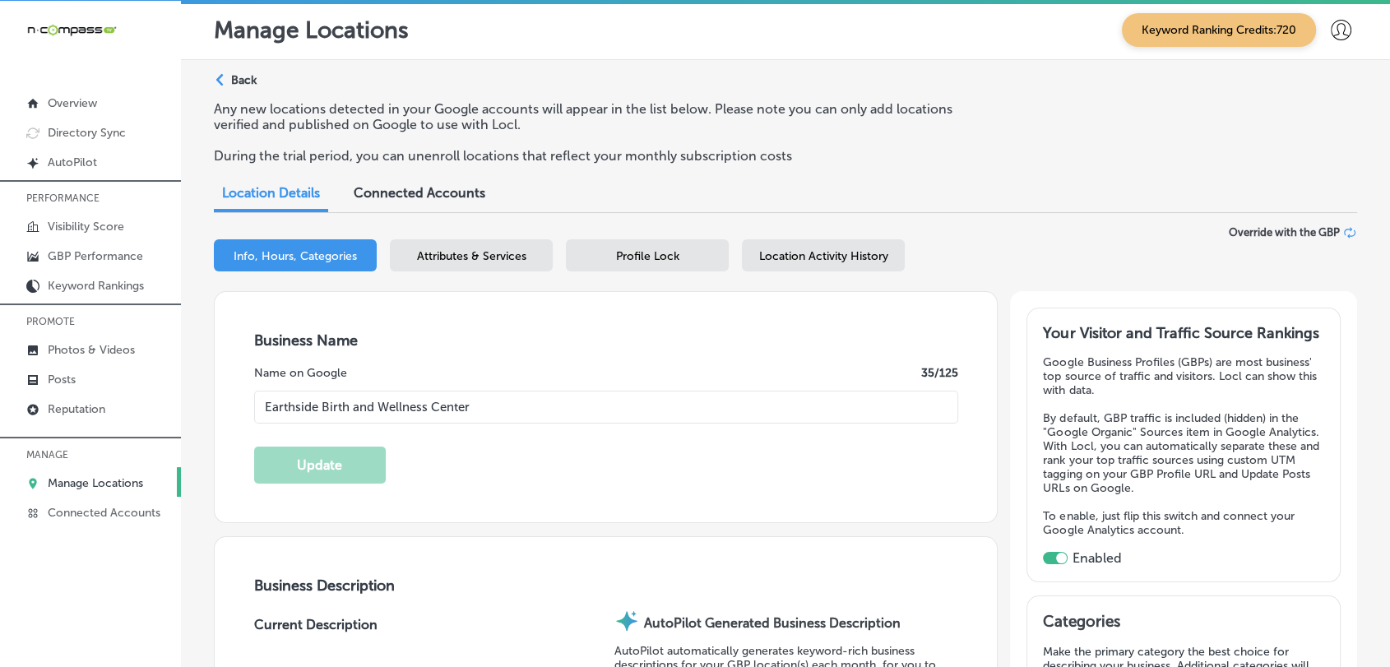
type input "US"
type input "http://earthsidebirthwy.com/"
type textarea "Earthside Birth and Wellness Center, Wyoming’s first freestanding birth center,…"
type input "+1 307 222 9446"
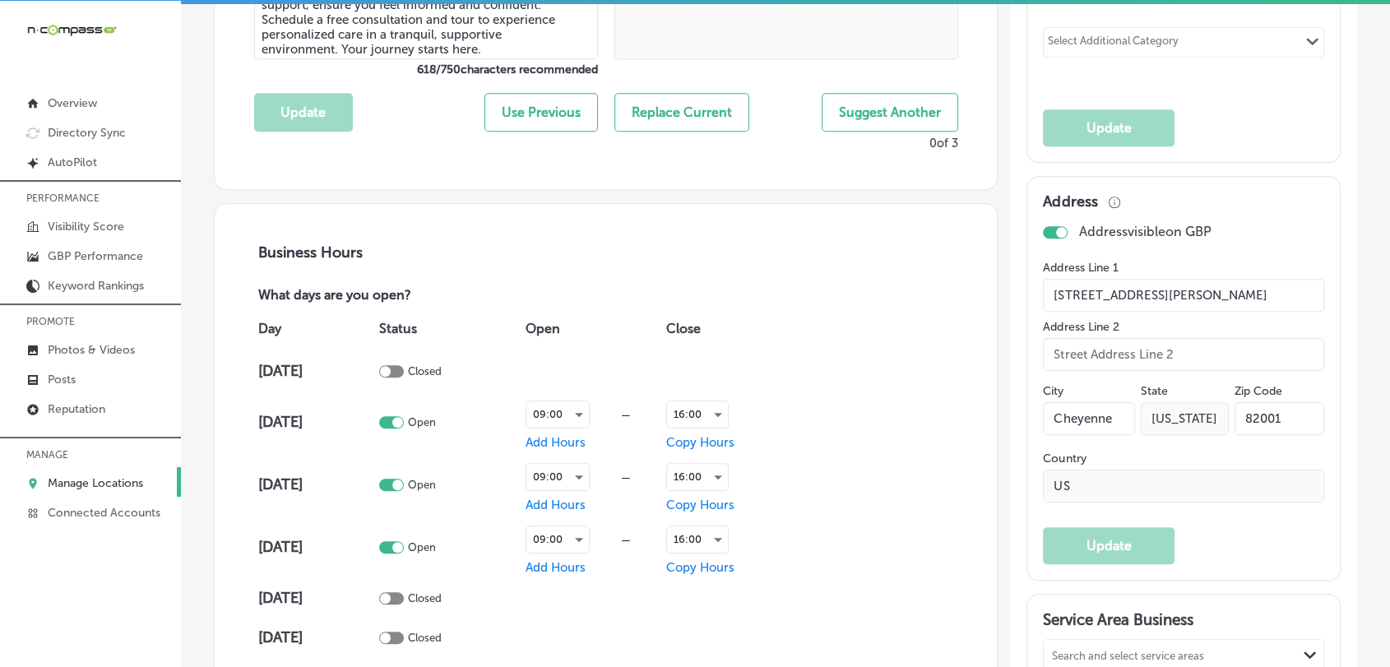
scroll to position [1096, 0]
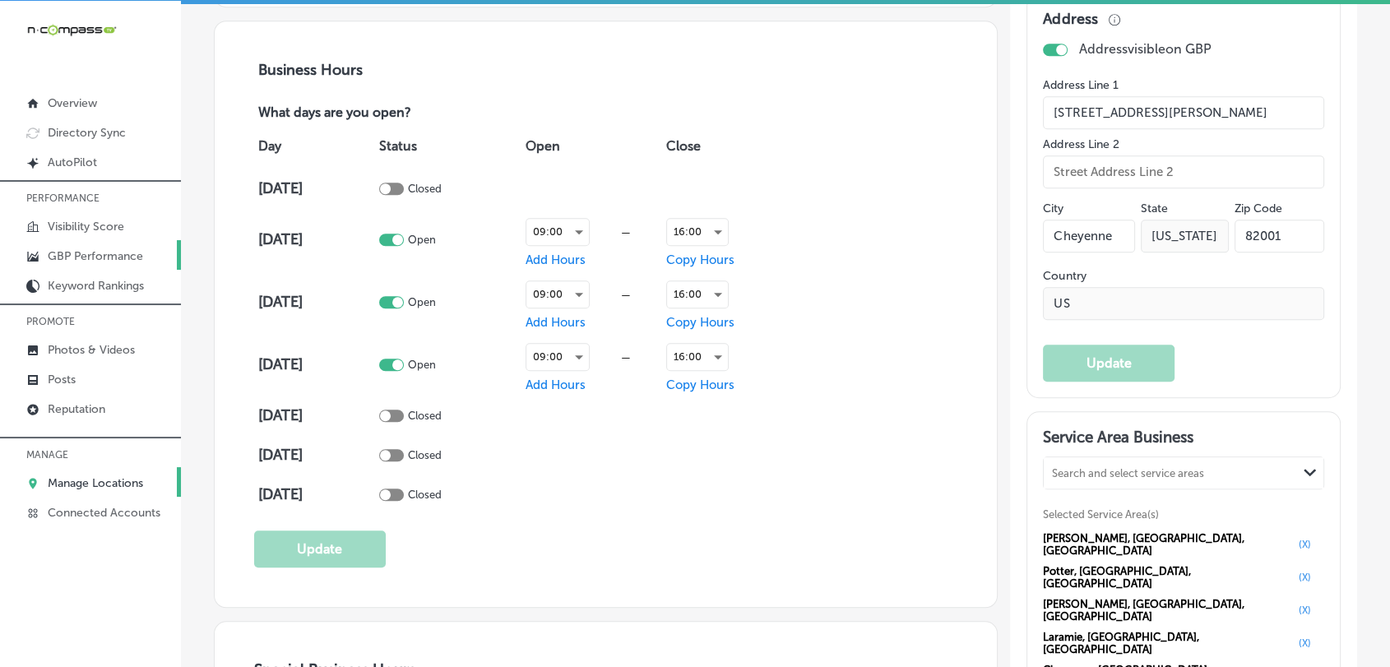
click at [26, 257] on icon at bounding box center [32, 256] width 13 height 13
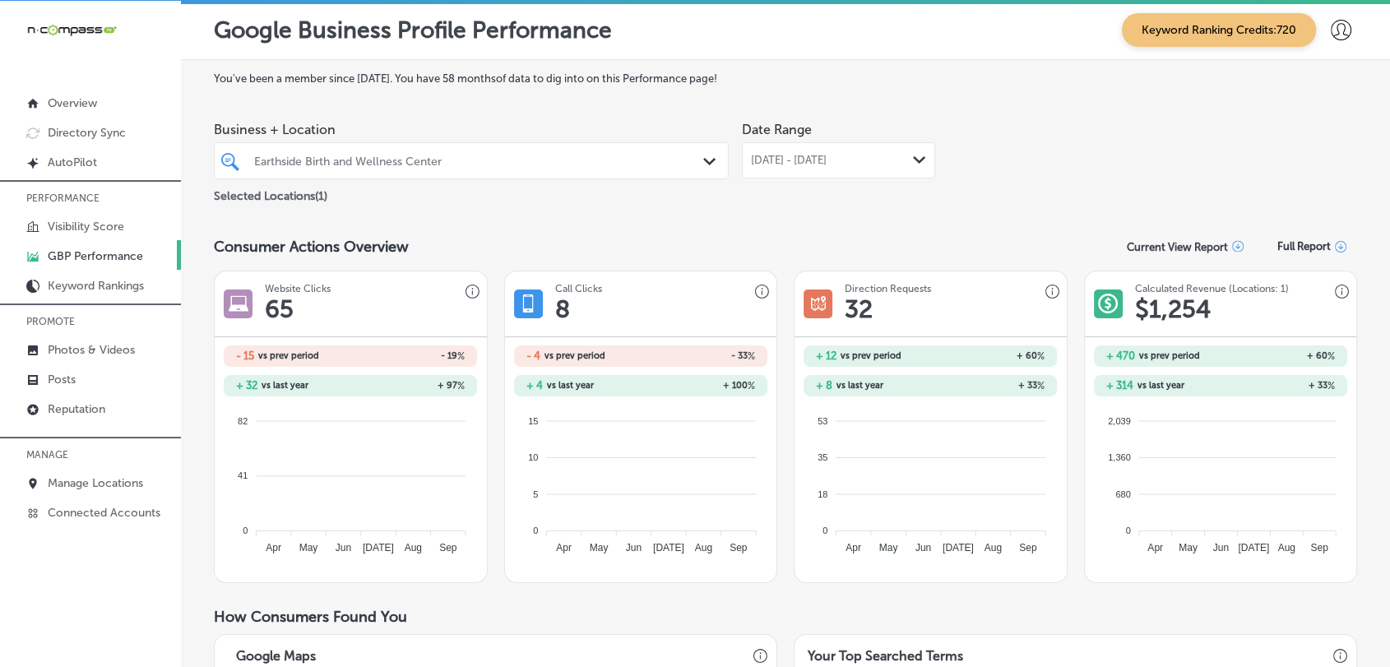
click at [799, 178] on div "[DATE] - [DATE] Path Created with Sketch." at bounding box center [838, 160] width 193 height 36
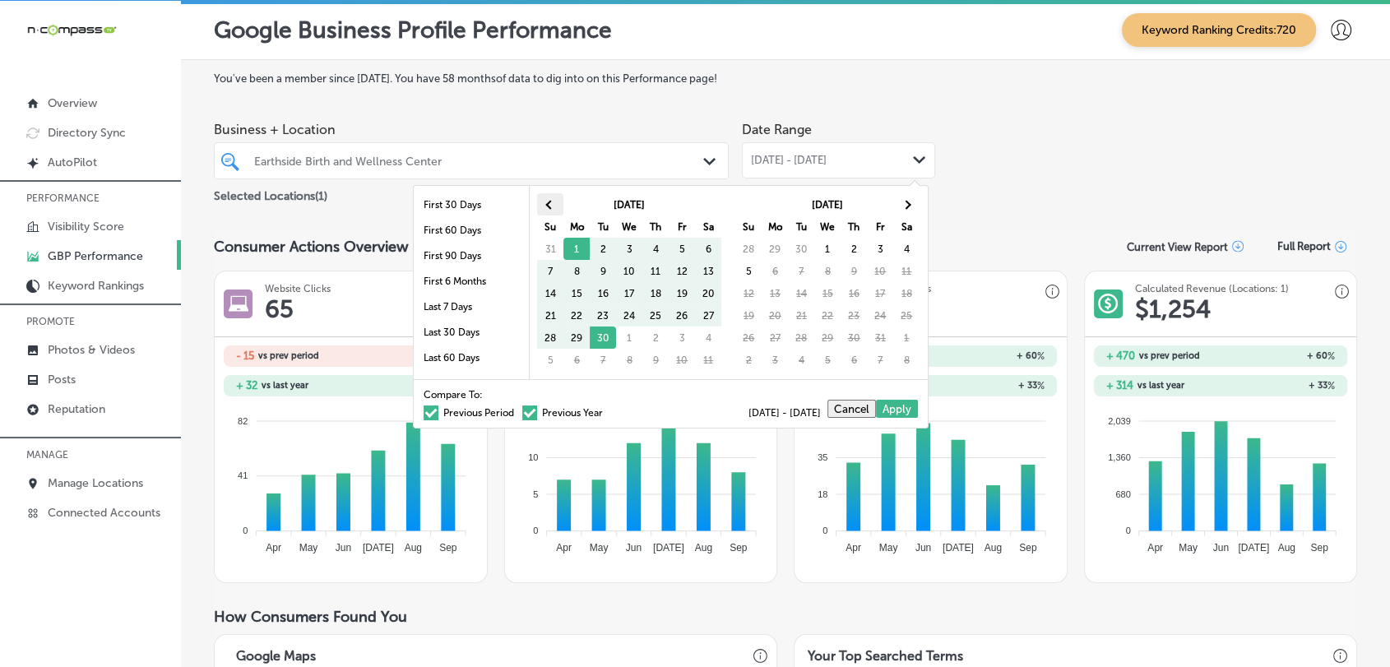
click at [538, 202] on th at bounding box center [550, 204] width 26 height 22
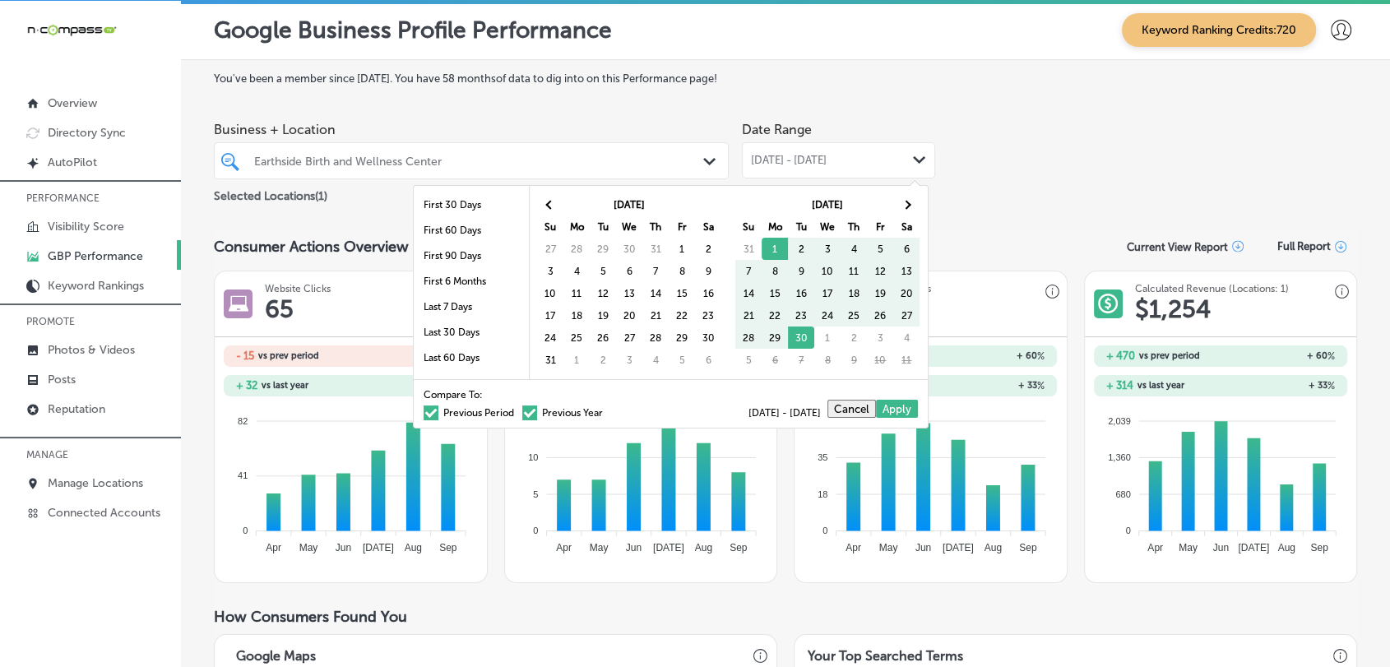
click at [538, 202] on th at bounding box center [550, 204] width 26 height 22
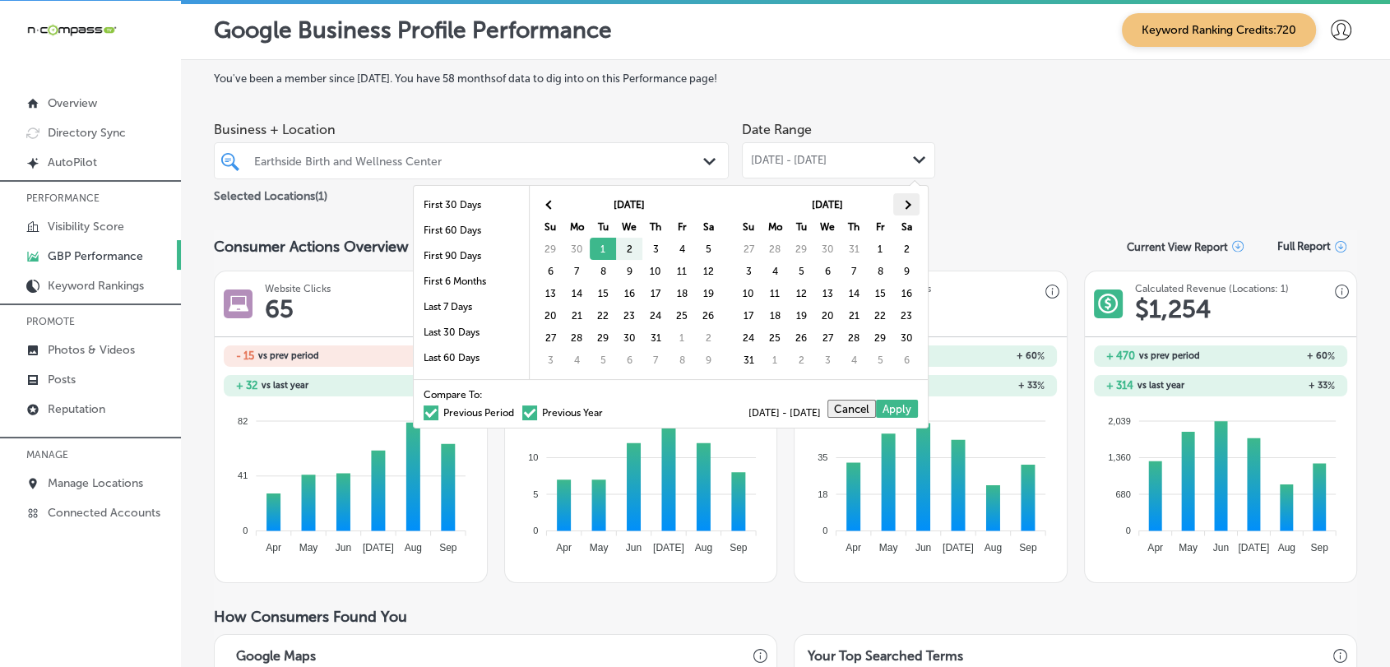
click at [916, 202] on th at bounding box center [906, 204] width 26 height 22
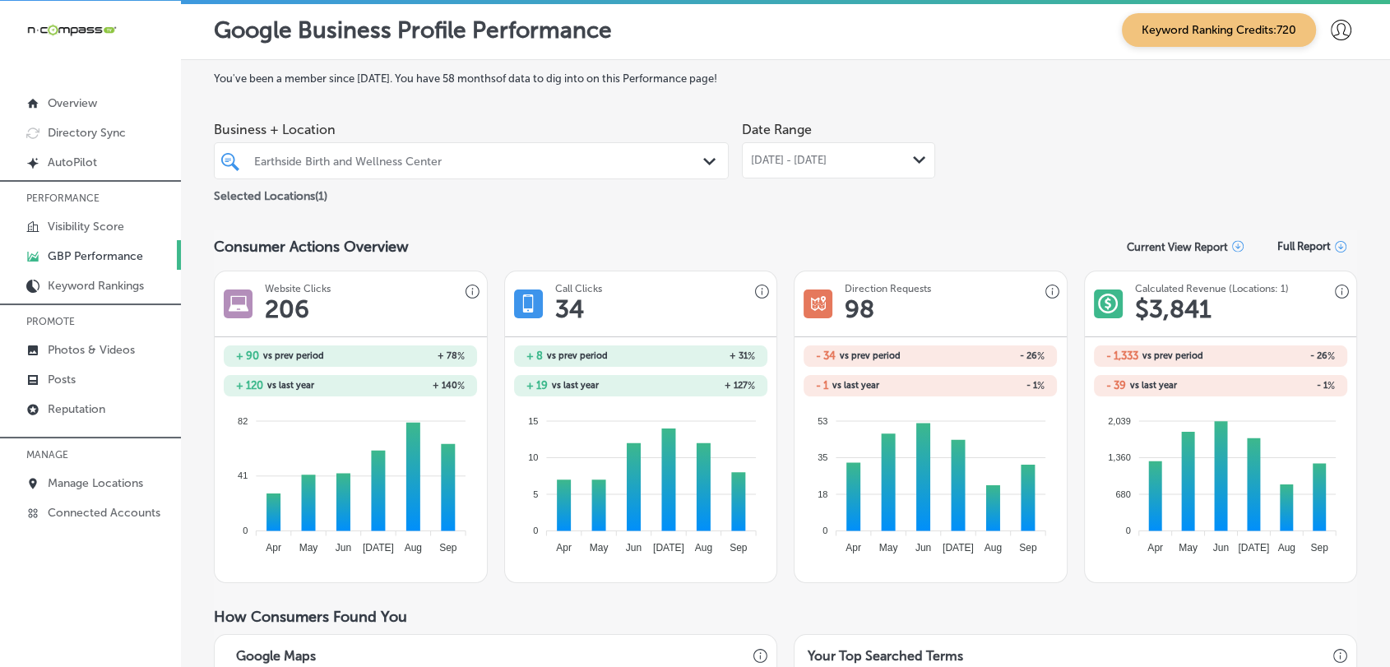
click at [842, 146] on div "Jul 01, 2025 - Sep 30, 2025 Path Created with Sketch." at bounding box center [838, 160] width 193 height 36
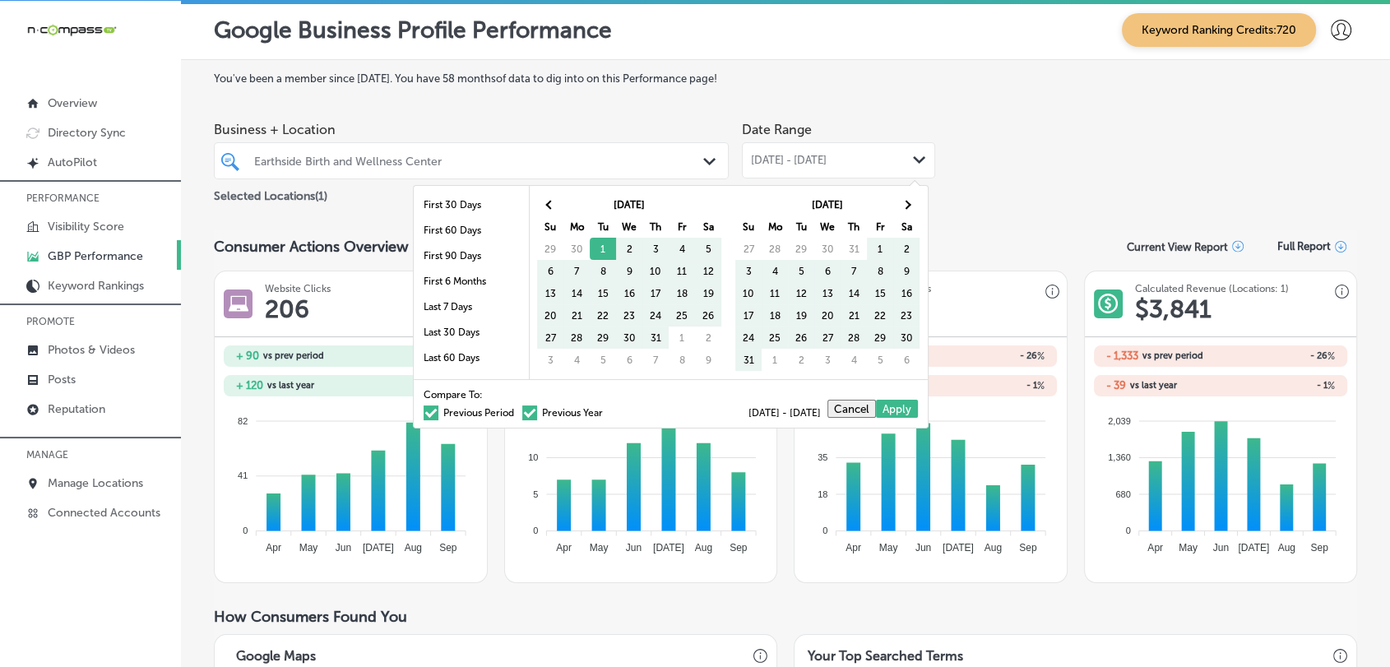
click at [522, 408] on span at bounding box center [529, 412] width 15 height 15
click at [606, 410] on input "Previous Year" at bounding box center [606, 410] width 0 height 0
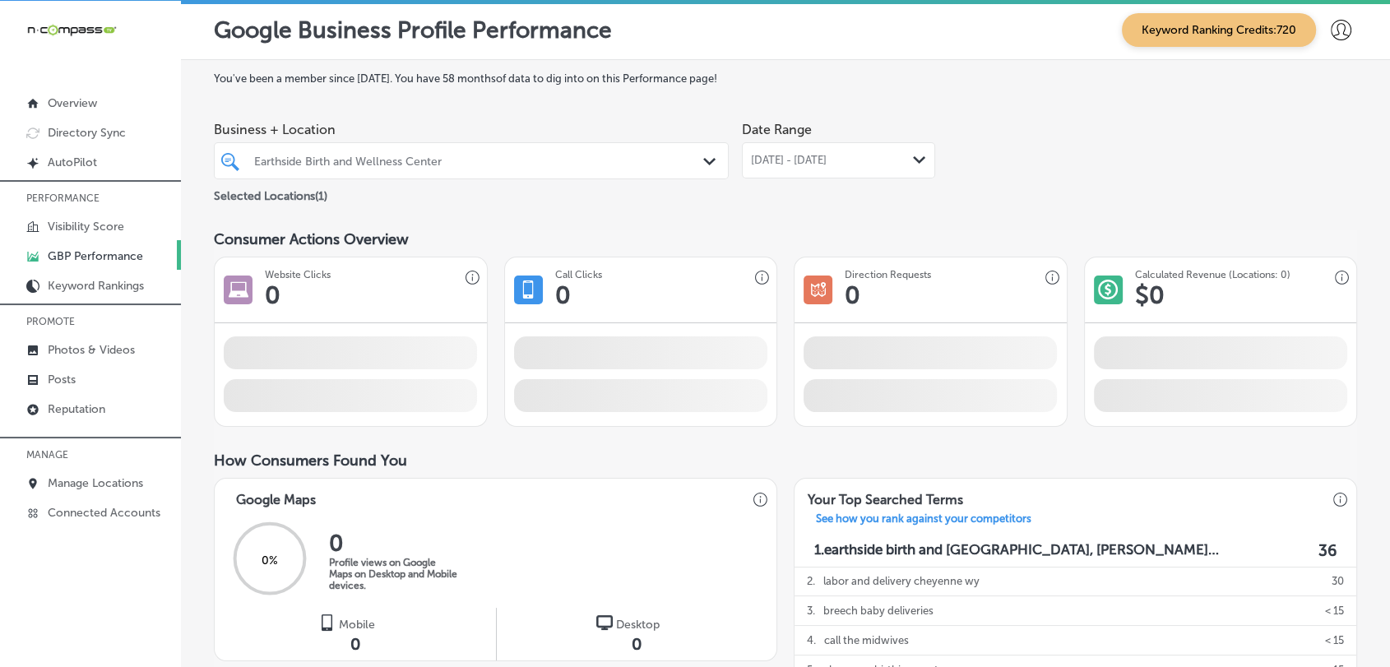
click at [859, 172] on div "Jul 01, 2025 - Sep 30, 2025 Path Created with Sketch." at bounding box center [838, 160] width 193 height 36
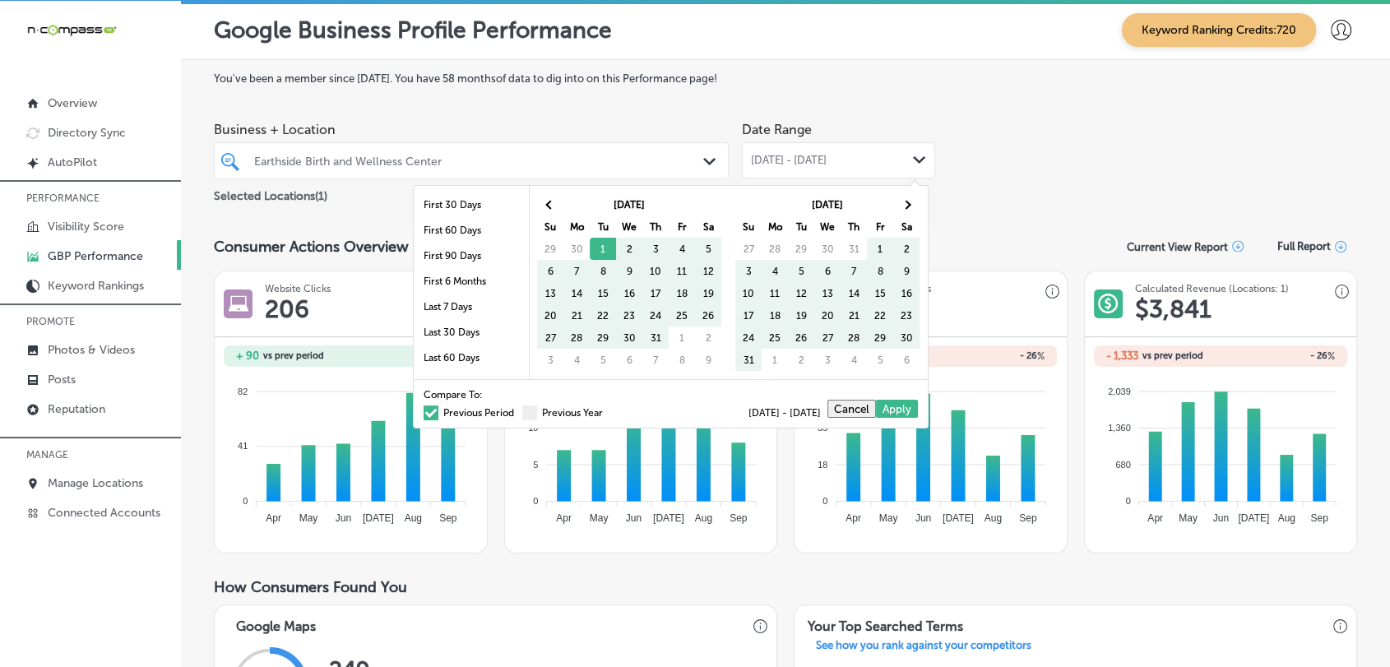
click at [478, 408] on label "Previous Period" at bounding box center [469, 413] width 90 height 10
click at [517, 410] on input "Previous Period" at bounding box center [517, 410] width 0 height 0
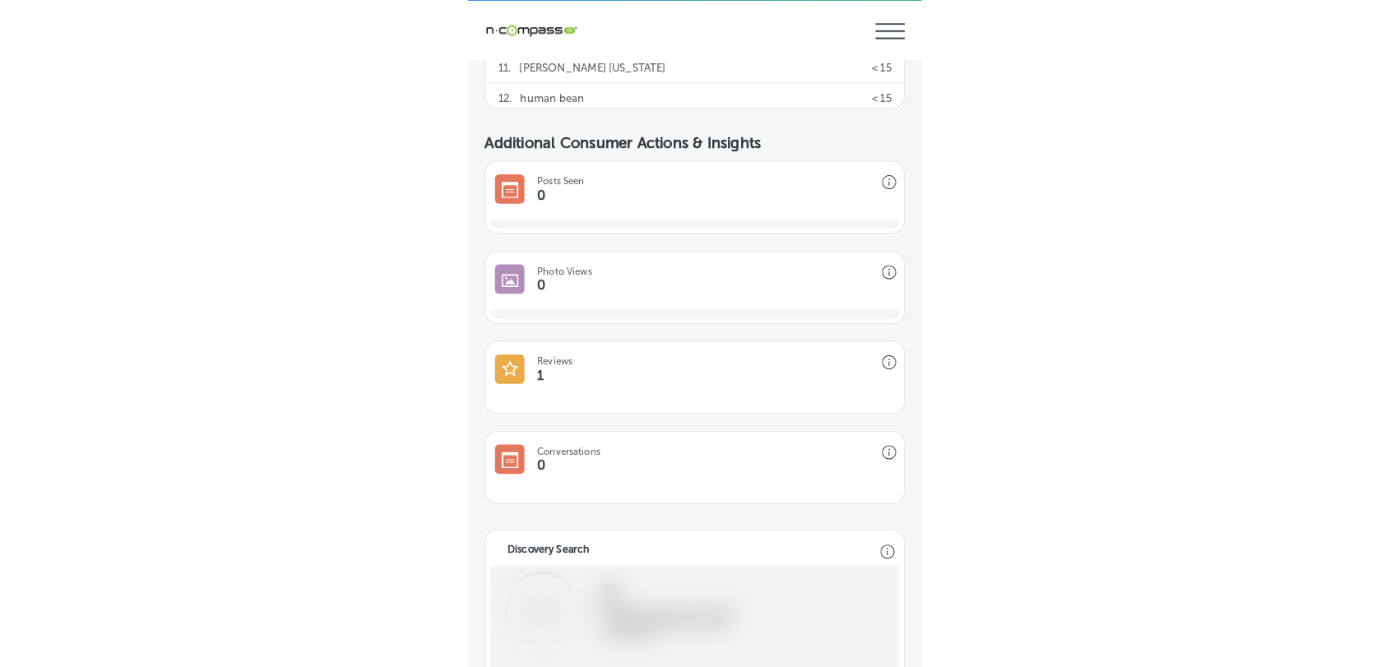
scroll to position [1218, 0]
